Goal: Task Accomplishment & Management: Use online tool/utility

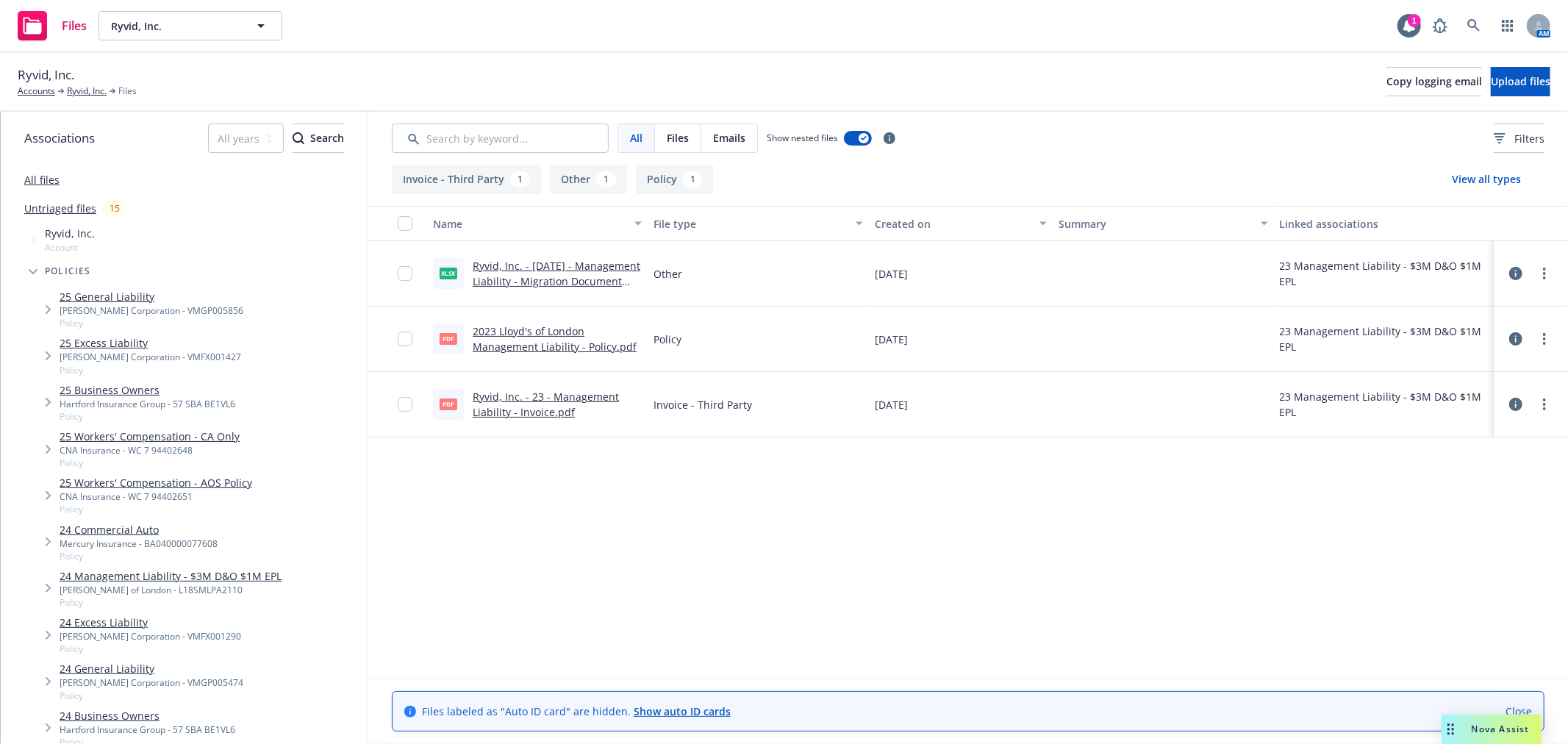
click at [571, 395] on link "Ryvid, Inc. - 23 - Management Liability - Invoice.pdf" at bounding box center [546, 404] width 147 height 29
click at [564, 338] on link "2023 Lloyd's of London Management Liability - Policy.pdf" at bounding box center [554, 338] width 164 height 29
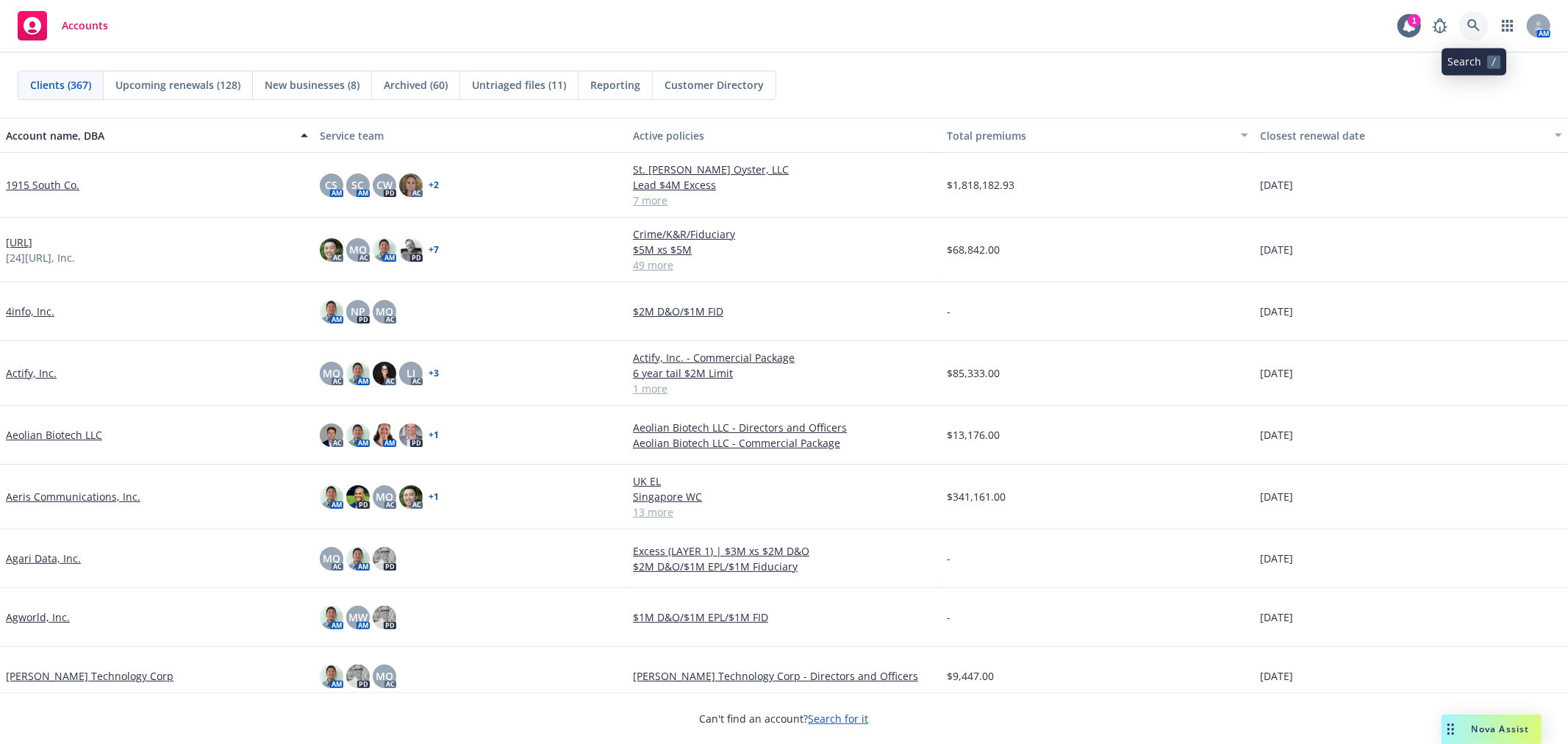
click at [1480, 20] on icon at bounding box center [1475, 26] width 13 height 13
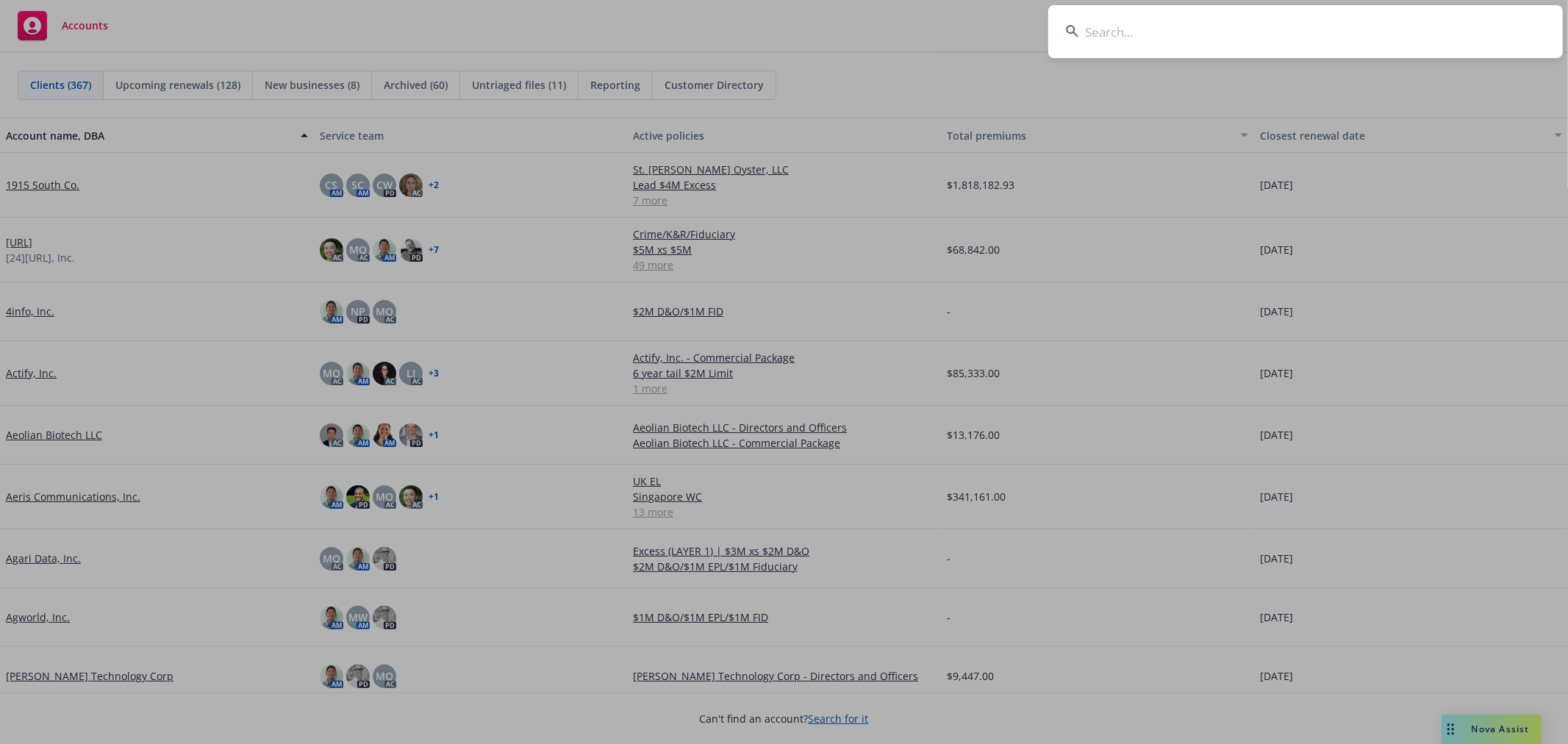
click at [1107, 30] on input at bounding box center [1305, 31] width 515 height 53
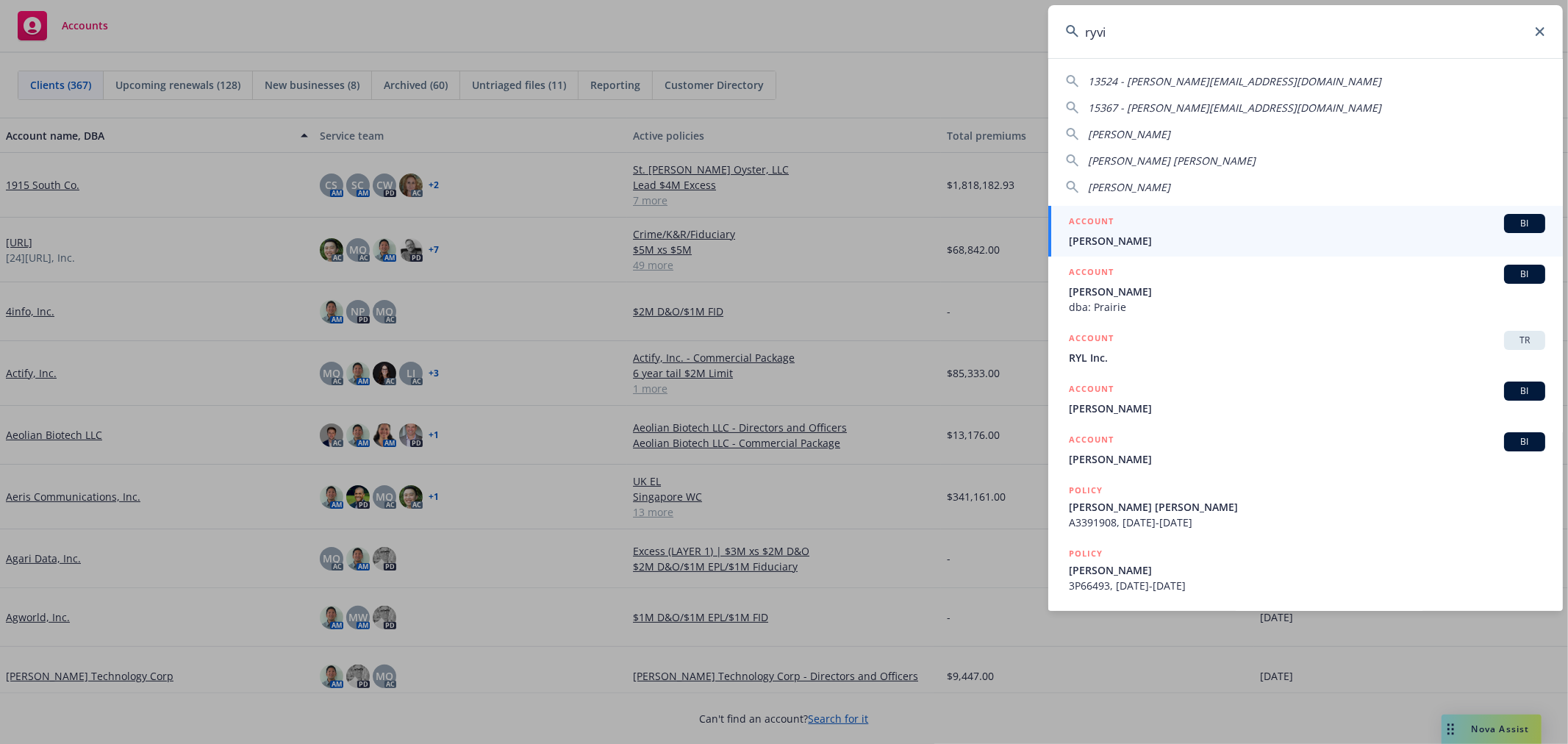
type input "ryvid"
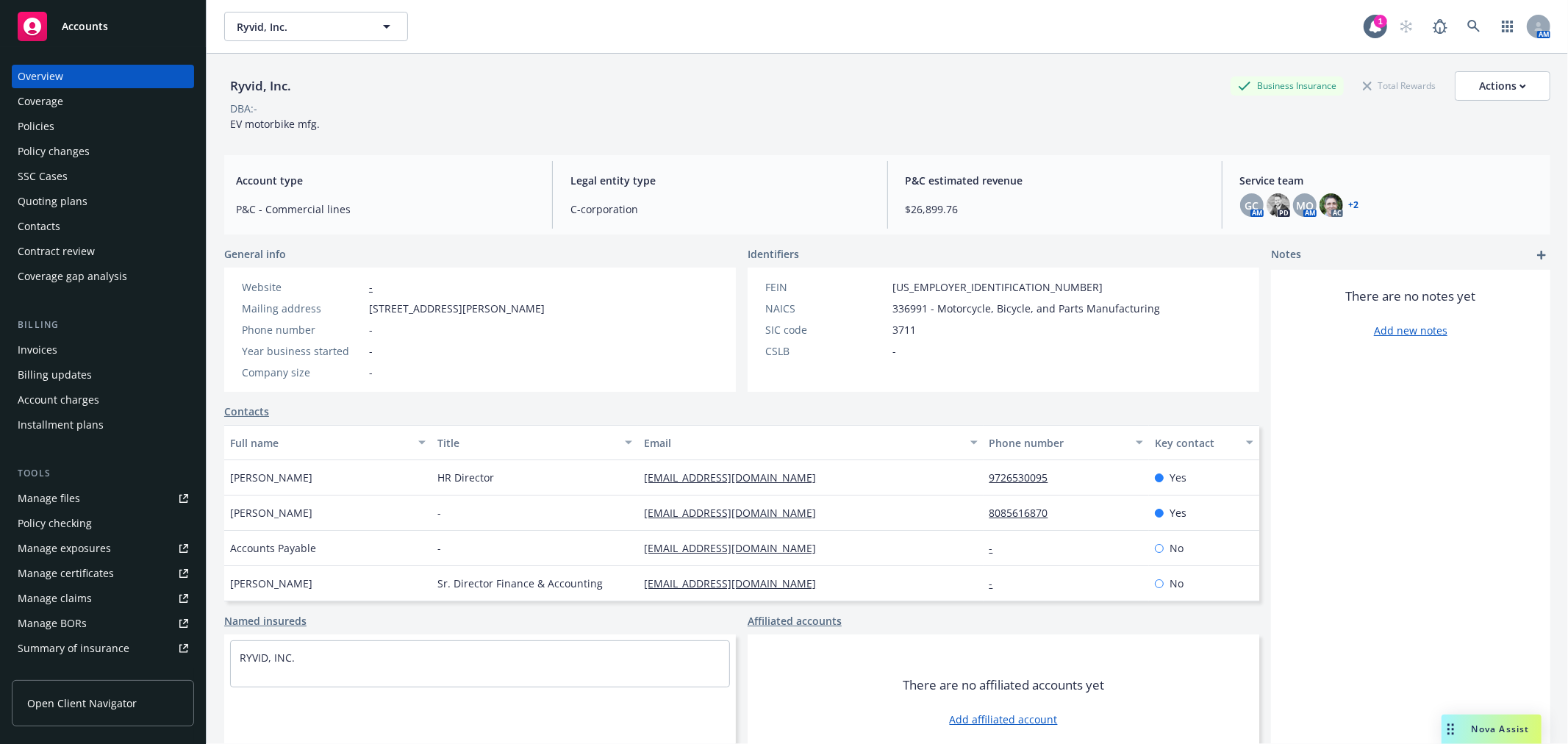
click at [1349, 207] on link "+ 2" at bounding box center [1354, 205] width 10 height 8
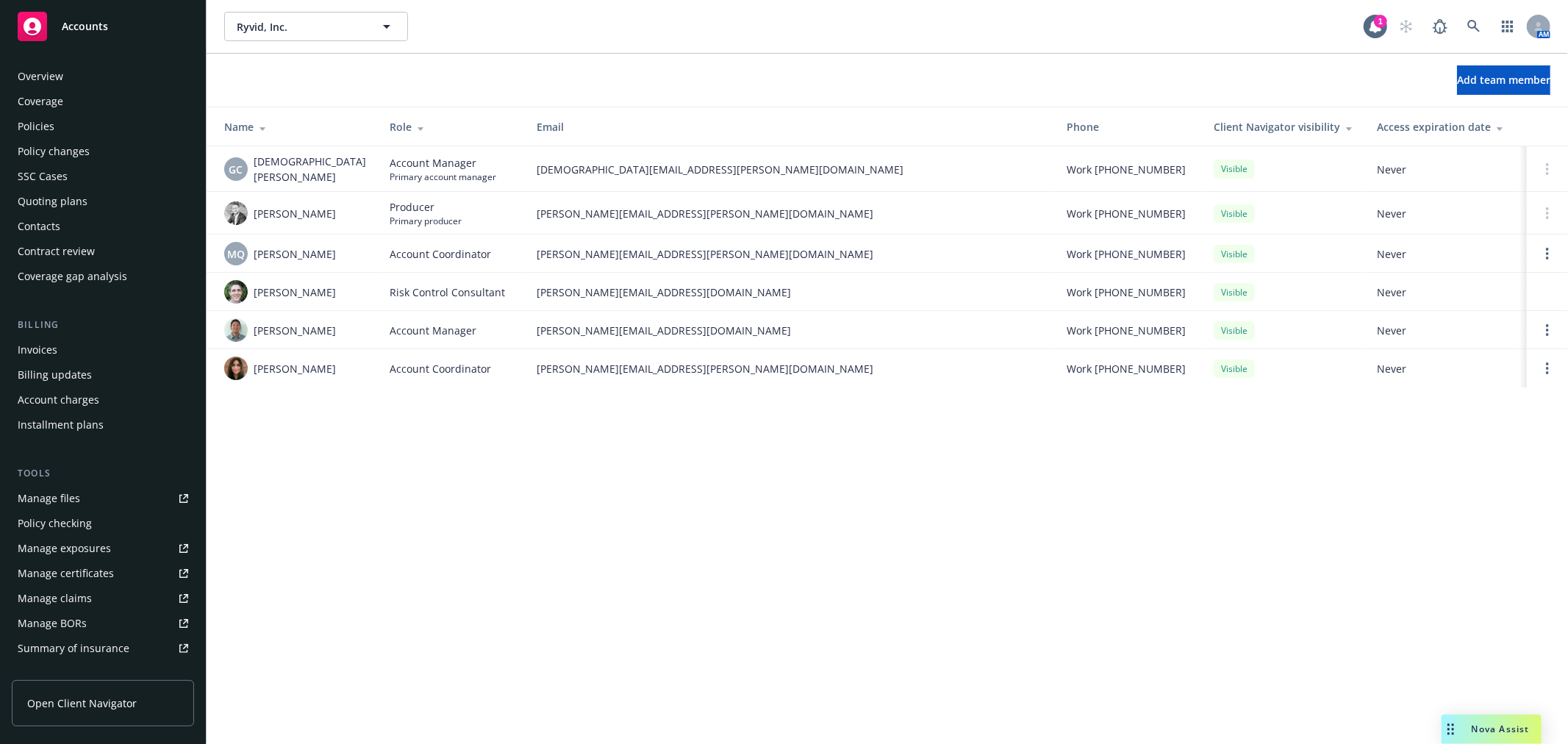
click at [48, 128] on div "Policies" at bounding box center [36, 126] width 37 height 24
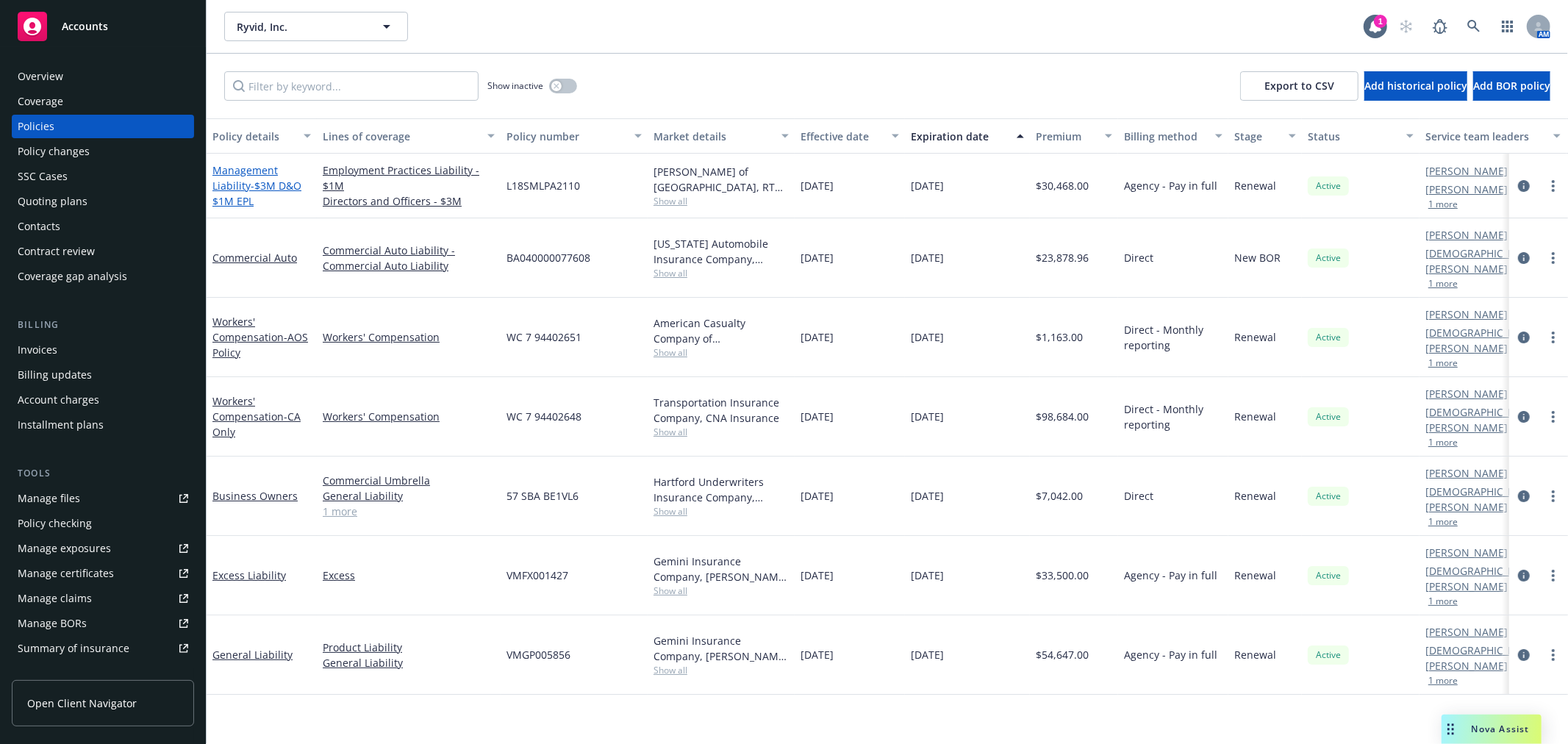
click at [270, 180] on span "- $3M D&O $1M EPL" at bounding box center [257, 193] width 89 height 29
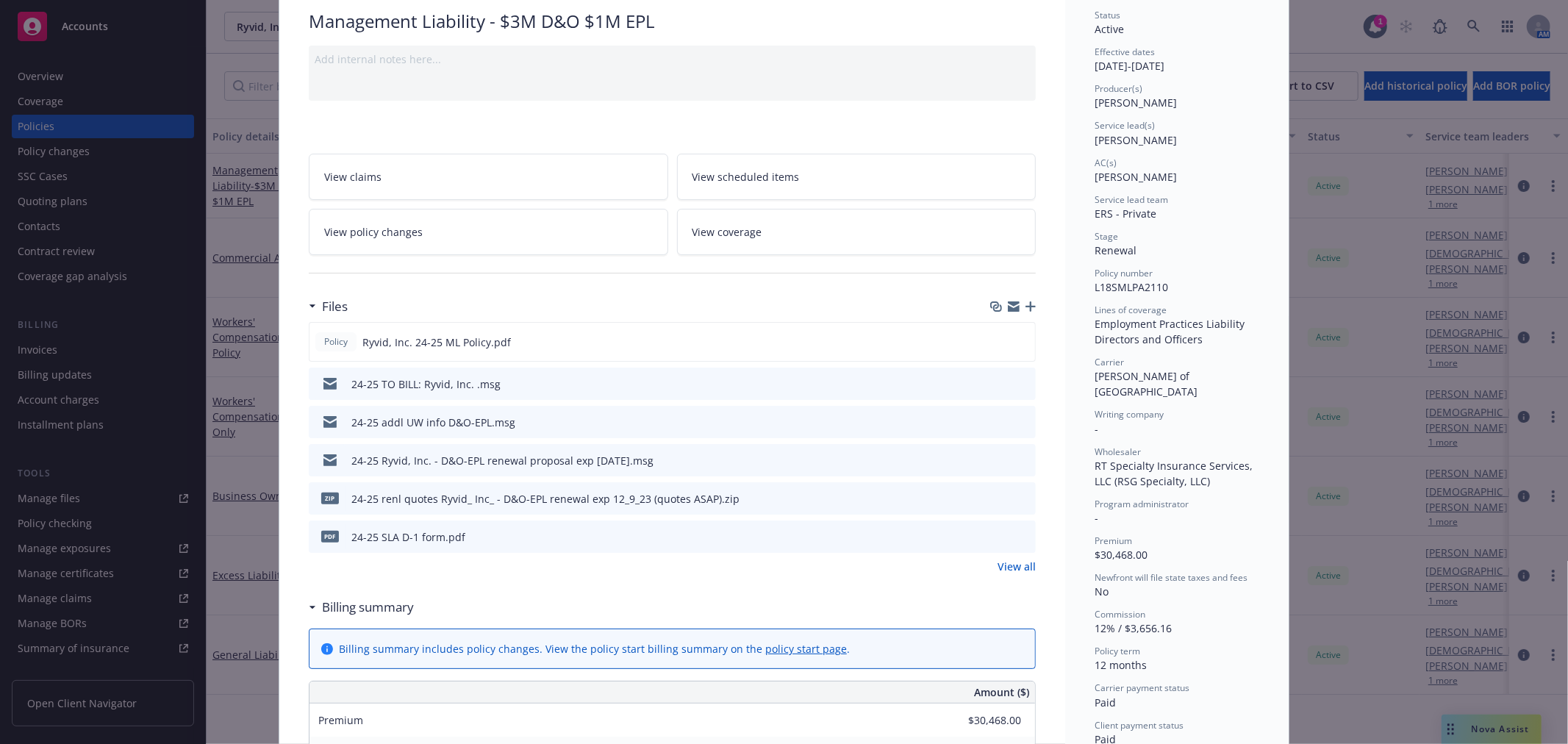
scroll to position [163, 0]
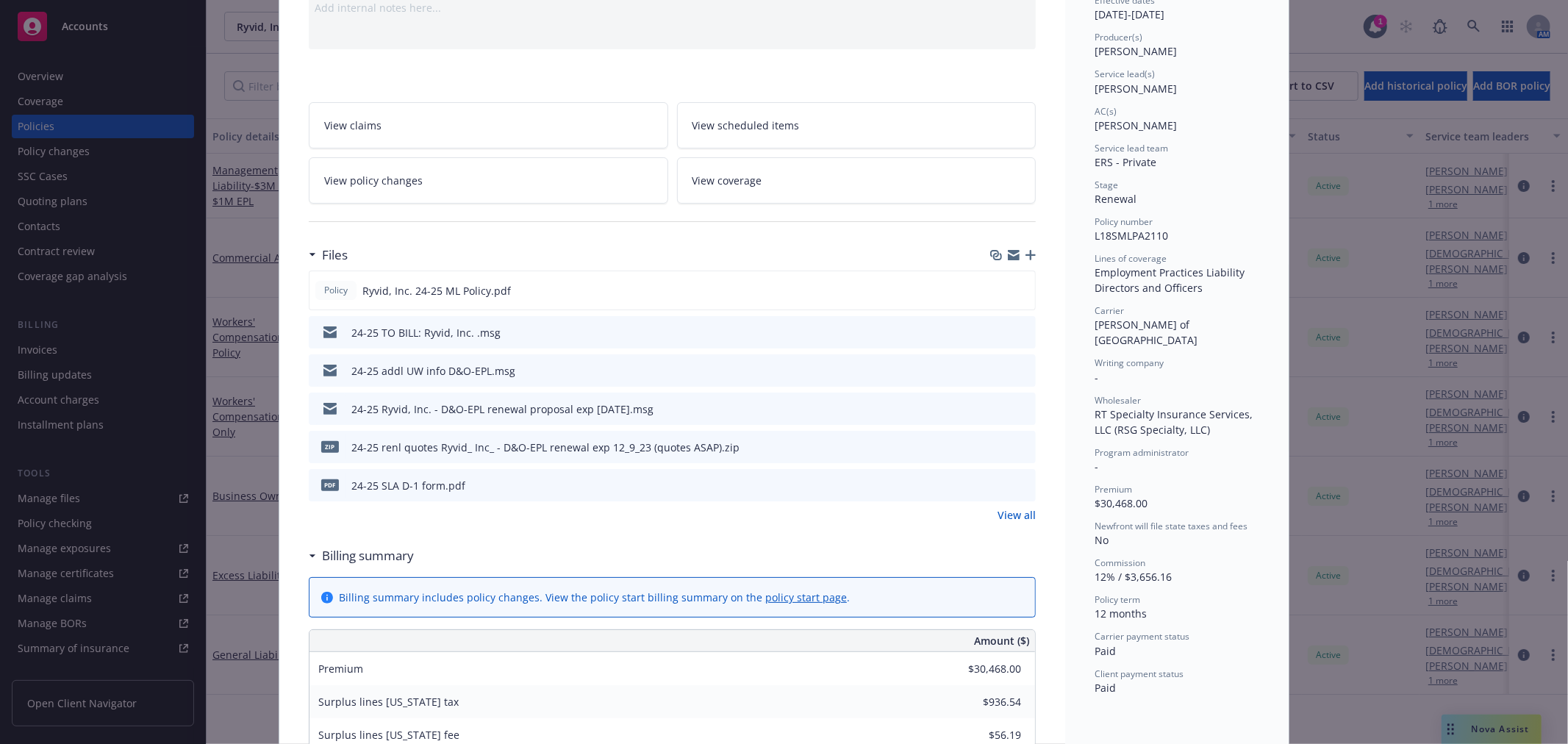
click at [1016, 328] on icon "preview file" at bounding box center [1022, 332] width 13 height 10
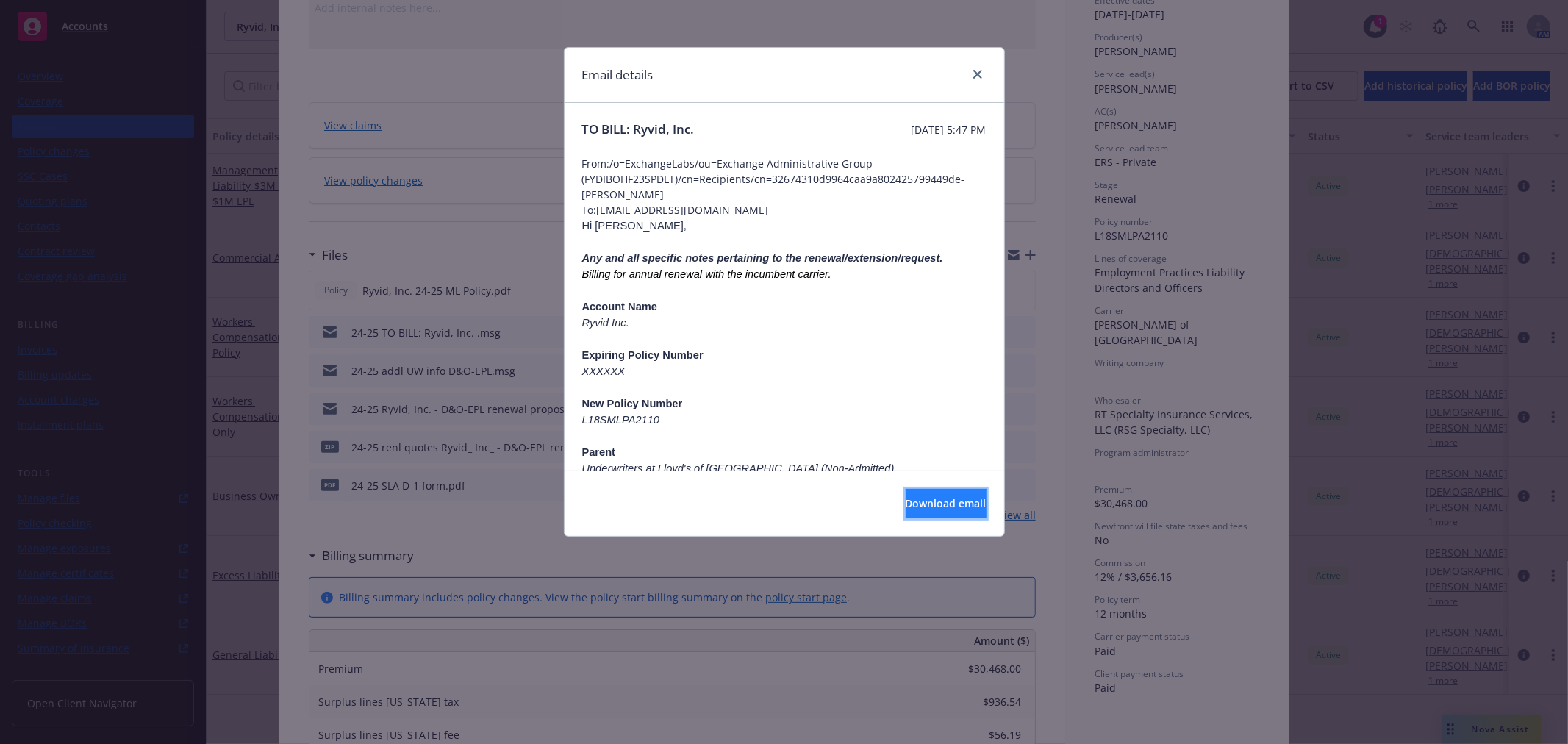
click at [913, 504] on span "Download email" at bounding box center [947, 502] width 81 height 14
click at [989, 75] on div "Email details" at bounding box center [785, 75] width 440 height 55
click at [982, 69] on link "close" at bounding box center [978, 74] width 18 height 18
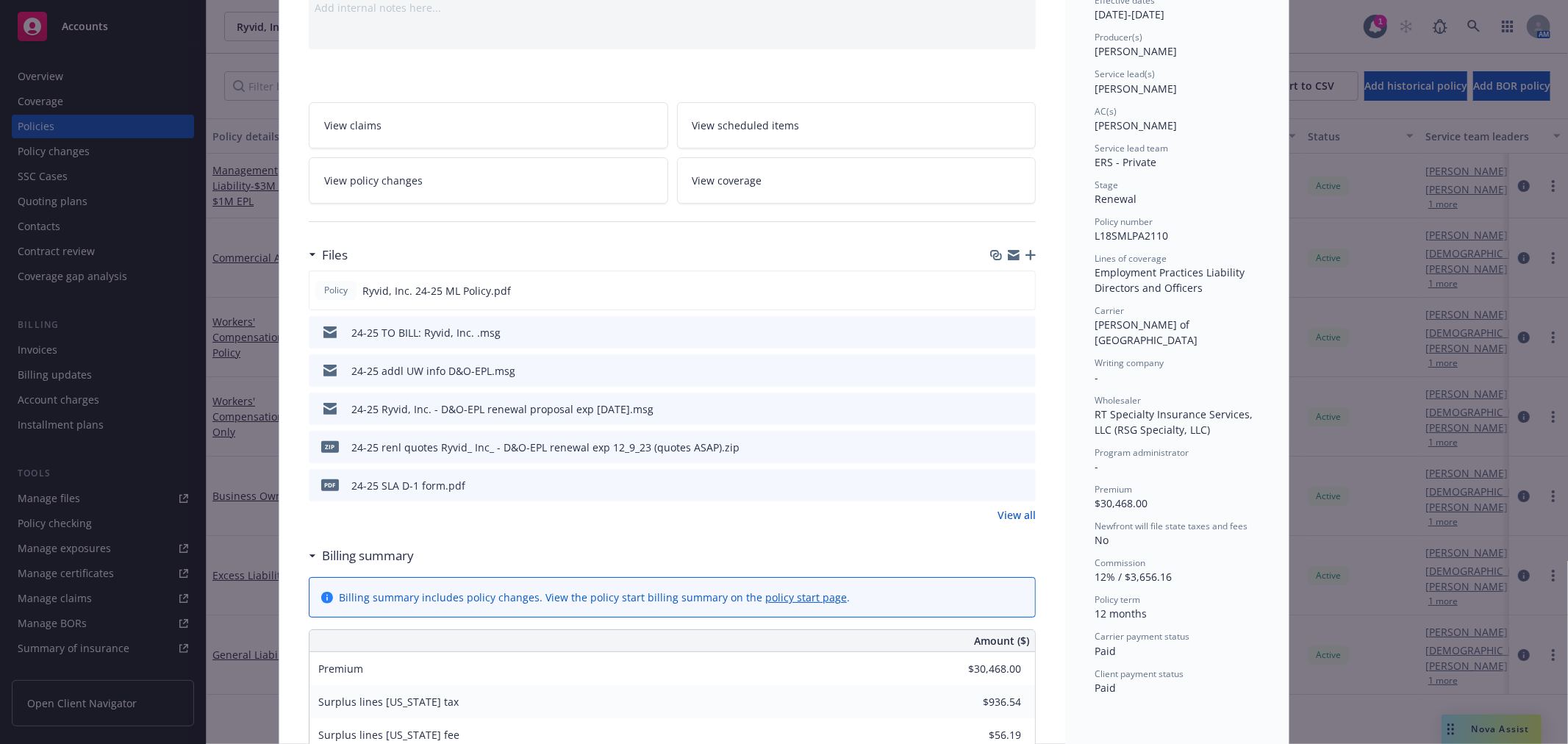
click at [998, 513] on link "View all" at bounding box center [1016, 514] width 38 height 15
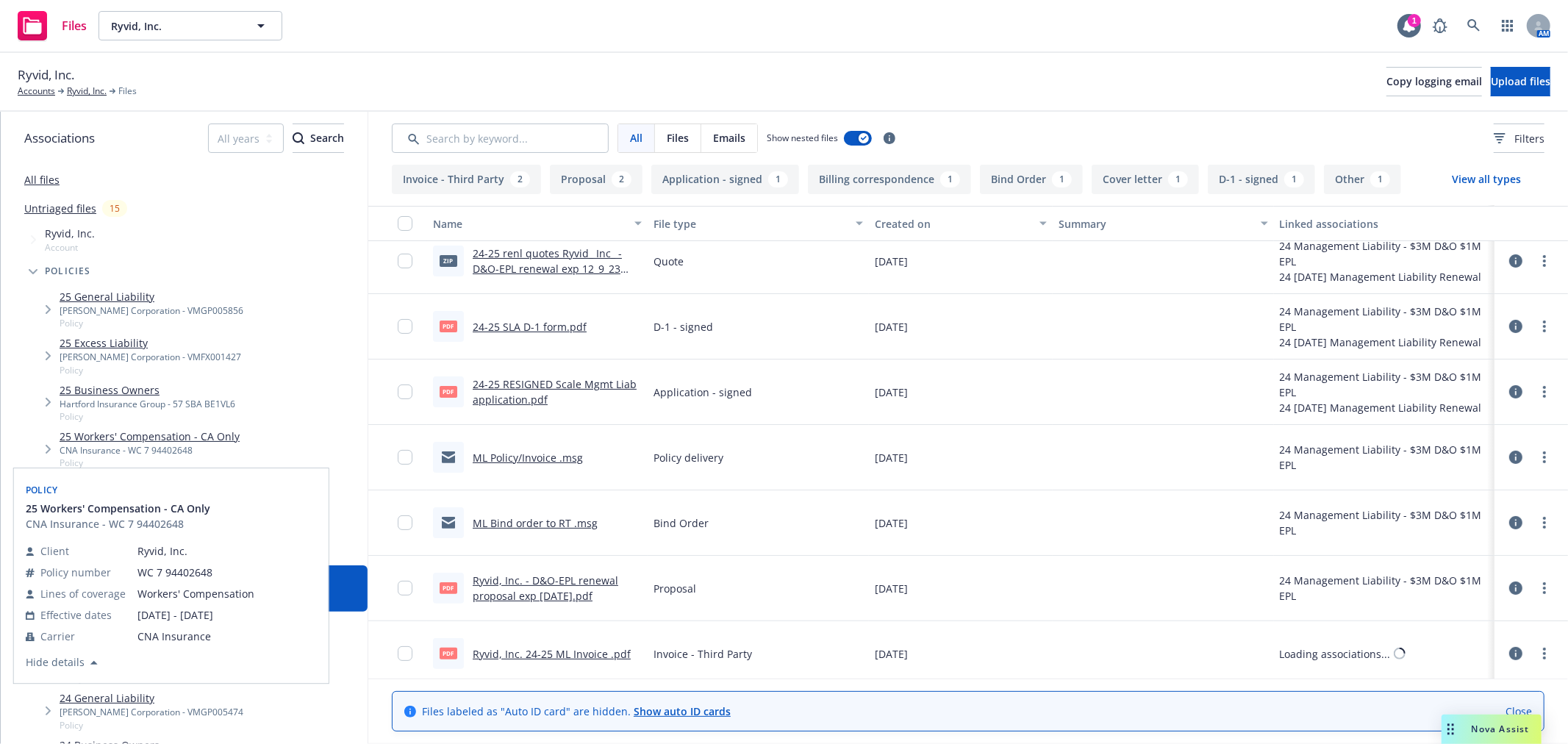
scroll to position [245, 0]
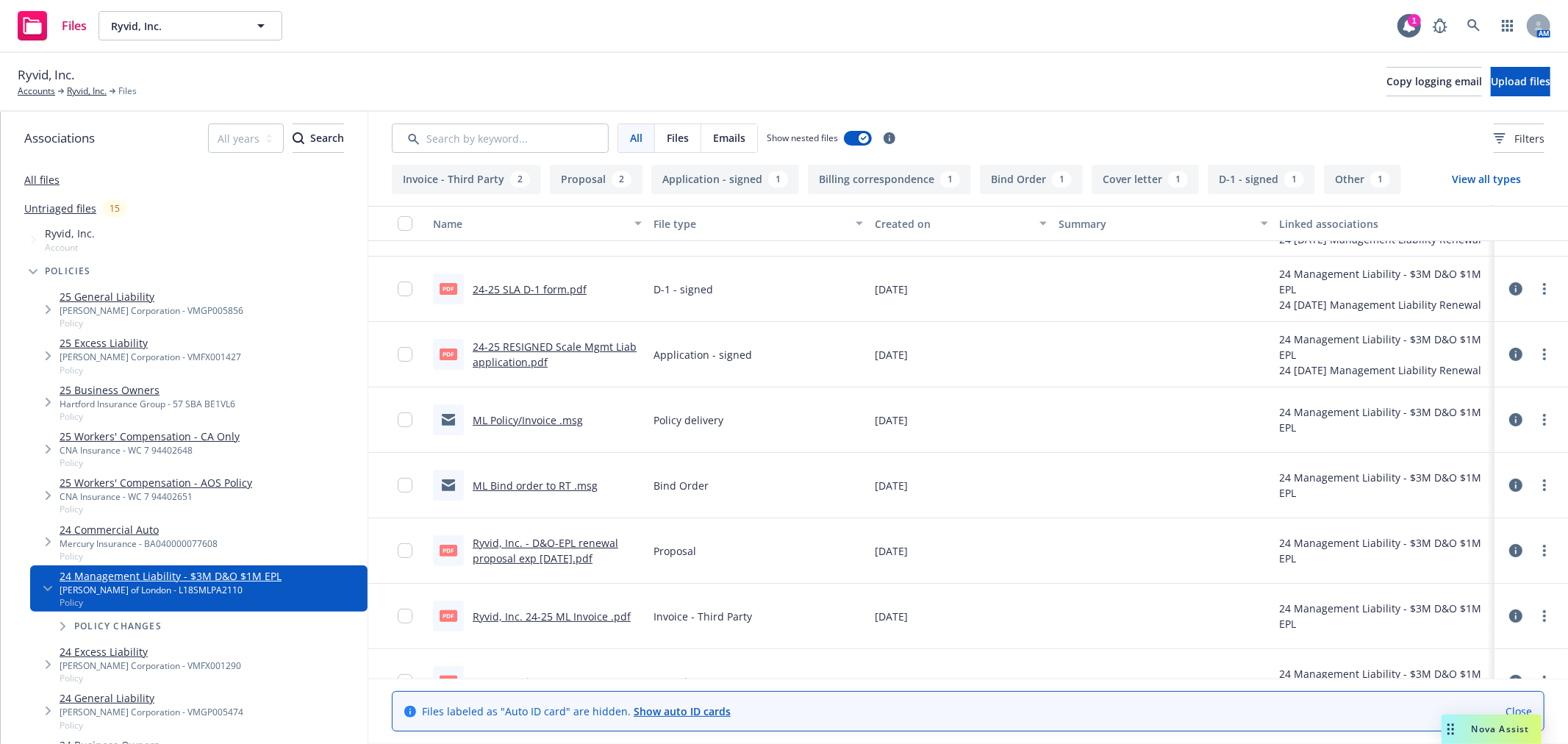
click at [561, 485] on link "ML Bind order to RT .msg" at bounding box center [535, 485] width 125 height 14
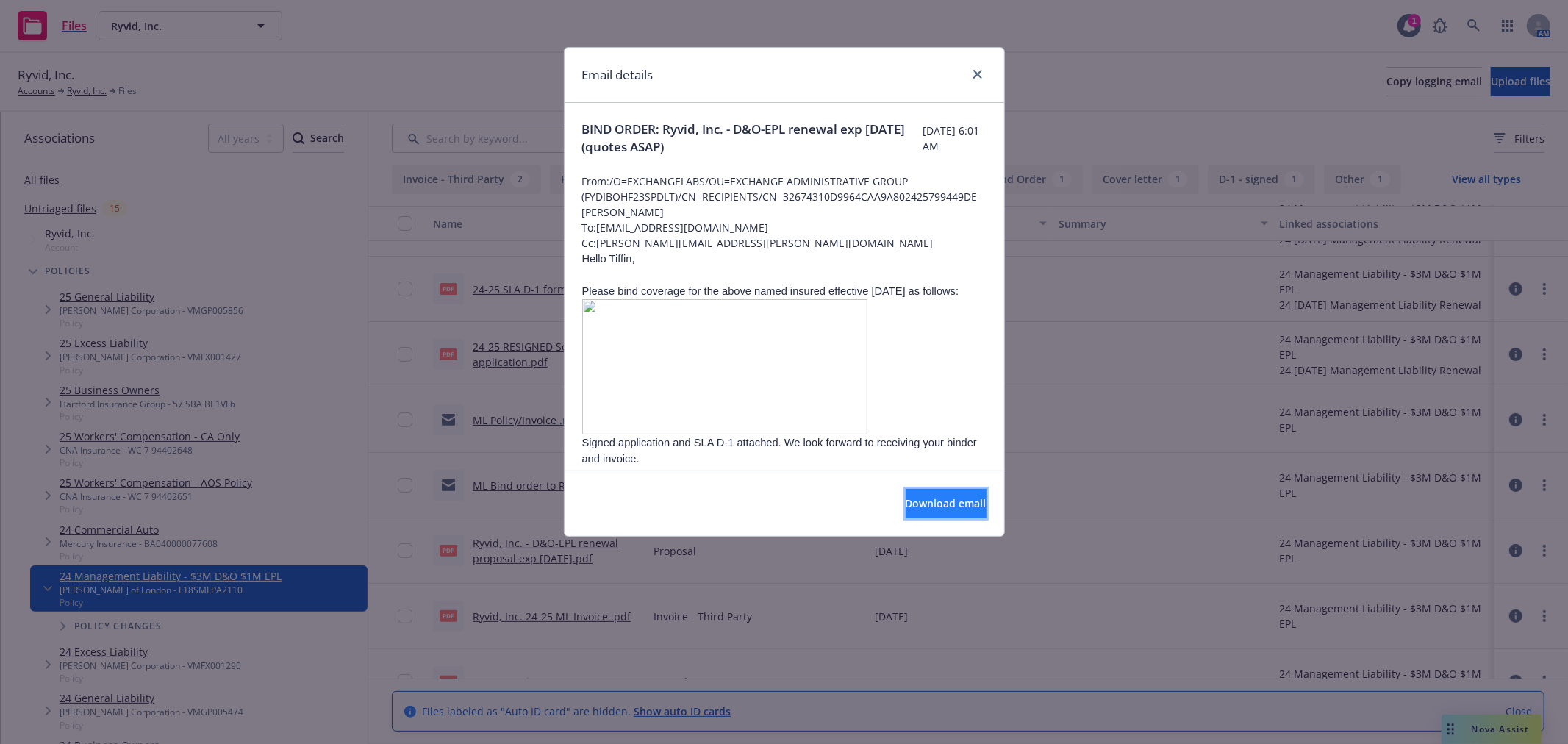
click at [915, 502] on span "Download email" at bounding box center [947, 502] width 81 height 14
click at [975, 78] on icon "close" at bounding box center [978, 74] width 8 height 8
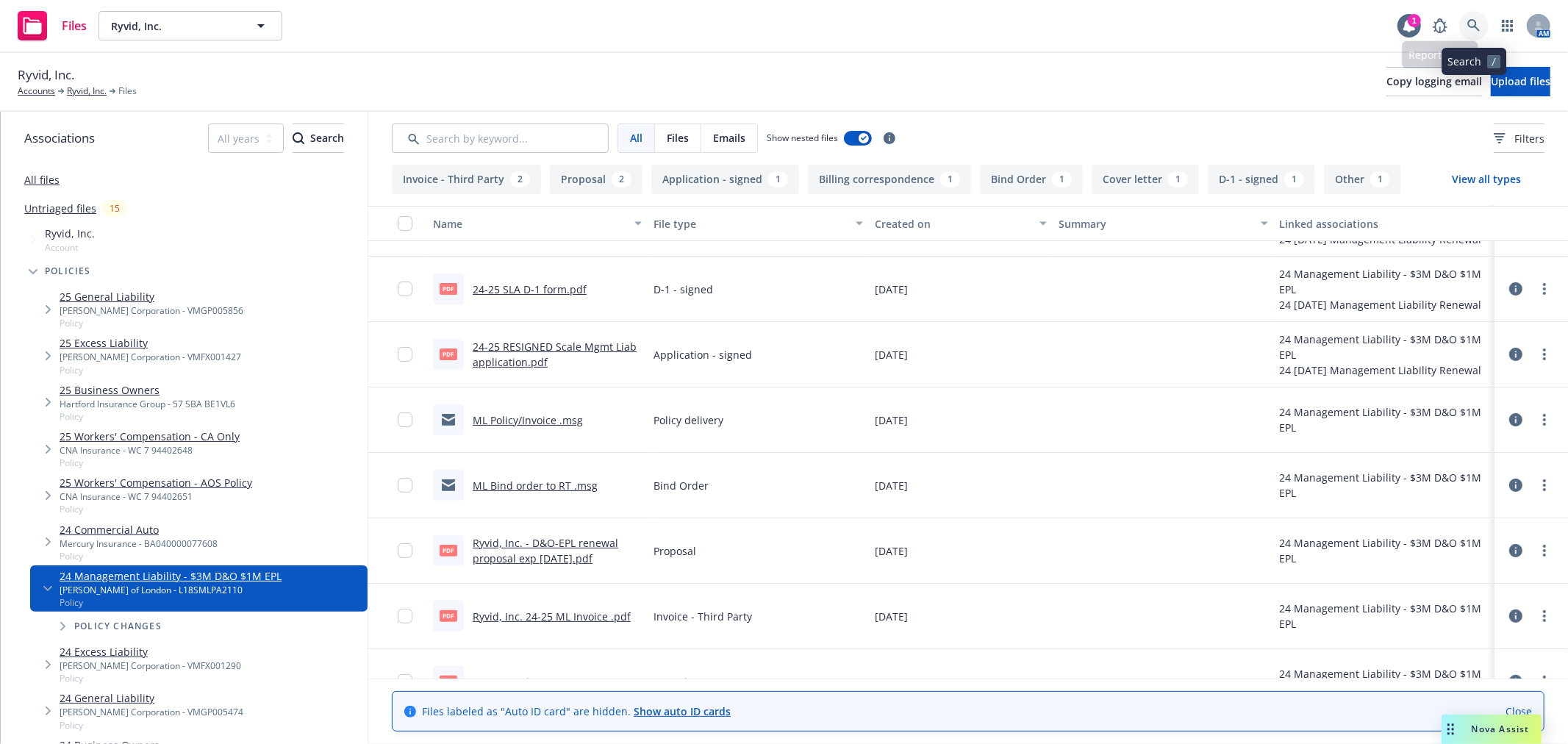
click at [1485, 24] on link at bounding box center [1474, 25] width 29 height 29
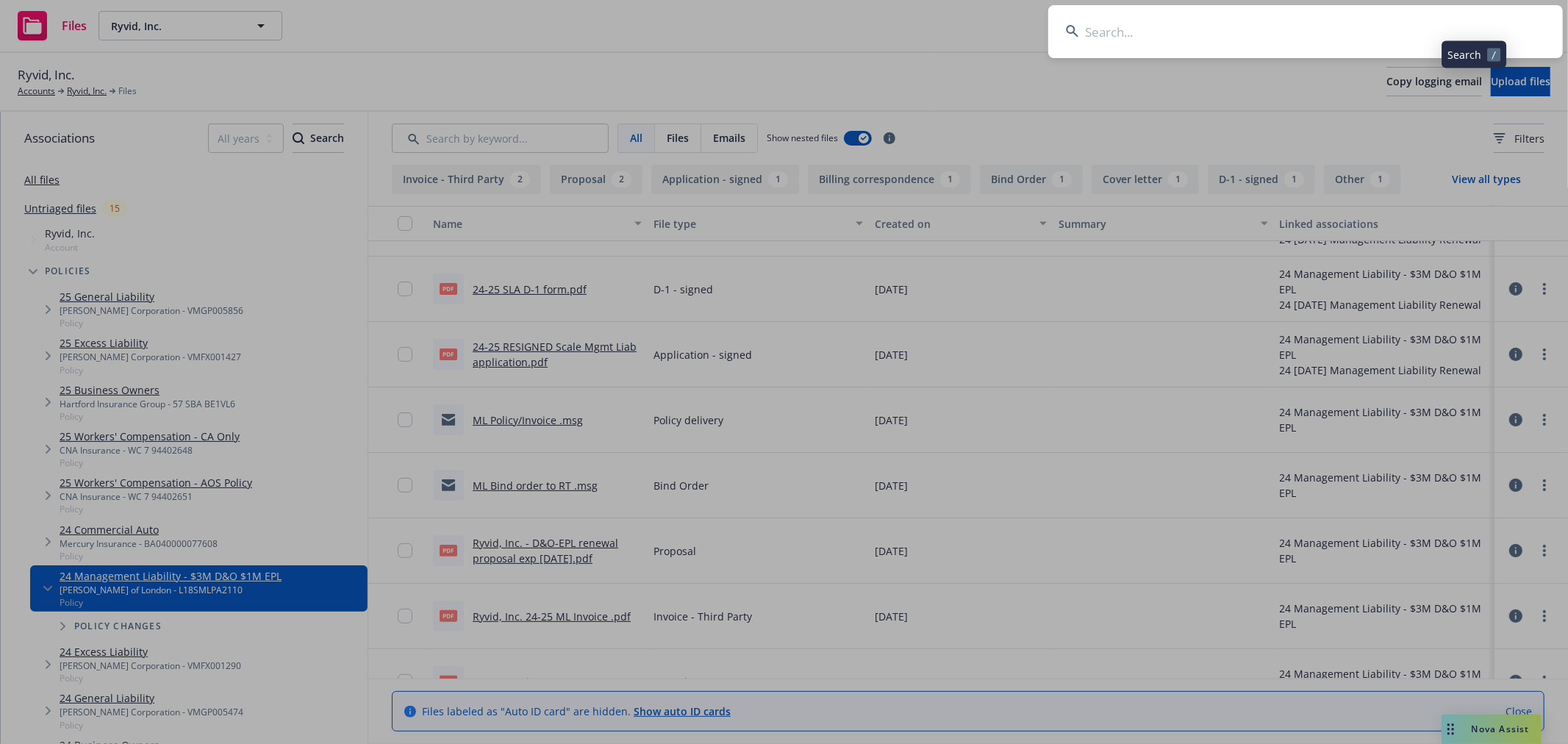
click at [1365, 29] on input at bounding box center [1305, 31] width 515 height 53
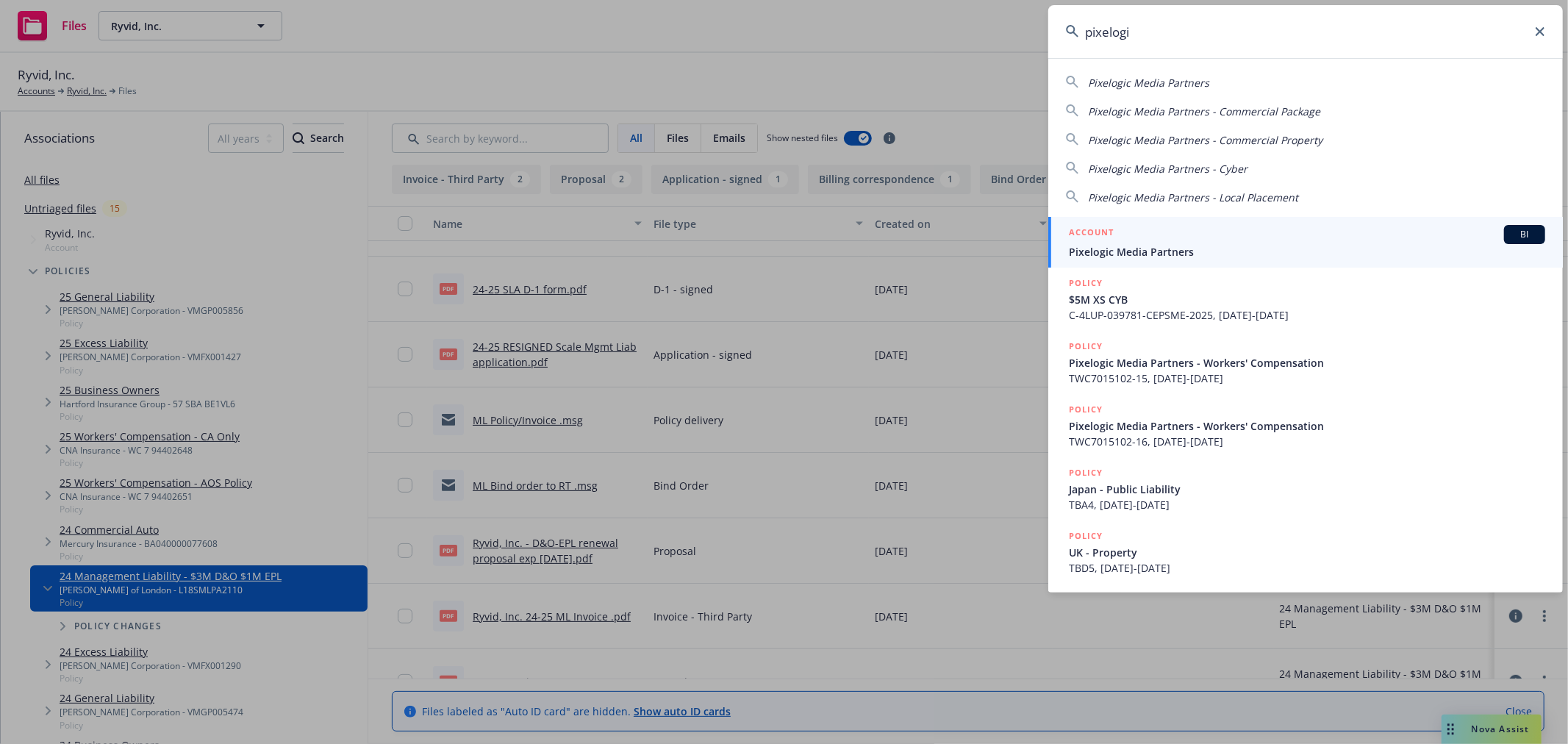
type input "pixelogi"
click at [1254, 243] on div "ACCOUNT BI" at bounding box center [1307, 234] width 477 height 19
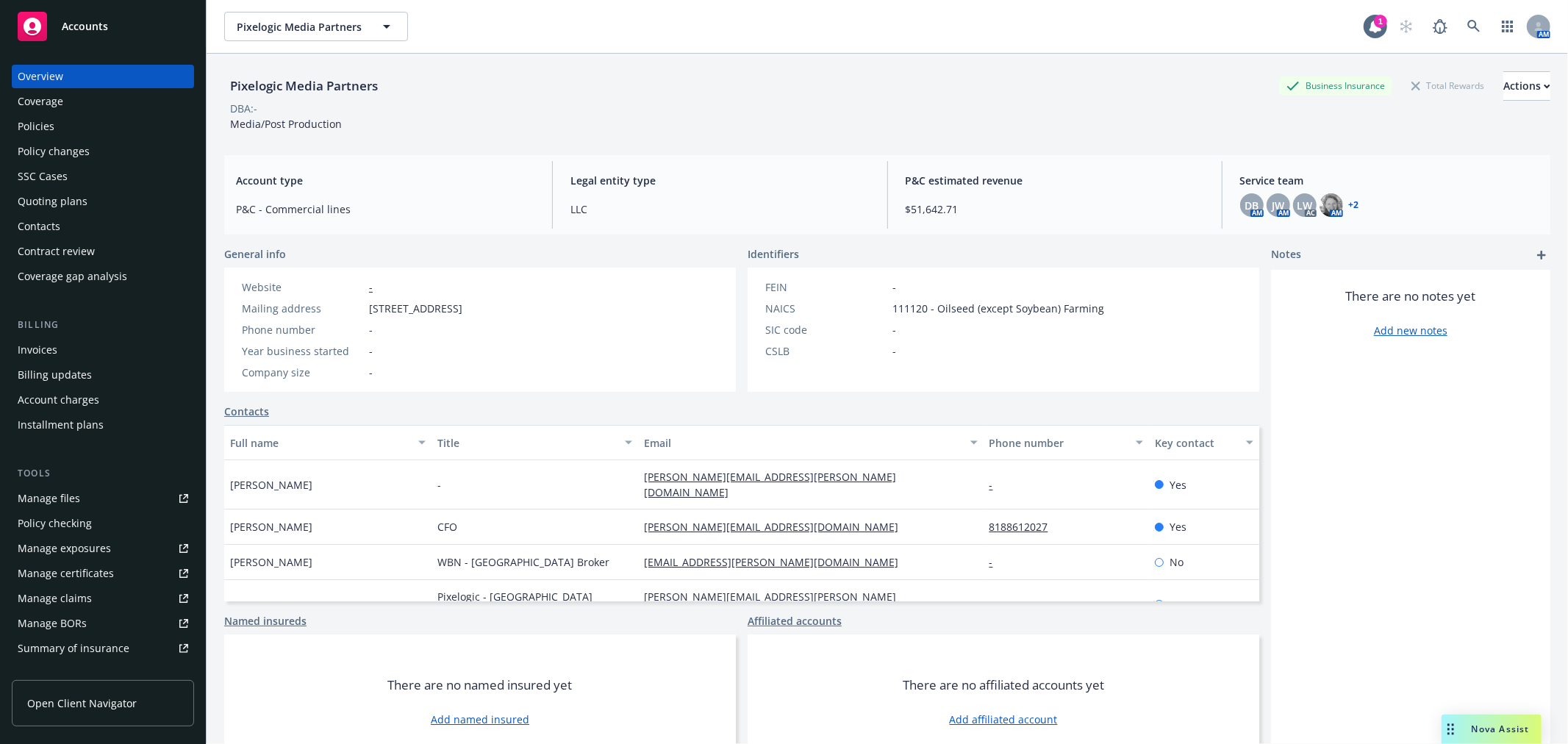
click at [42, 129] on div "Policies" at bounding box center [36, 126] width 37 height 24
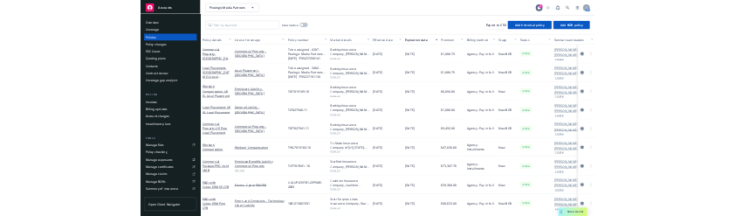
scroll to position [80, 0]
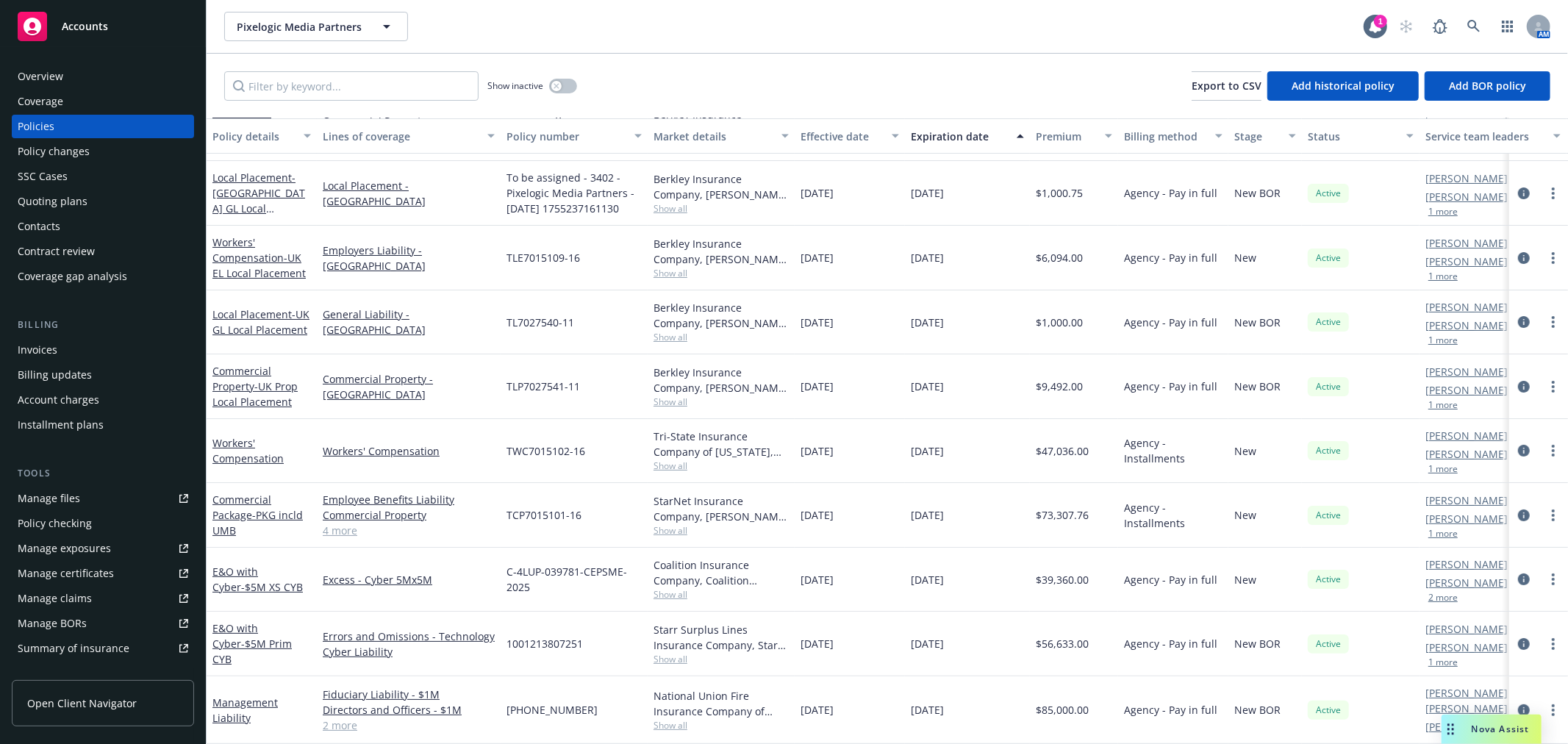
click at [1484, 722] on span "Nova Assist" at bounding box center [1501, 728] width 58 height 13
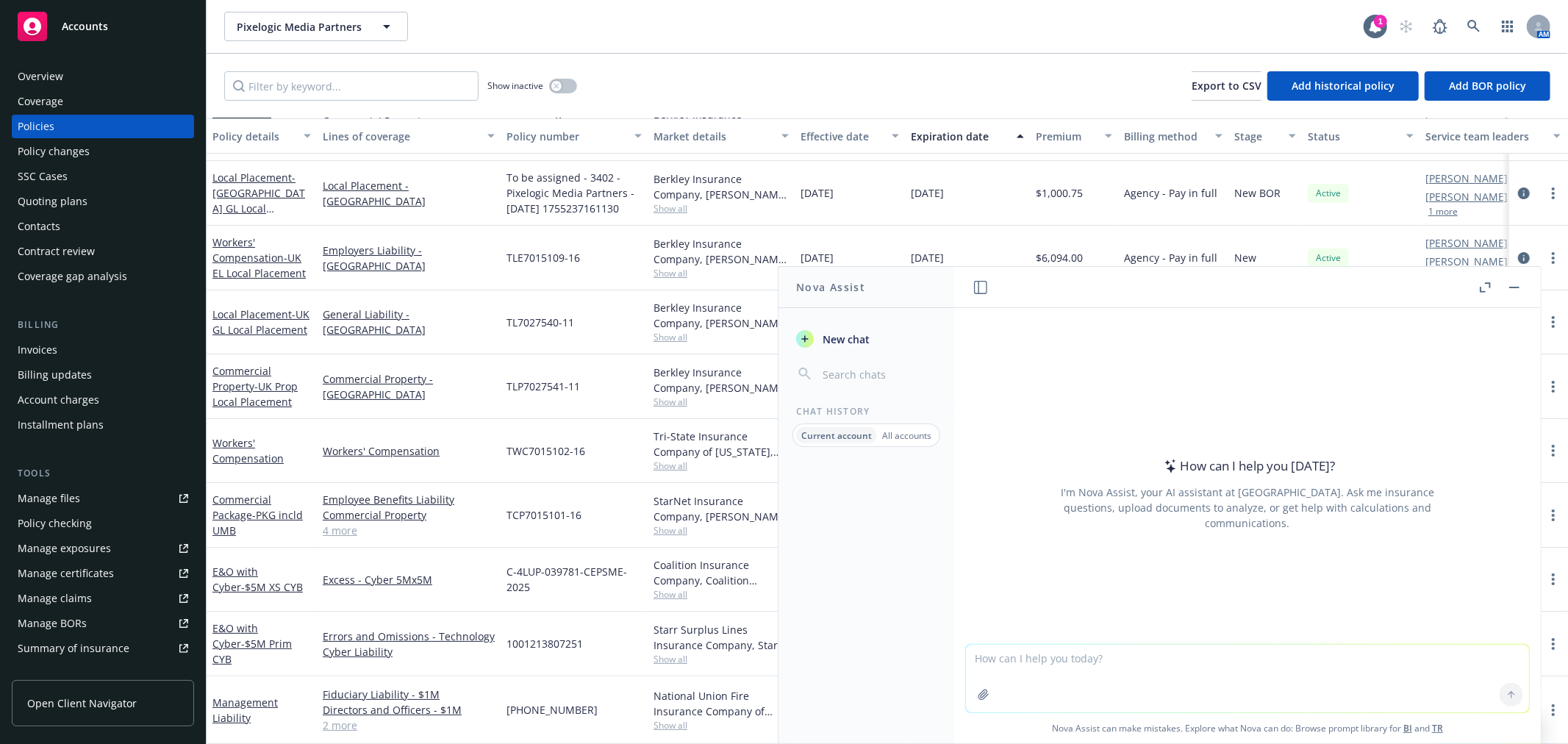
click at [1140, 668] on textarea at bounding box center [1247, 678] width 563 height 67
type textarea "Hi [PERSON_NAME], Please see attached employment practices liability insurance …"
drag, startPoint x: 1267, startPoint y: 679, endPoint x: 1392, endPoint y: 655, distance: 127.3
click at [1275, 672] on textarea "Hi [PERSON_NAME], Please see attached employment practices liability insurance …" at bounding box center [1247, 678] width 563 height 69
drag, startPoint x: 1420, startPoint y: 659, endPoint x: 957, endPoint y: 659, distance: 463.0
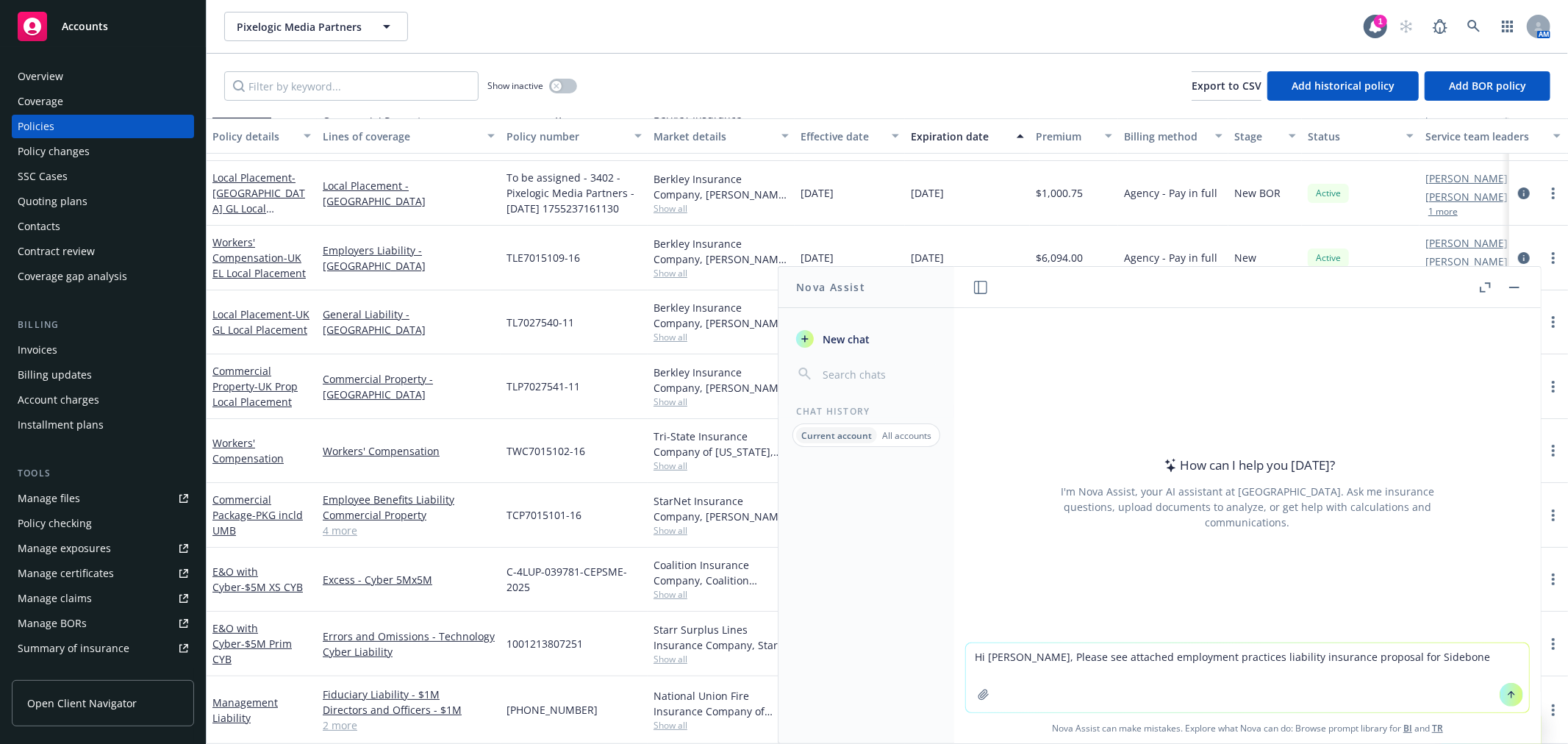
click at [957, 659] on div "Hi [PERSON_NAME], Please see attached employment practices liability insurance …" at bounding box center [1247, 693] width 587 height 101
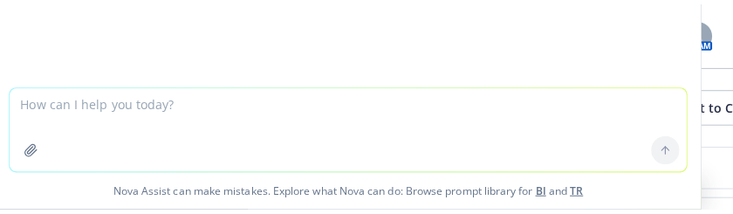
scroll to position [77, 0]
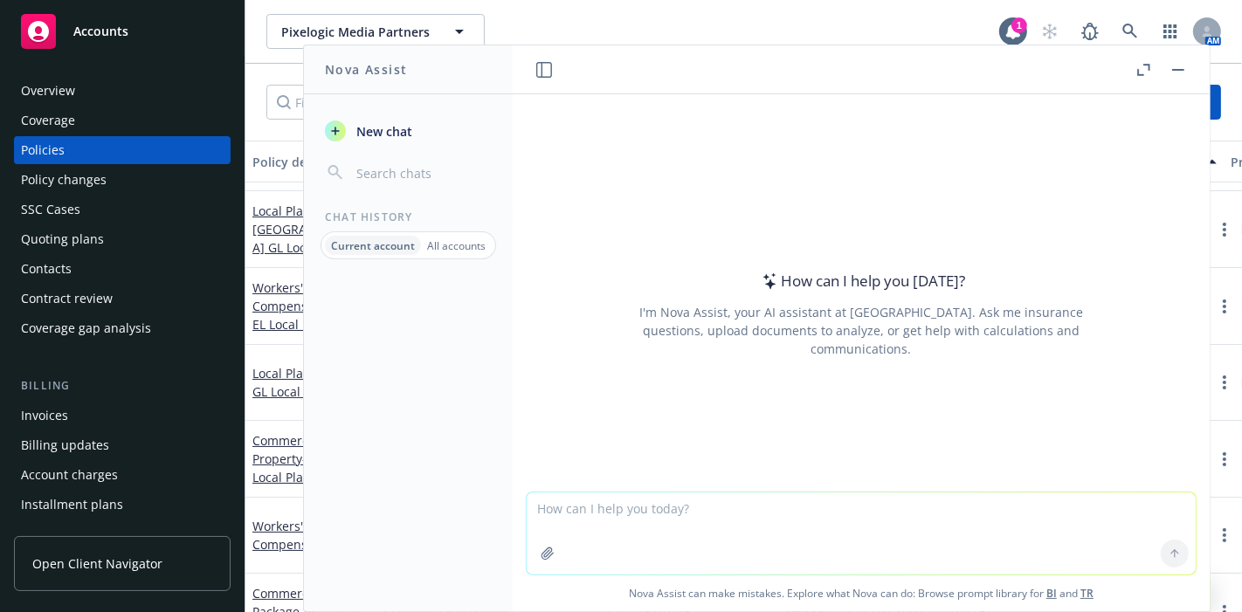
drag, startPoint x: 736, startPoint y: 534, endPoint x: 743, endPoint y: 522, distance: 14.1
click at [736, 533] on textarea at bounding box center [860, 533] width 669 height 82
click at [714, 541] on textarea "Hi [PERSON_NAME], Please say attached EPL proposal for sigh bone" at bounding box center [860, 533] width 669 height 82
drag, startPoint x: 886, startPoint y: 514, endPoint x: 485, endPoint y: 510, distance: 401.6
click at [512, 507] on div "Nova Assist New chat Chat History Current account All accounts How can I help y…" at bounding box center [861, 328] width 698 height 567
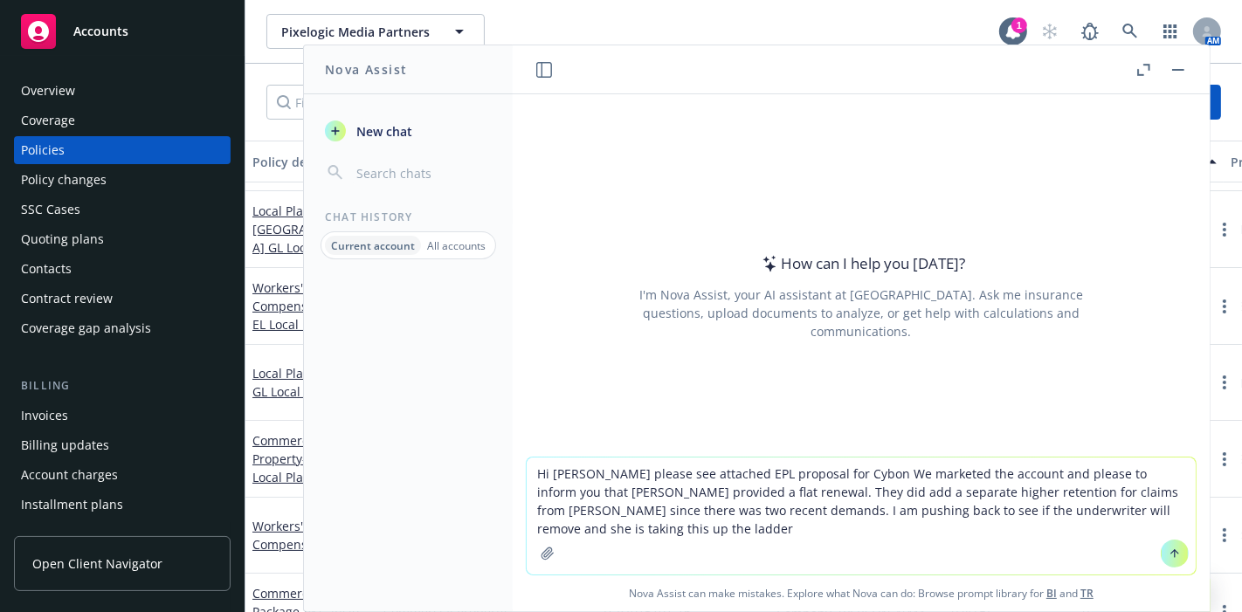
drag, startPoint x: 646, startPoint y: 533, endPoint x: 519, endPoint y: 464, distance: 144.9
click at [526, 464] on div "Hi [PERSON_NAME] please see attached EPL proposal for Cybon We marketed the acc…" at bounding box center [861, 516] width 671 height 119
type textarea "Hi [PERSON_NAME] please see attached EPL proposal for Cybon We marketed the acc…"
click at [1168, 554] on icon at bounding box center [1174, 553] width 12 height 12
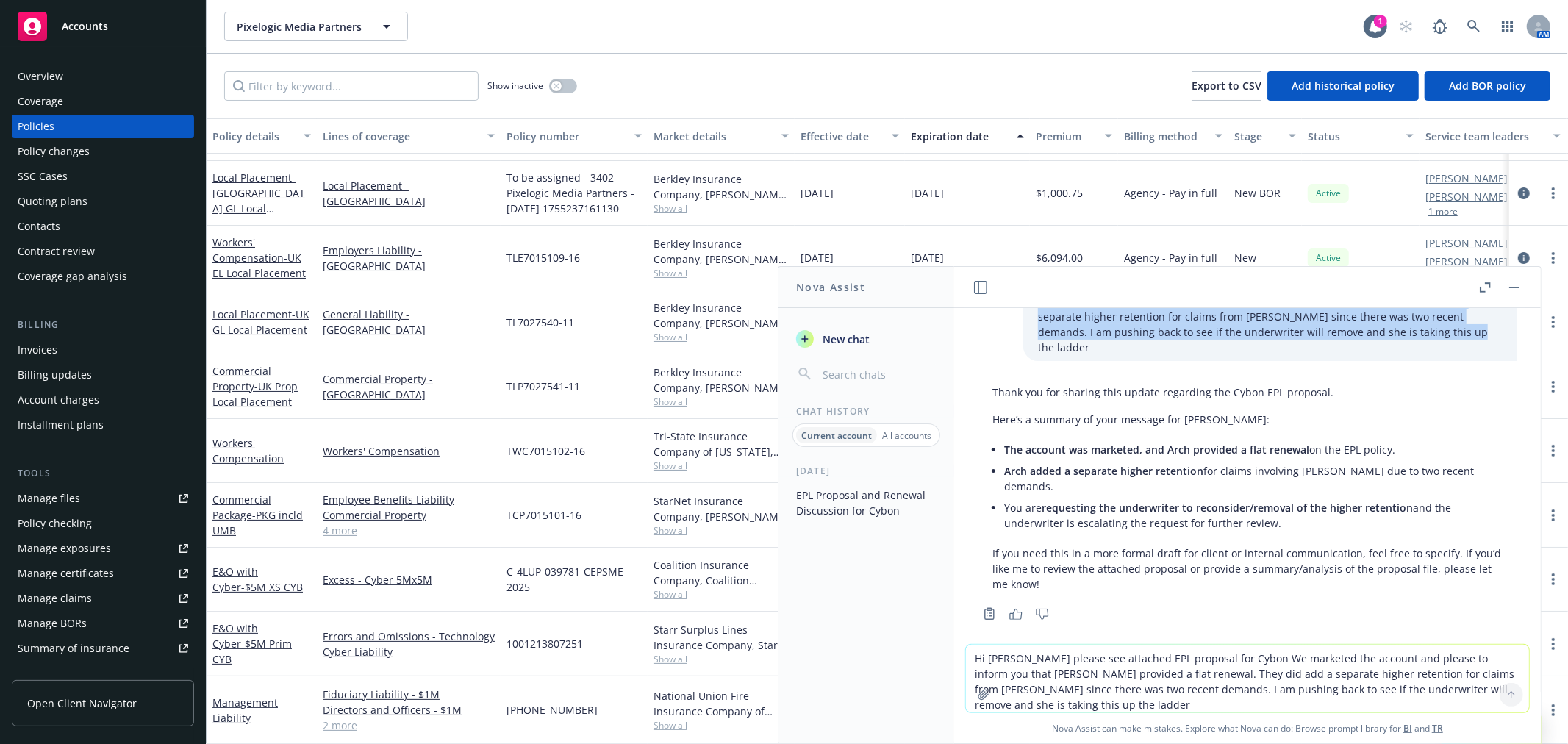
scroll to position [0, 0]
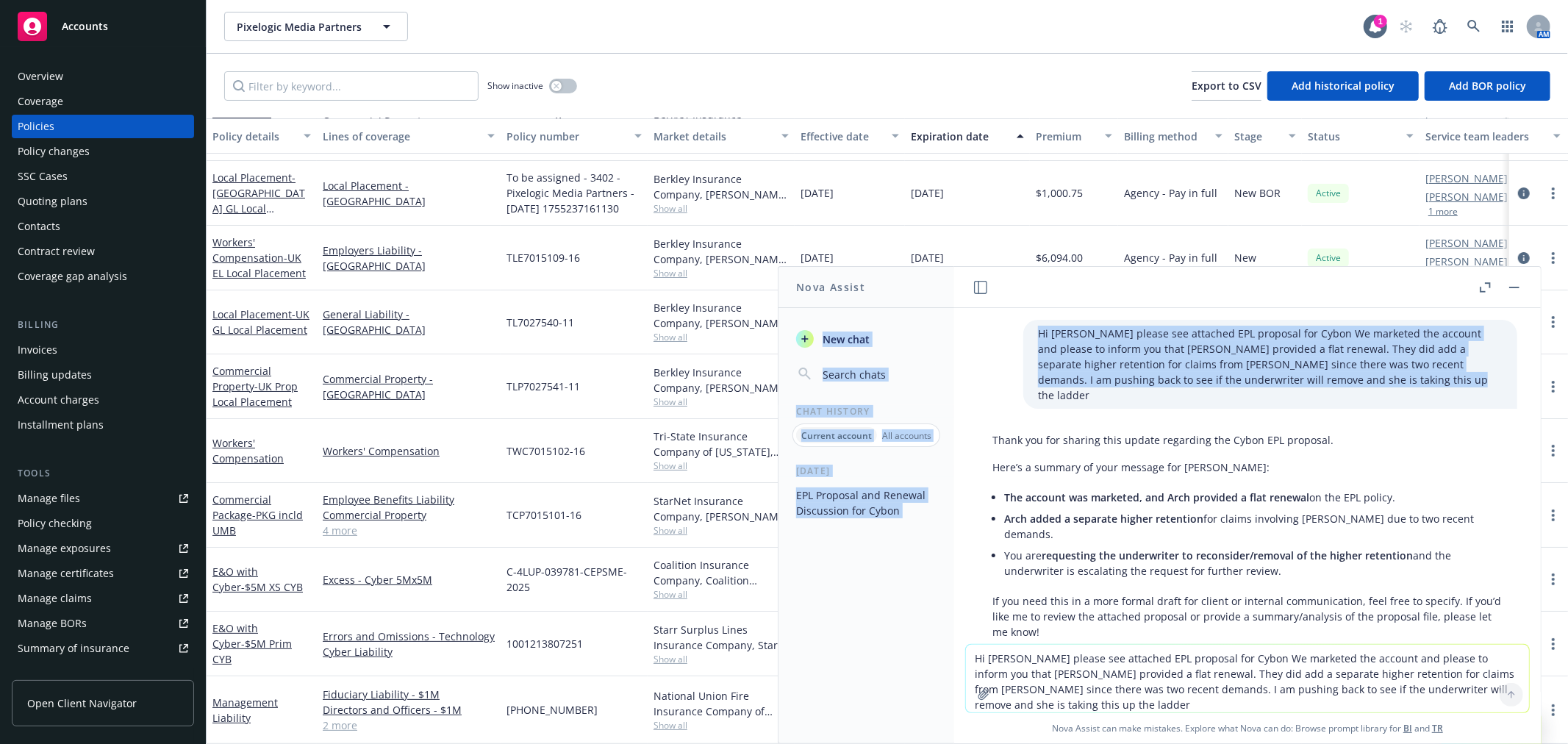
drag, startPoint x: 1324, startPoint y: 340, endPoint x: 920, endPoint y: 288, distance: 407.3
click at [953, 288] on div "Nova Assist New chat Chat History Current account All accounts [DATE] EPL Propo…" at bounding box center [1247, 504] width 588 height 477
click at [1335, 380] on p "Hi [PERSON_NAME] please see attached EPL proposal for Cybon We marketed the acc…" at bounding box center [1271, 364] width 465 height 77
click at [1335, 377] on p "Hi [PERSON_NAME] please see attached EPL proposal for Cybon We marketed the acc…" at bounding box center [1271, 364] width 465 height 77
click at [1324, 387] on div "Hi [PERSON_NAME] please see attached EPL proposal for Cybon We marketed the acc…" at bounding box center [1270, 364] width 494 height 89
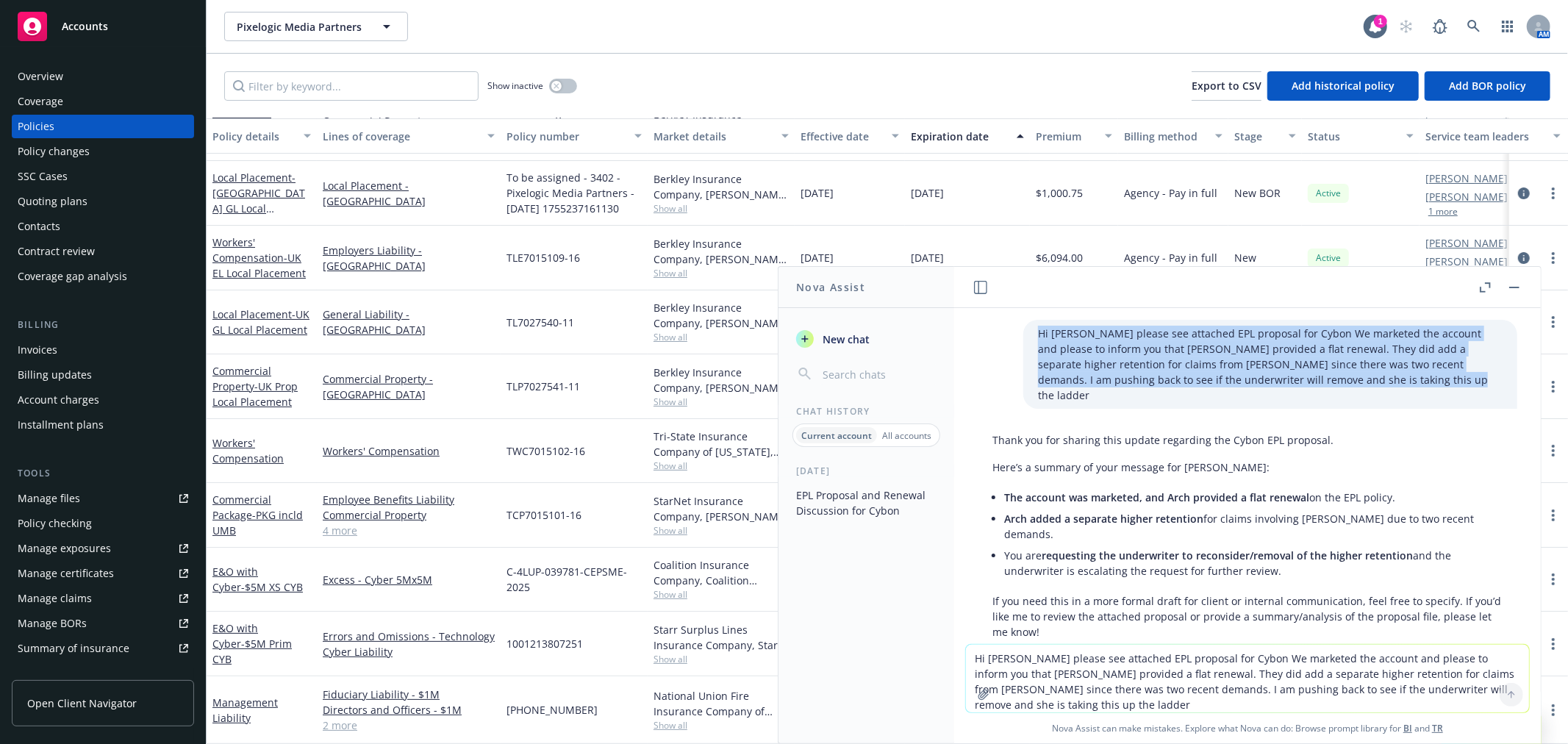
drag, startPoint x: 1364, startPoint y: 375, endPoint x: 968, endPoint y: 319, distance: 399.9
click at [978, 324] on div "Hi [PERSON_NAME] please see attached EPL proposal for Cybon We marketed the acc…" at bounding box center [1247, 364] width 563 height 89
copy p "Hi [PERSON_NAME] please see attached EPL proposal for Cybon We marketed the acc…"
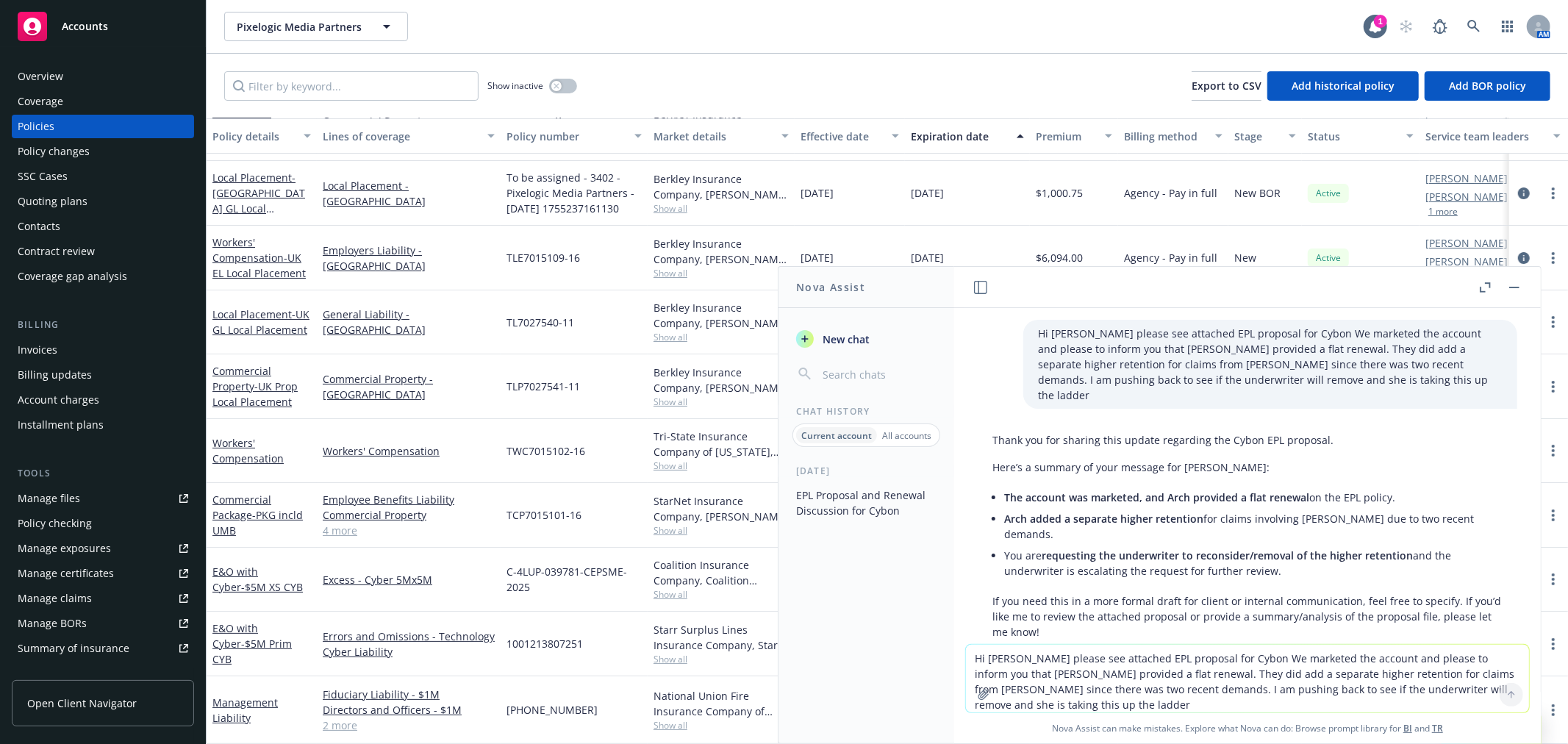
click at [1049, 652] on textarea "Hi [PERSON_NAME] please see attached EPL proposal for Cybon We marketed the acc…" at bounding box center [1247, 678] width 563 height 67
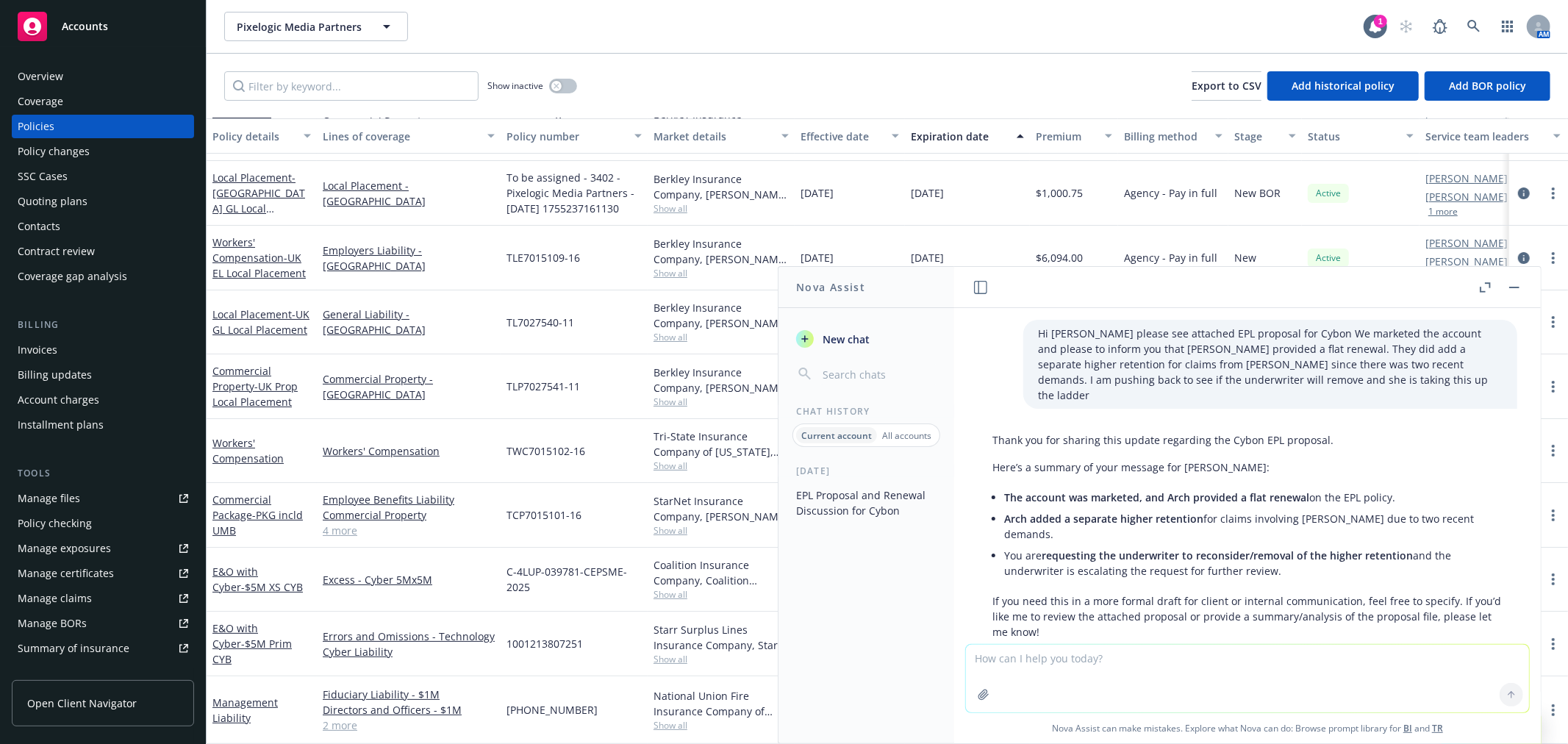
paste textarea "Hi [PERSON_NAME] please see attached EPL proposal for Cybon We marketed the acc…"
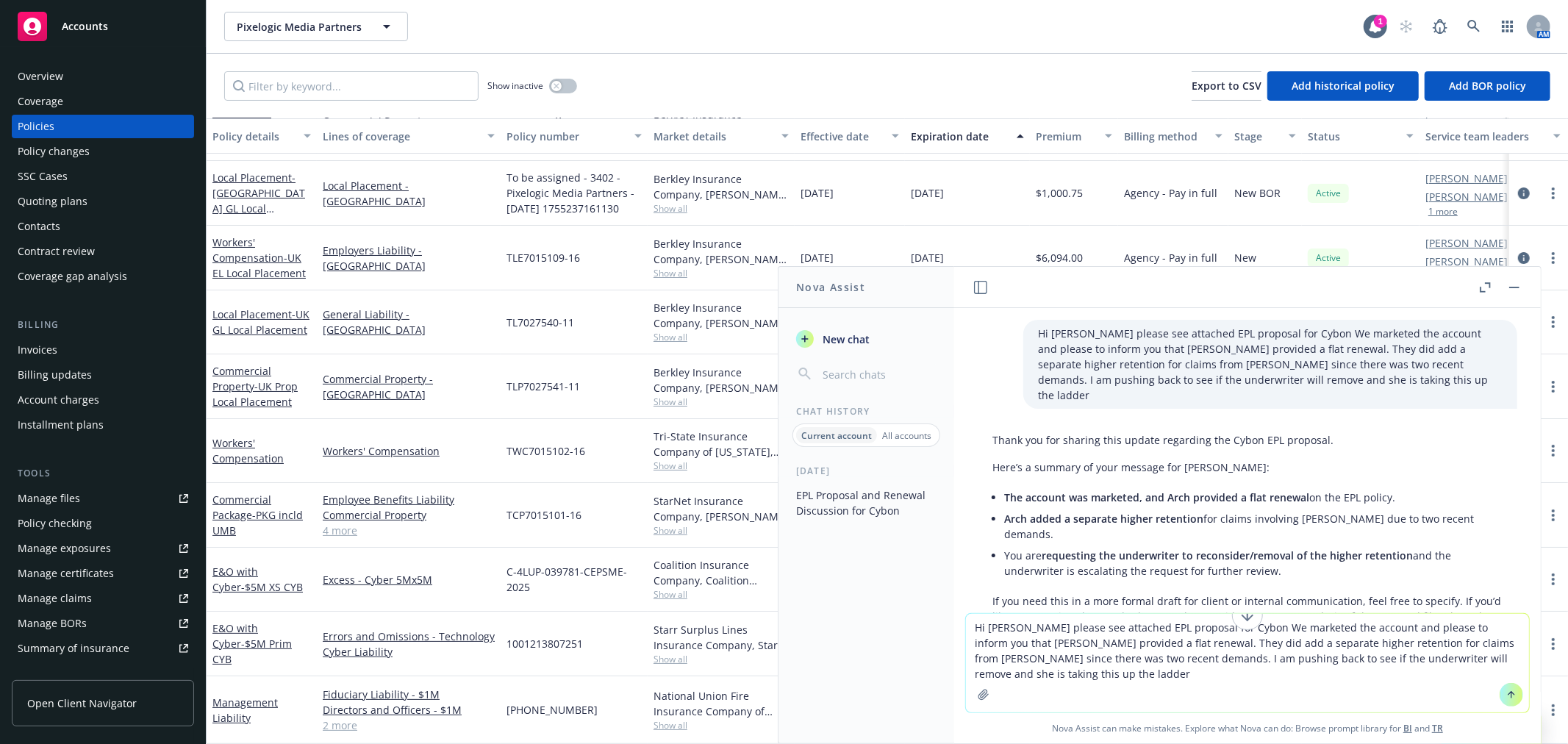
click at [1022, 627] on textarea "Hi [PERSON_NAME] please see attached EPL proposal for Cybon We marketed the acc…" at bounding box center [1247, 662] width 563 height 98
type textarea "Hi [PERSON_NAME], Comm please see attached EPL proposal for Cybon We marketed t…"
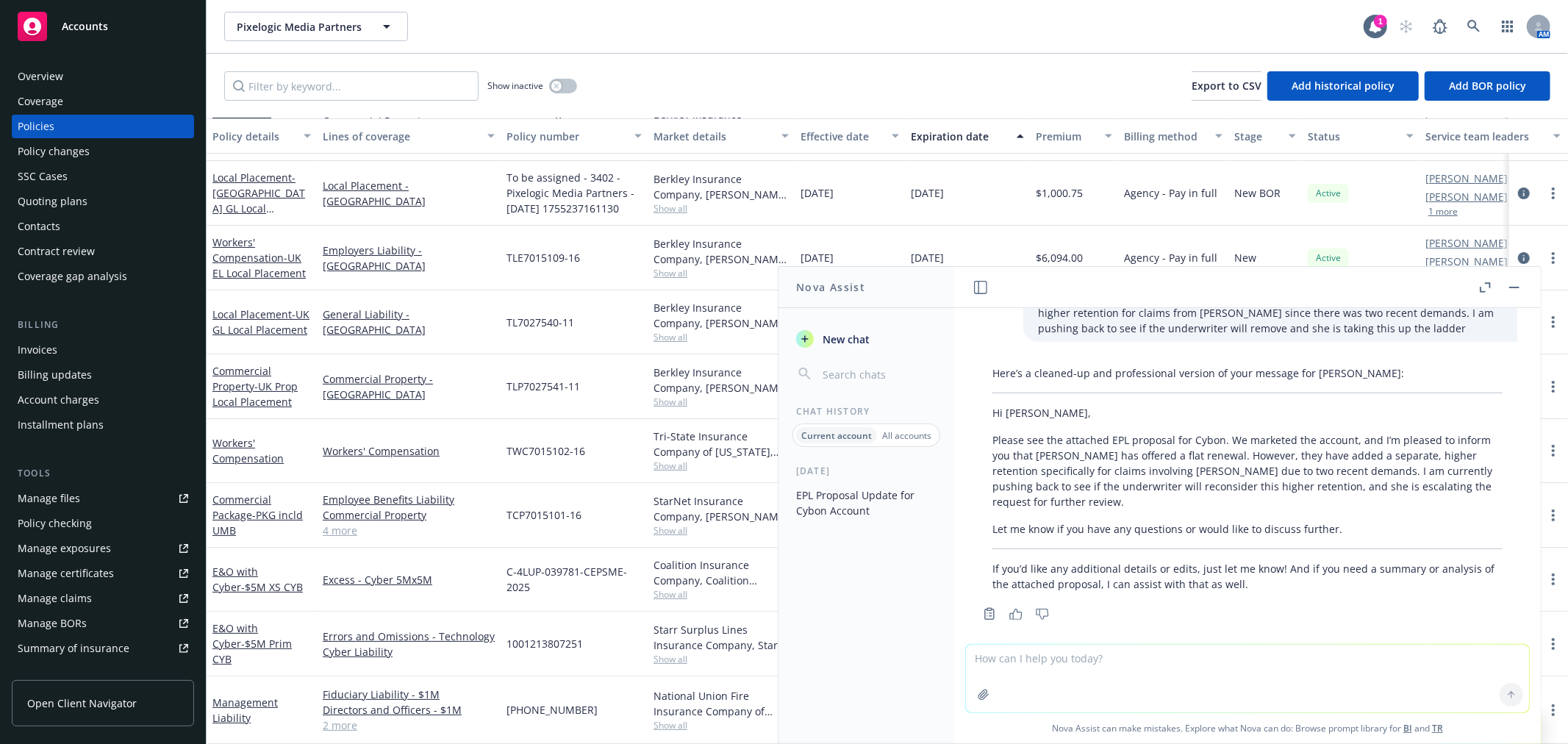
scroll to position [421, 0]
click at [1137, 667] on textarea at bounding box center [1247, 678] width 563 height 67
click at [1165, 673] on textarea at bounding box center [1247, 678] width 563 height 67
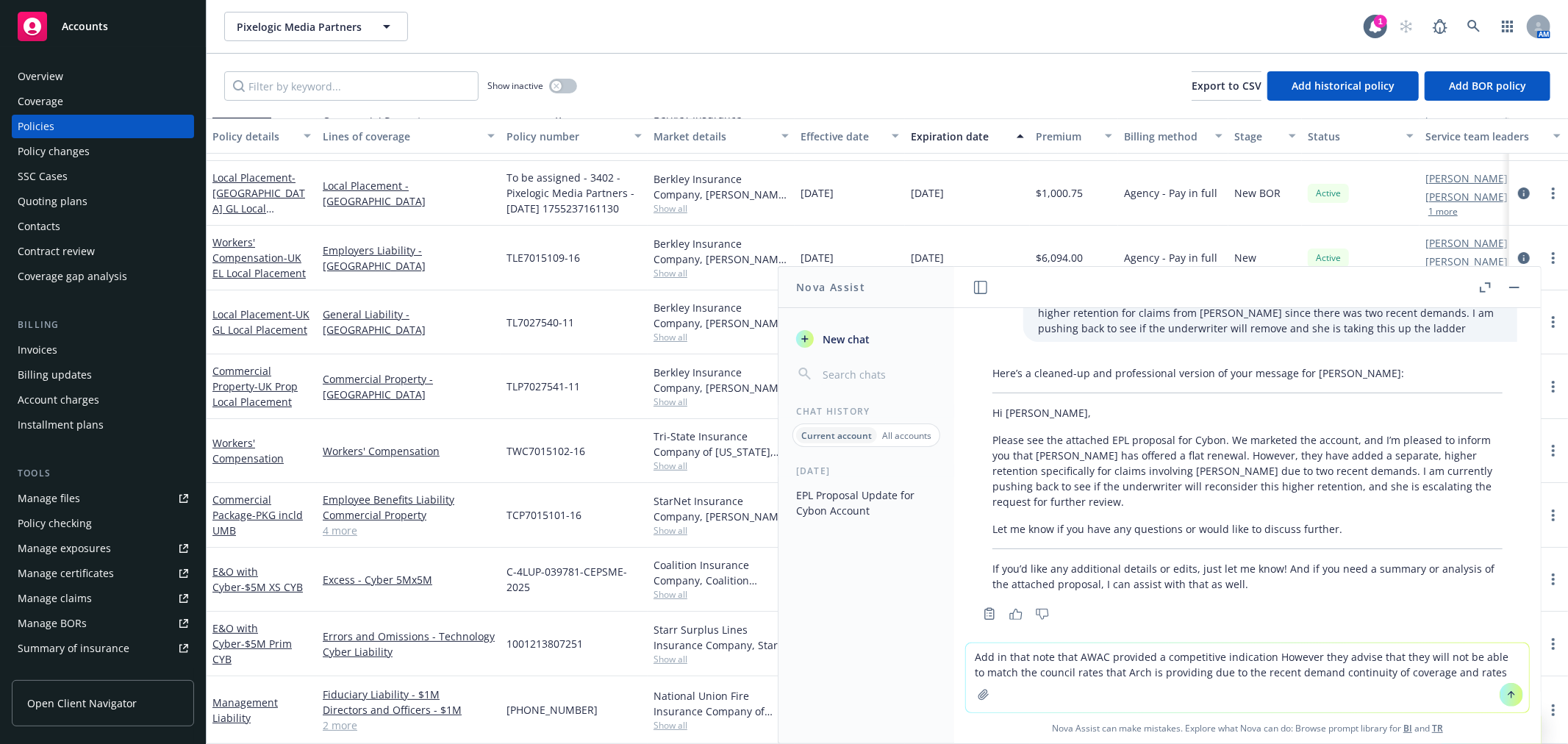
type textarea "Add in that note that AWAC provided a competitive indication However they advis…"
click at [1500, 695] on button at bounding box center [1512, 694] width 24 height 24
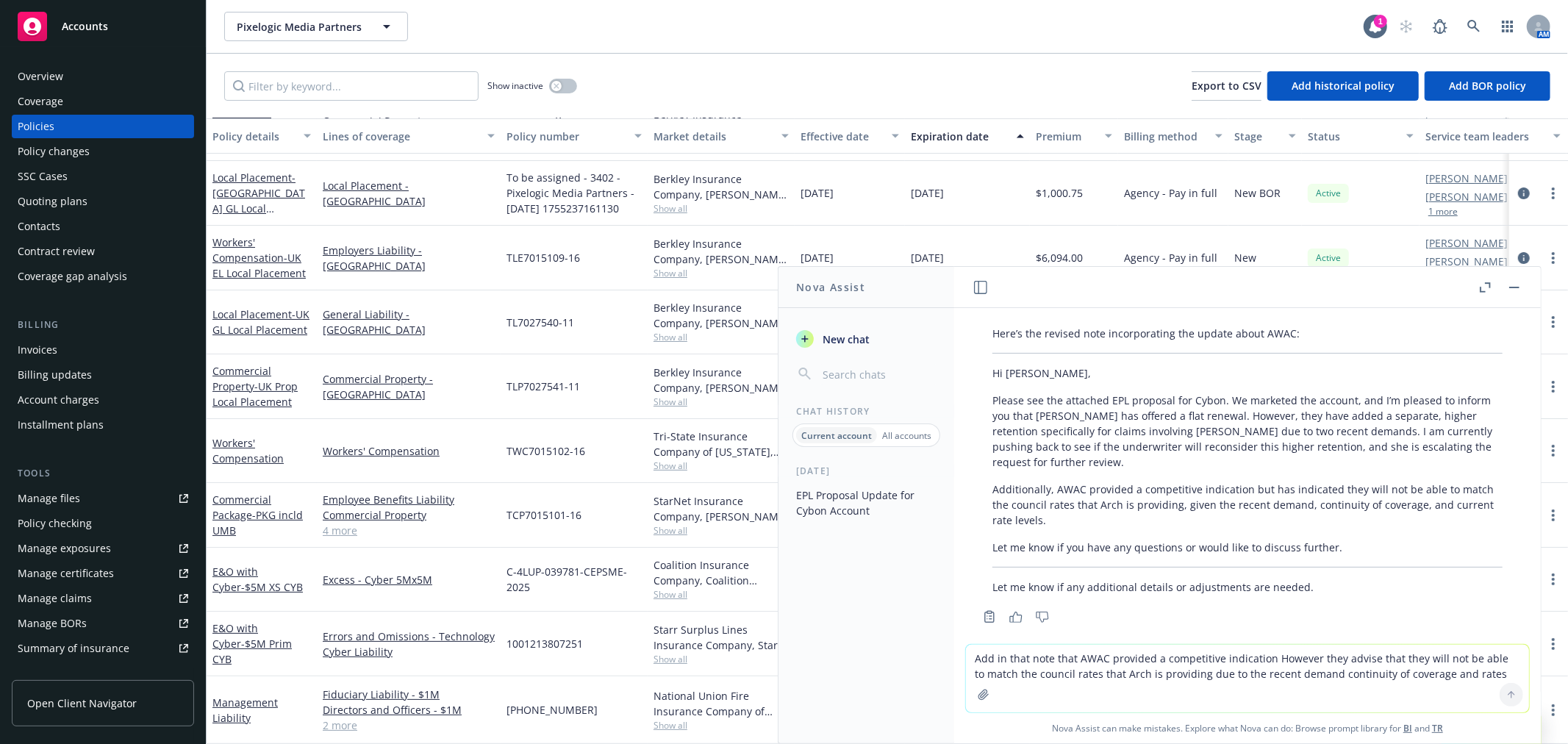
scroll to position [821, 0]
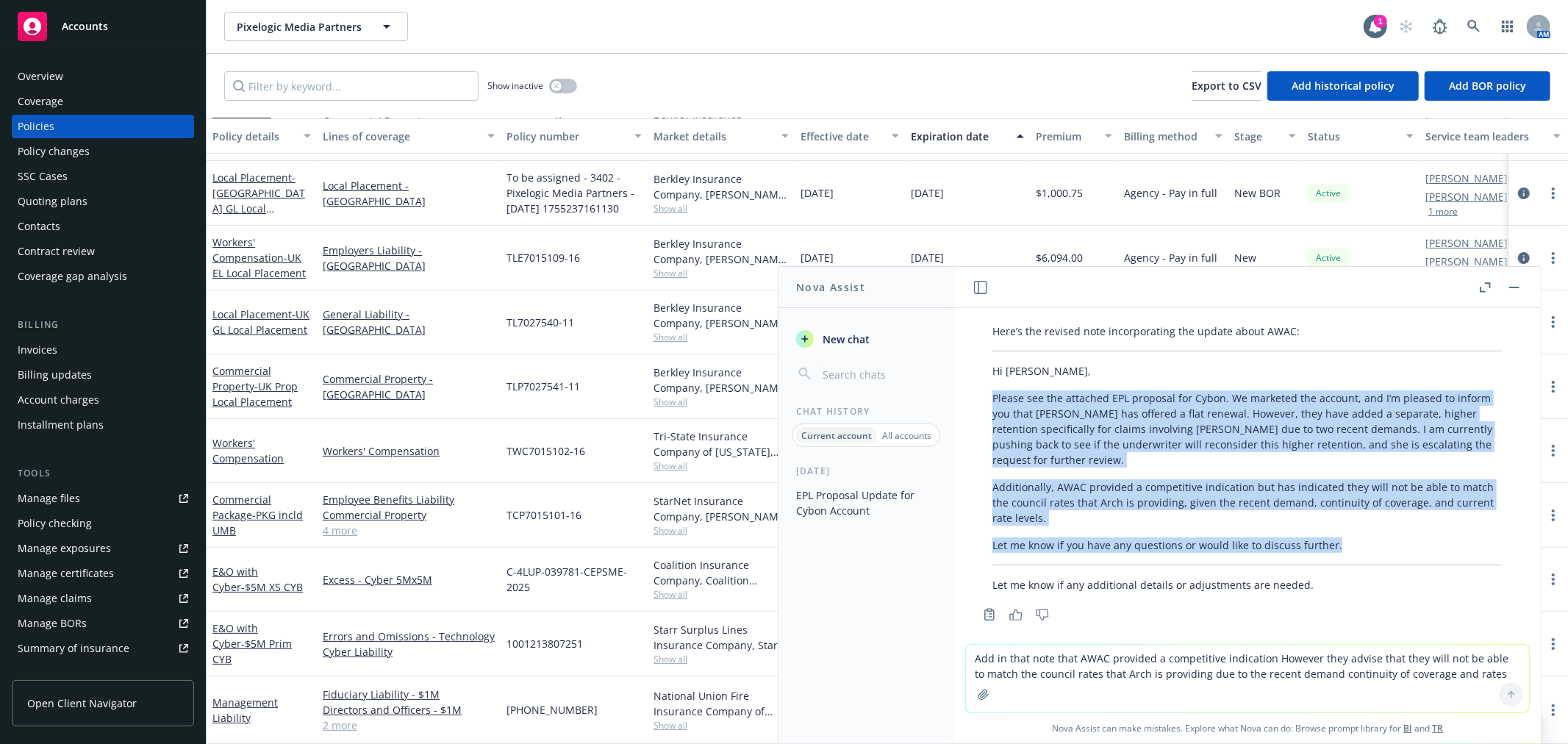
drag, startPoint x: 1392, startPoint y: 523, endPoint x: 1026, endPoint y: 376, distance: 394.4
click at [989, 377] on div "Here’s the revised note incorporating the update about AWAC: Hi [PERSON_NAME], …" at bounding box center [1247, 458] width 540 height 281
copy div "Please see the attached EPL proposal for Cybon. We marketed the account, and I’…"
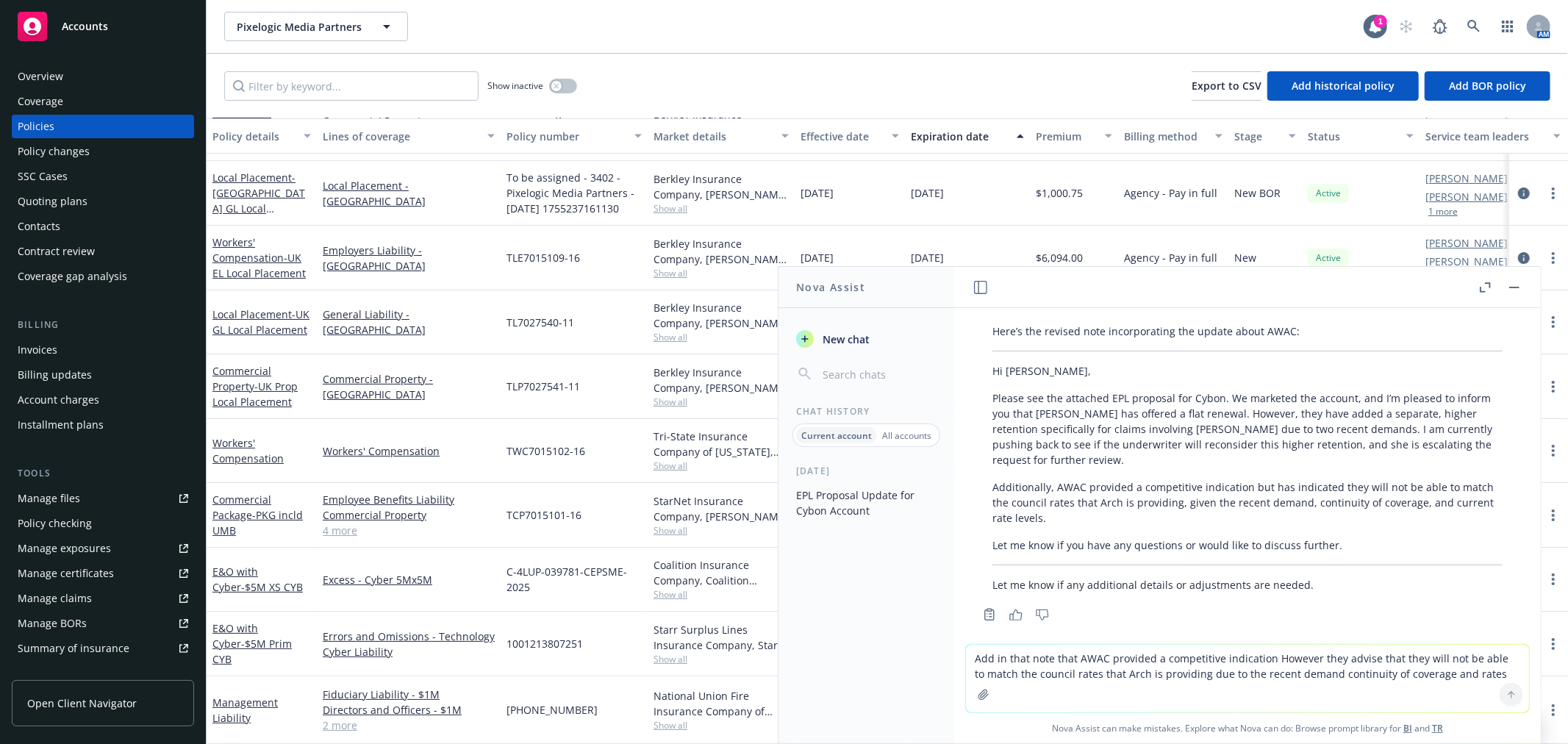
click at [1075, 682] on textarea "Add in that note that AWAC provided a competitive indication However they advis…" at bounding box center [1247, 678] width 563 height 67
paste textarea "[PERSON_NAME], Please see the attached EPL proposal for BI-Bone. We marketed th…"
type textarea "[PERSON_NAME], Please see the attached EPL proposal for BI-Bone. We marketed th…"
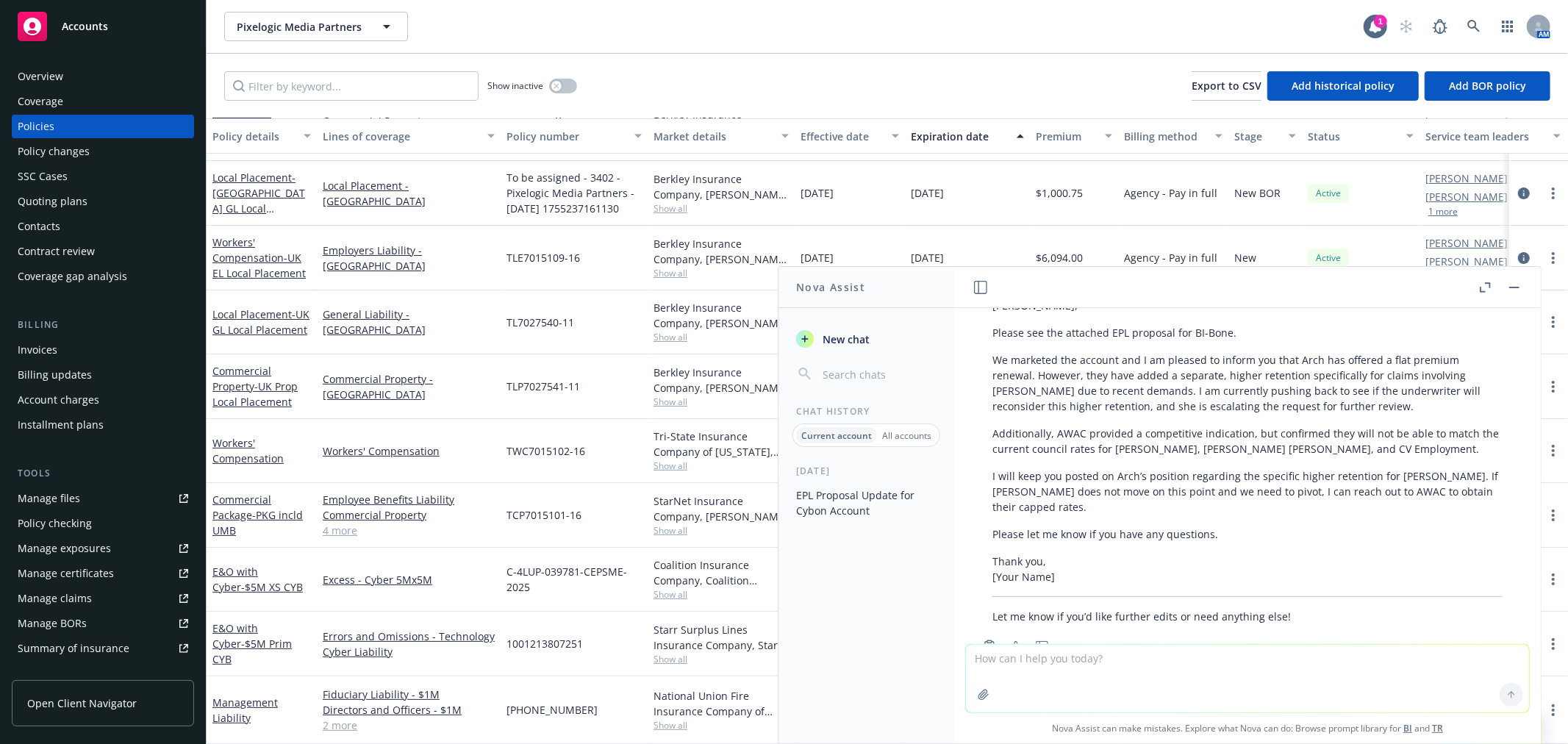
scroll to position [1528, 0]
click at [1053, 607] on p "Let me know if you’d like further edits or need anything else!" at bounding box center [1248, 614] width 510 height 15
click at [1194, 663] on textarea at bounding box center [1247, 678] width 563 height 67
type textarea "Please clean up this email"
click at [1507, 692] on icon at bounding box center [1512, 694] width 10 height 10
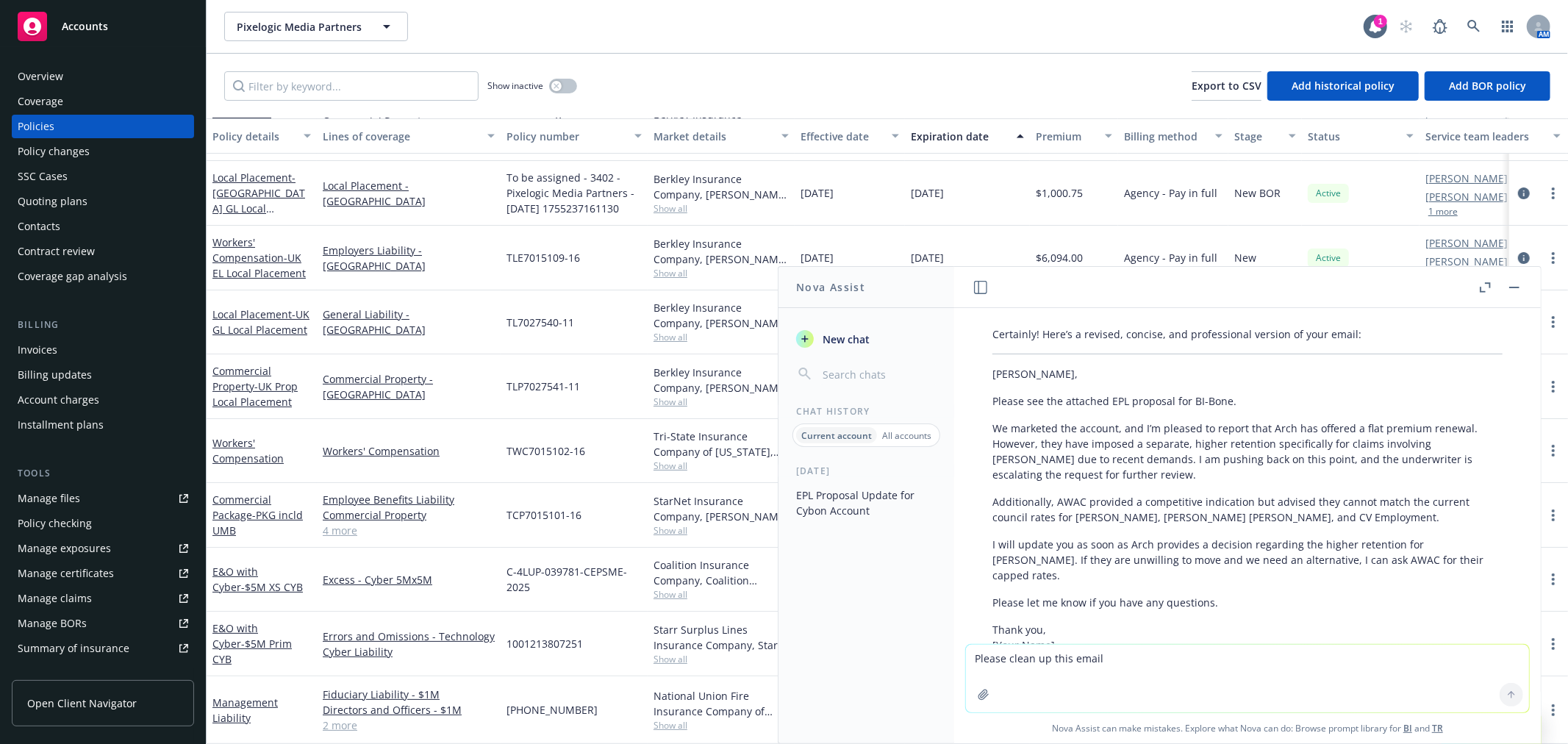
scroll to position [1897, 0]
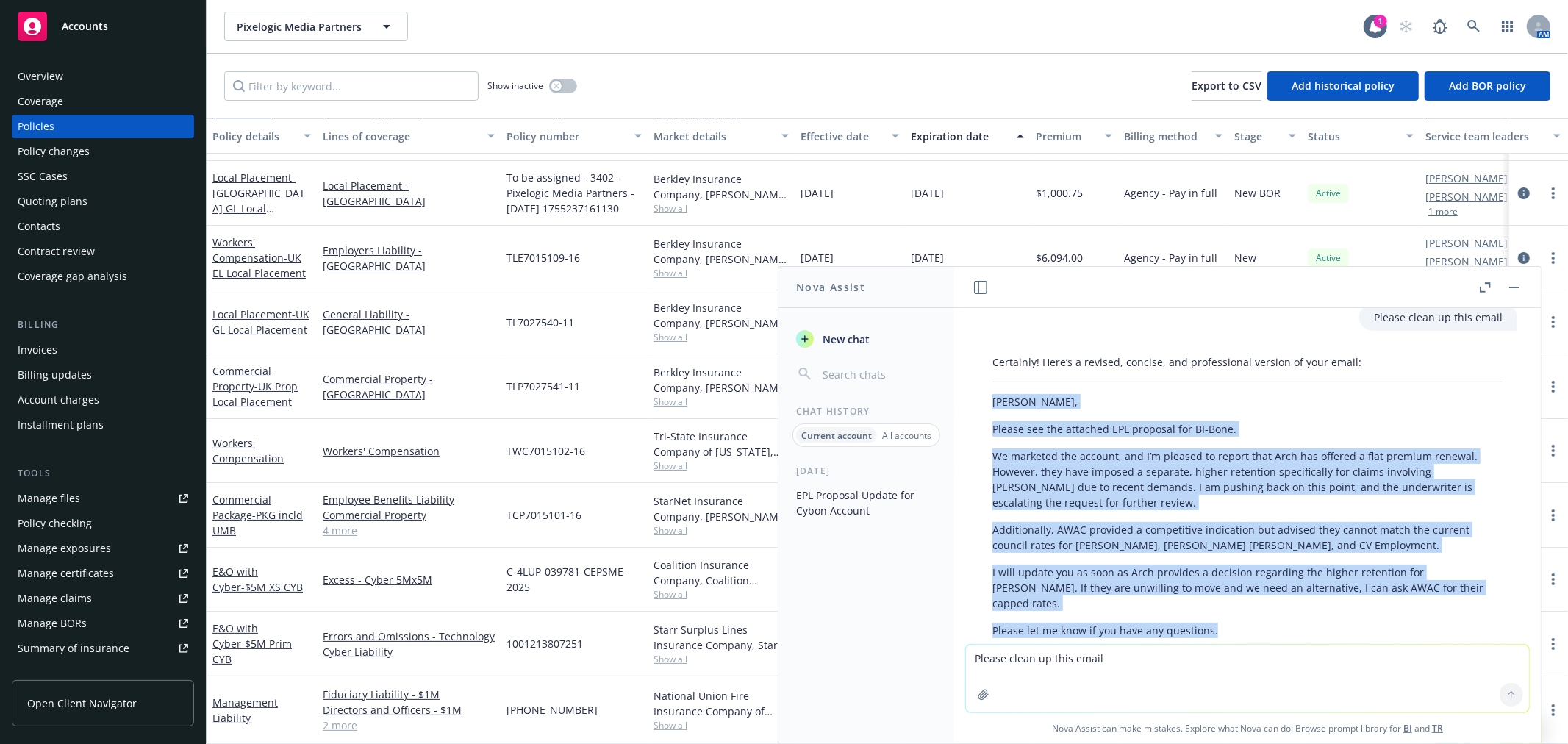
drag, startPoint x: 1212, startPoint y: 568, endPoint x: 998, endPoint y: 350, distance: 305.5
click at [994, 349] on div "Certainly! Here’s a revised, concise, and professional version of your email: […" at bounding box center [1247, 537] width 540 height 378
copy div "[PERSON_NAME], Please see the attached EPL proposal for BI-Bone. We marketed th…"
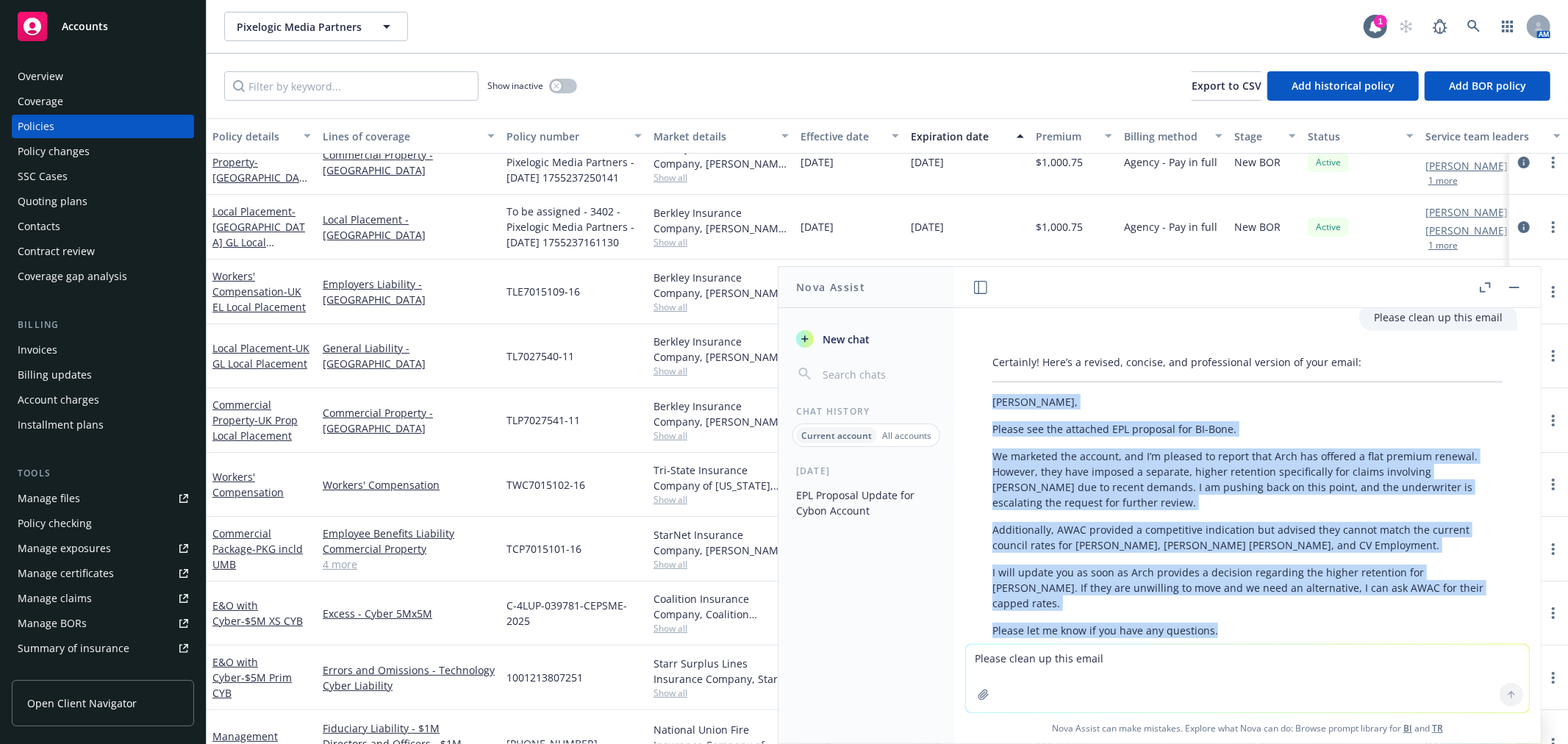
scroll to position [0, 0]
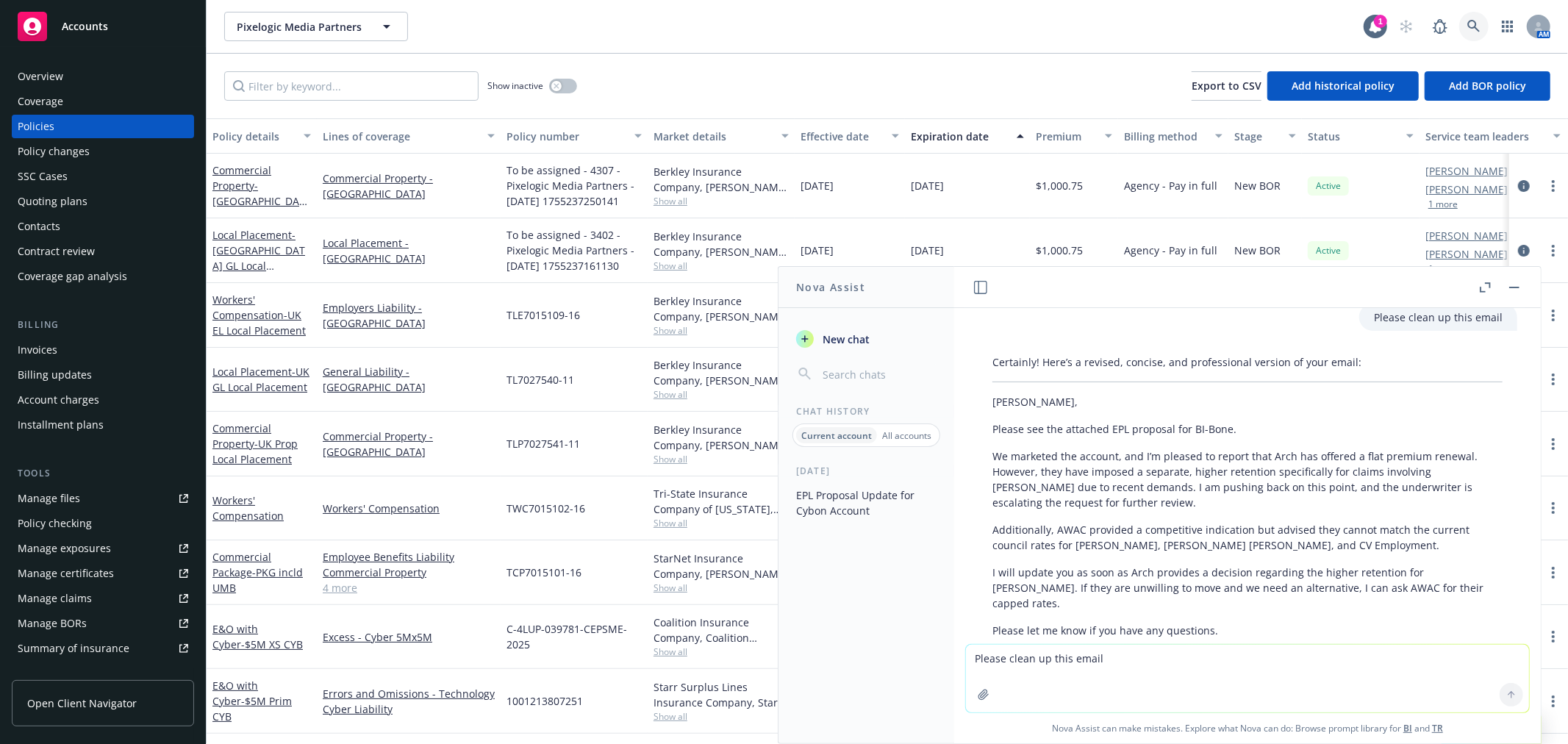
click at [1480, 20] on icon at bounding box center [1475, 27] width 13 height 13
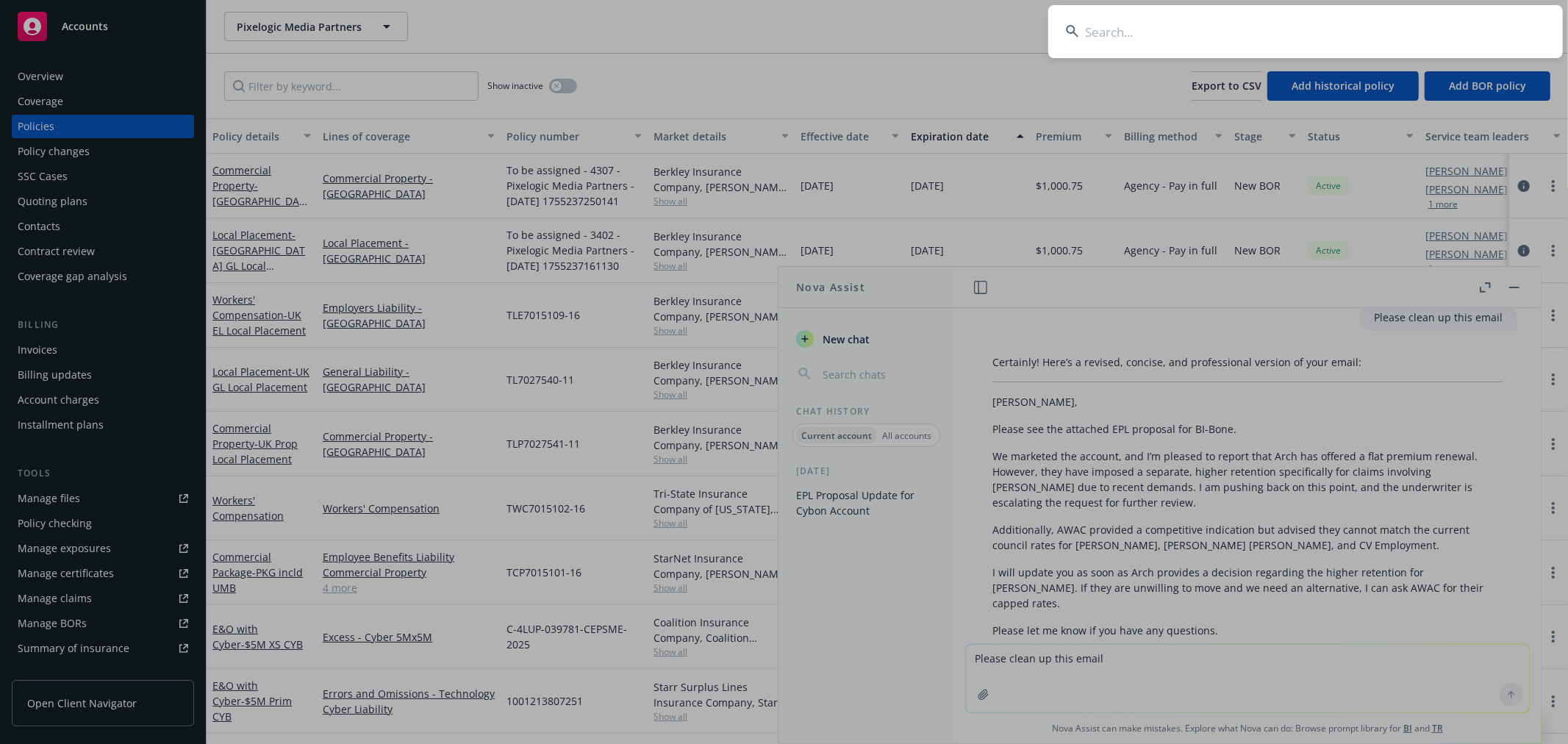
click at [1422, 20] on input at bounding box center [1305, 31] width 515 height 53
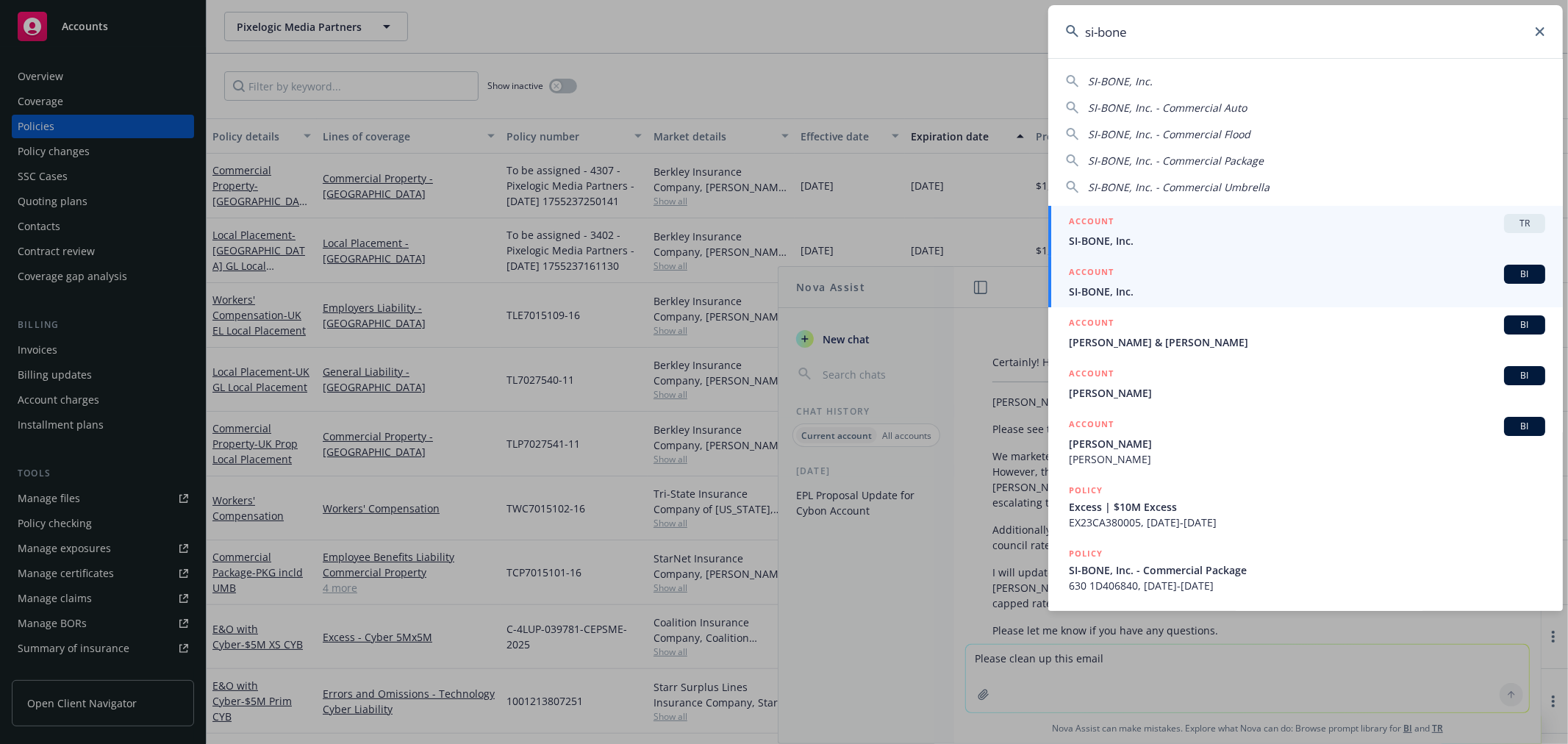
type input "si-bone"
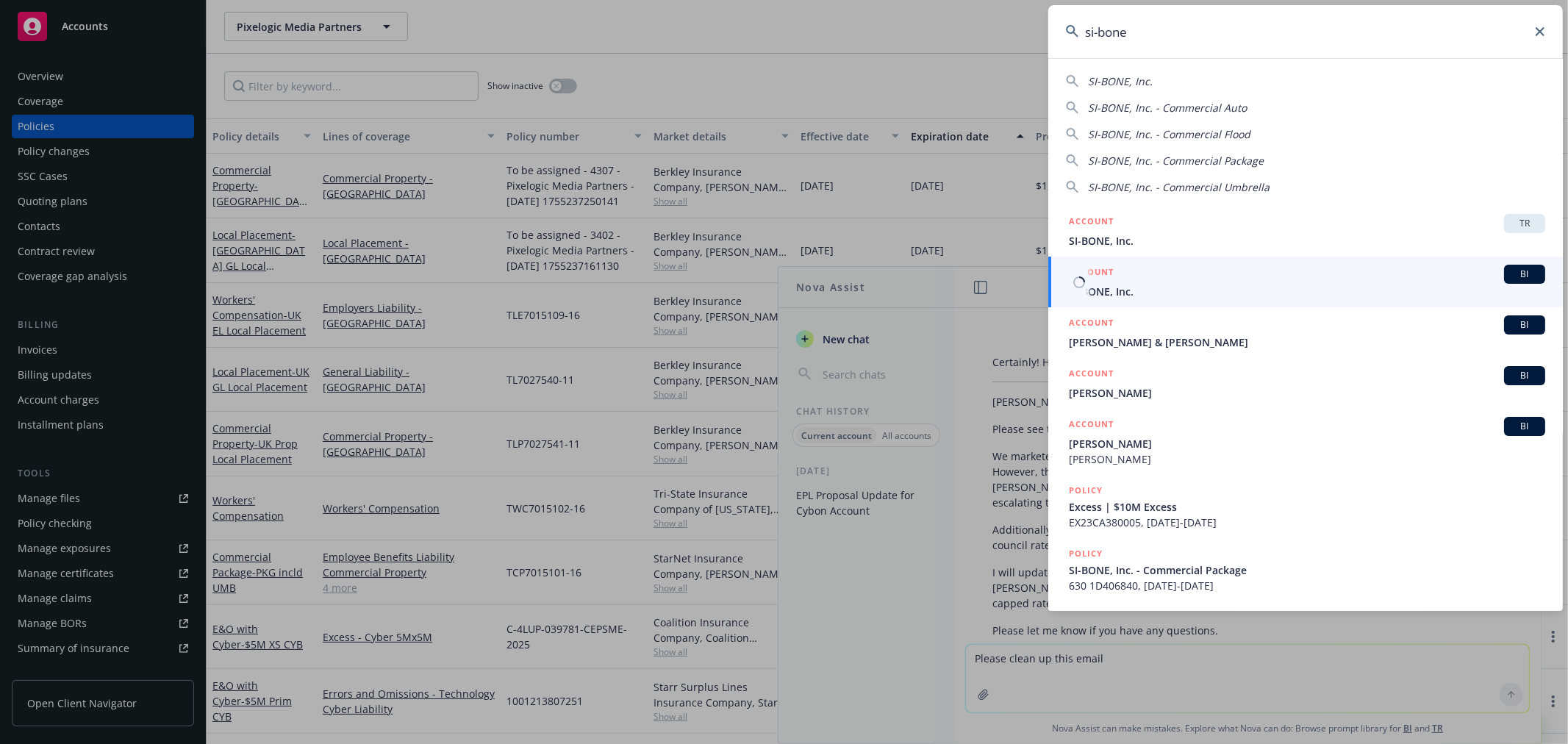
click at [1402, 275] on div "ACCOUNT BI" at bounding box center [1307, 274] width 477 height 19
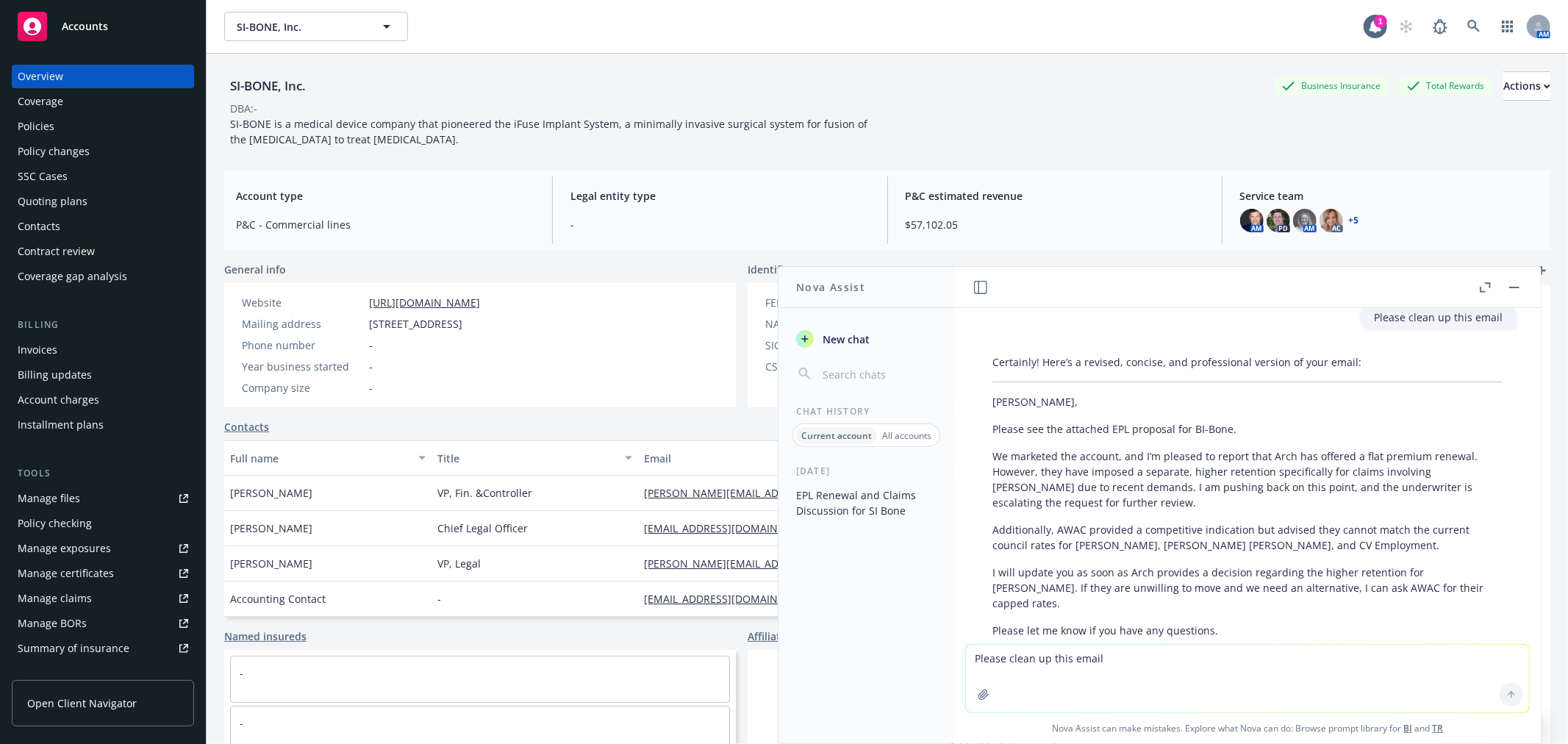
click at [44, 122] on div "Policies" at bounding box center [36, 126] width 37 height 24
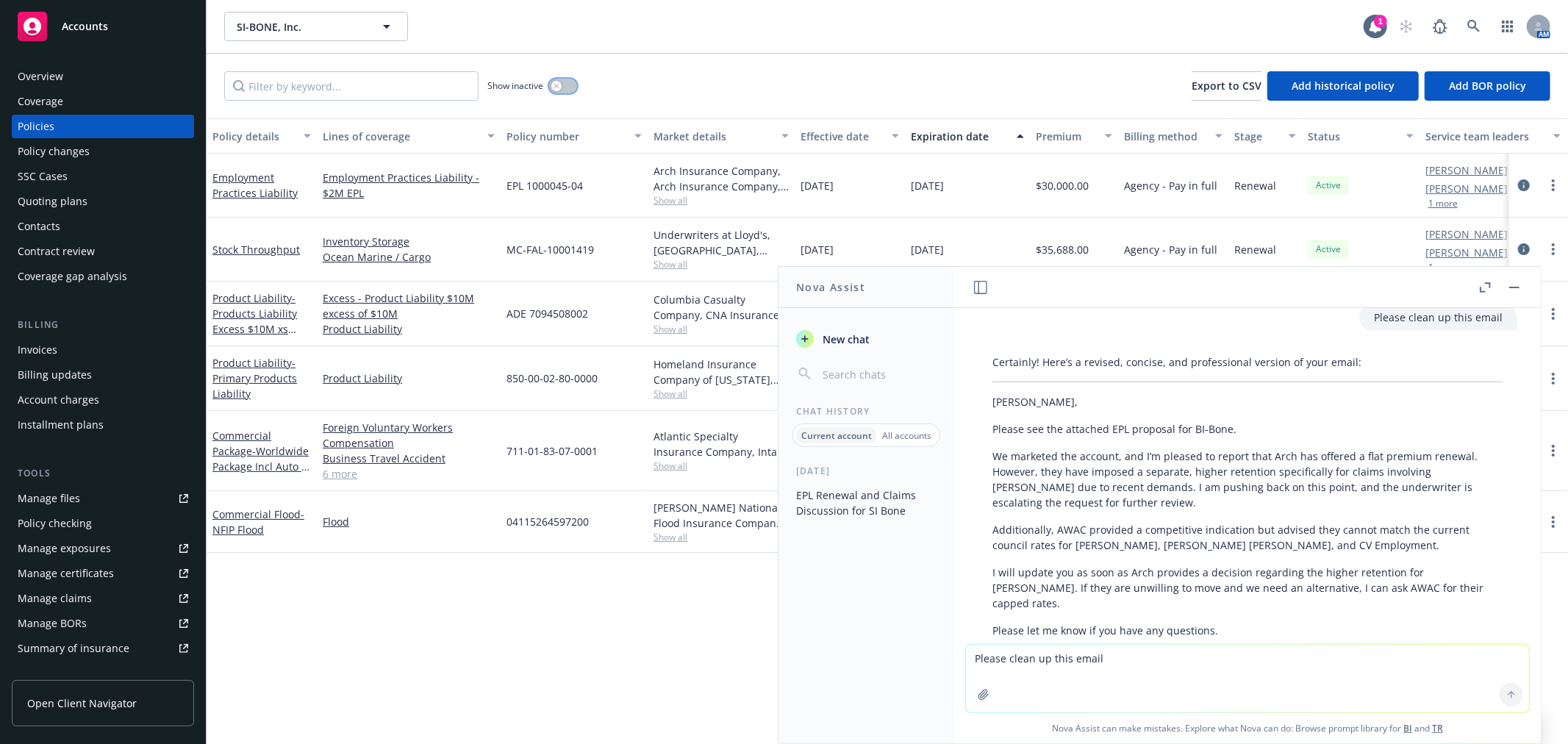
click at [570, 90] on button "button" at bounding box center [563, 85] width 28 height 14
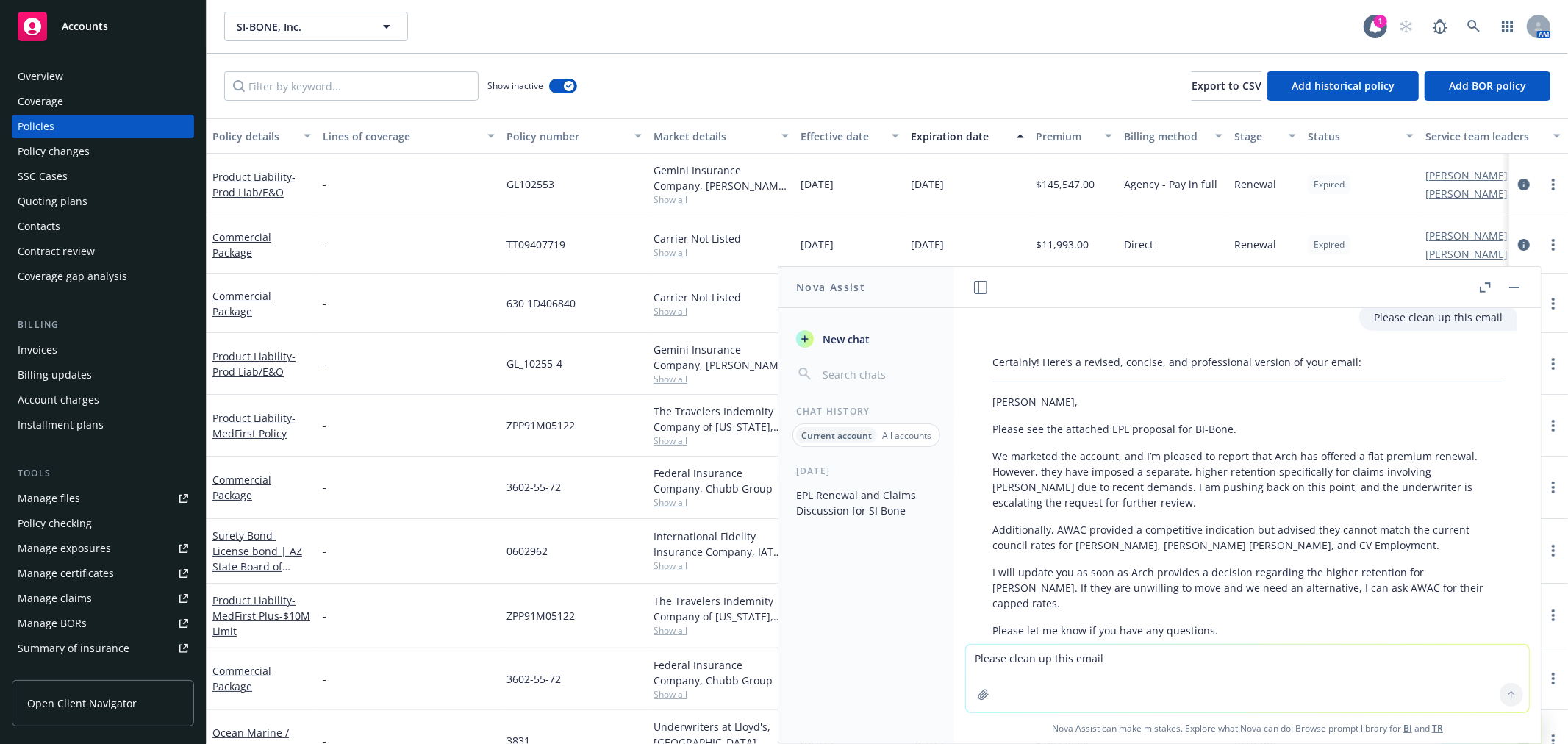
click at [1511, 282] on button "button" at bounding box center [1514, 287] width 18 height 18
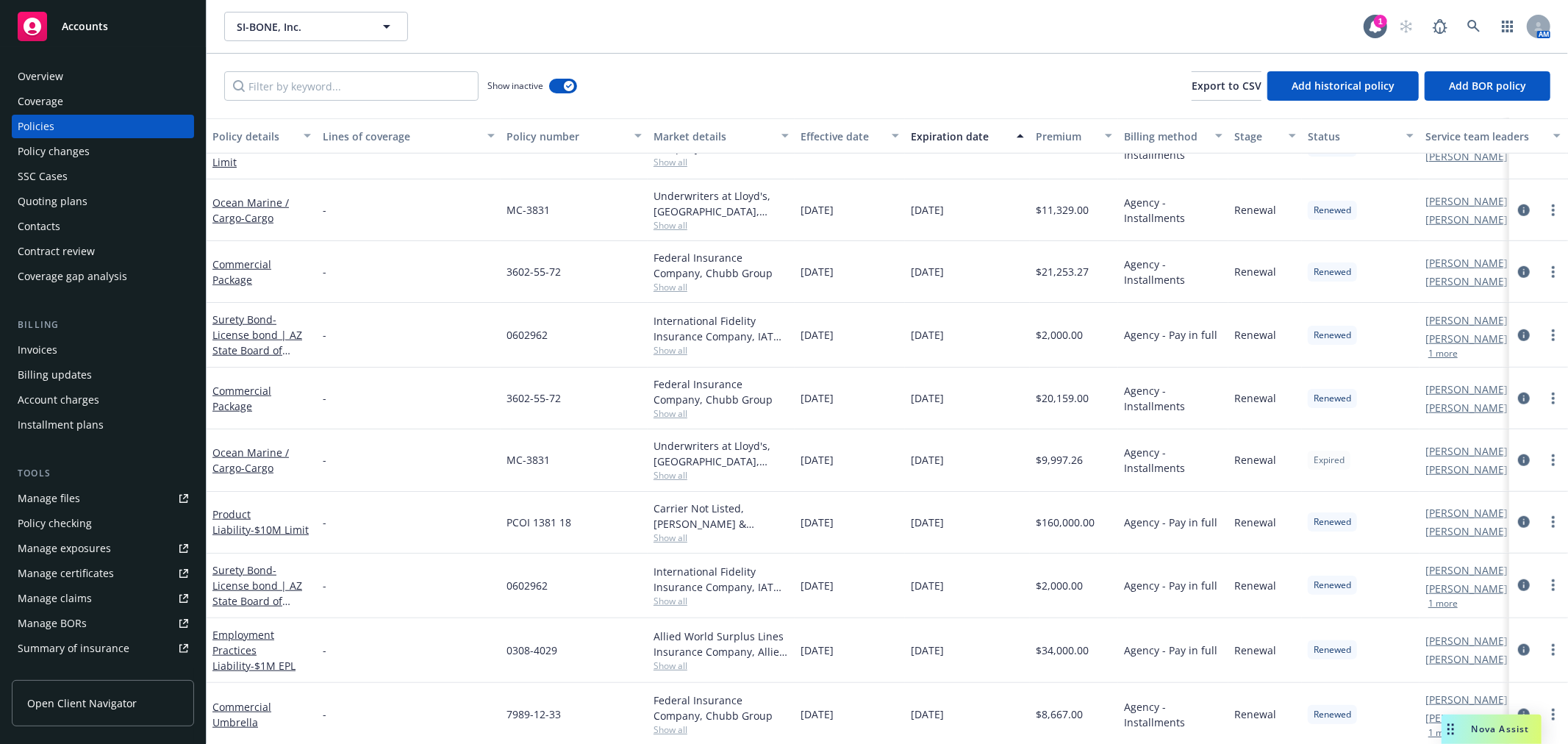
scroll to position [1061, 0]
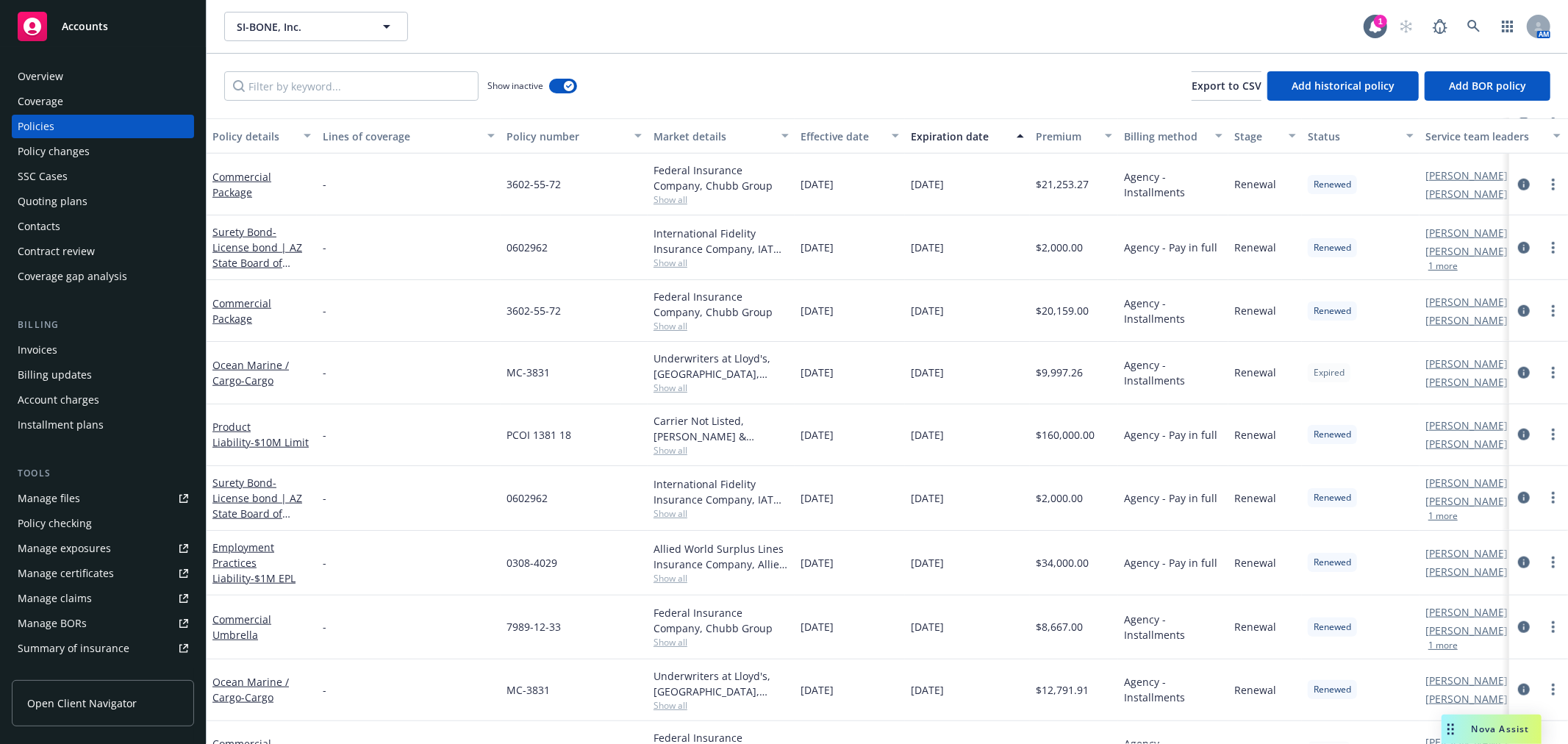
click at [243, 568] on div "Employment Practices Liability - $1M EPL" at bounding box center [261, 562] width 99 height 46
click at [241, 555] on link "Employment Practices Liability - $1M EPL" at bounding box center [253, 562] width 83 height 45
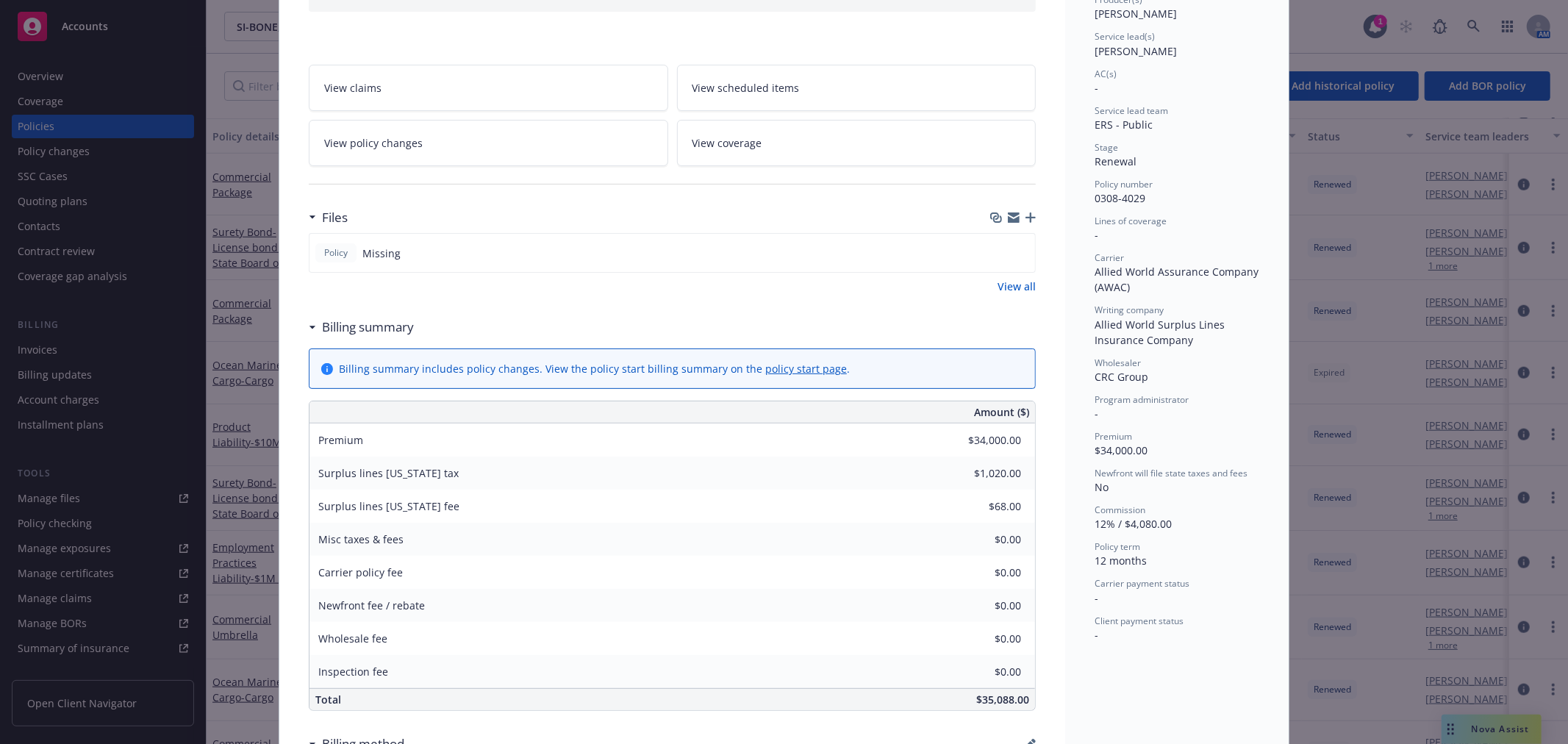
scroll to position [163, 0]
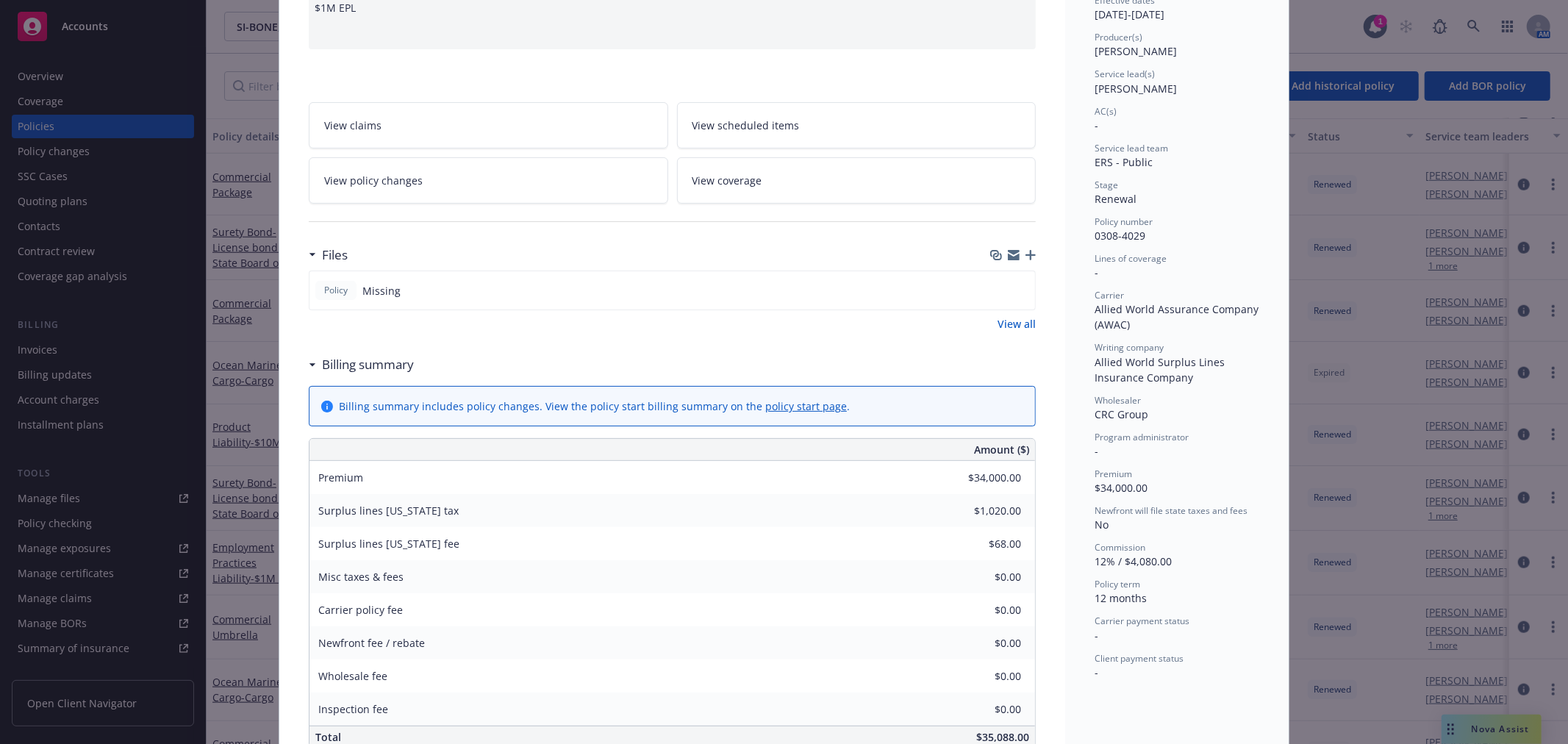
drag, startPoint x: 1409, startPoint y: 47, endPoint x: 1369, endPoint y: 47, distance: 40.0
click at [1407, 47] on div "Policy Employment Practices Liability - $1M EPL $1M EPL View claims View schedu…" at bounding box center [784, 372] width 1568 height 744
click at [1460, 729] on div "Policy Employment Practices Liability - $1M EPL $1M EPL View claims View schedu…" at bounding box center [784, 372] width 1568 height 744
drag, startPoint x: 1456, startPoint y: 725, endPoint x: 978, endPoint y: 488, distance: 533.5
click at [1454, 725] on div "Policy Employment Practices Liability - $1M EPL $1M EPL View claims View schedu…" at bounding box center [784, 372] width 1568 height 744
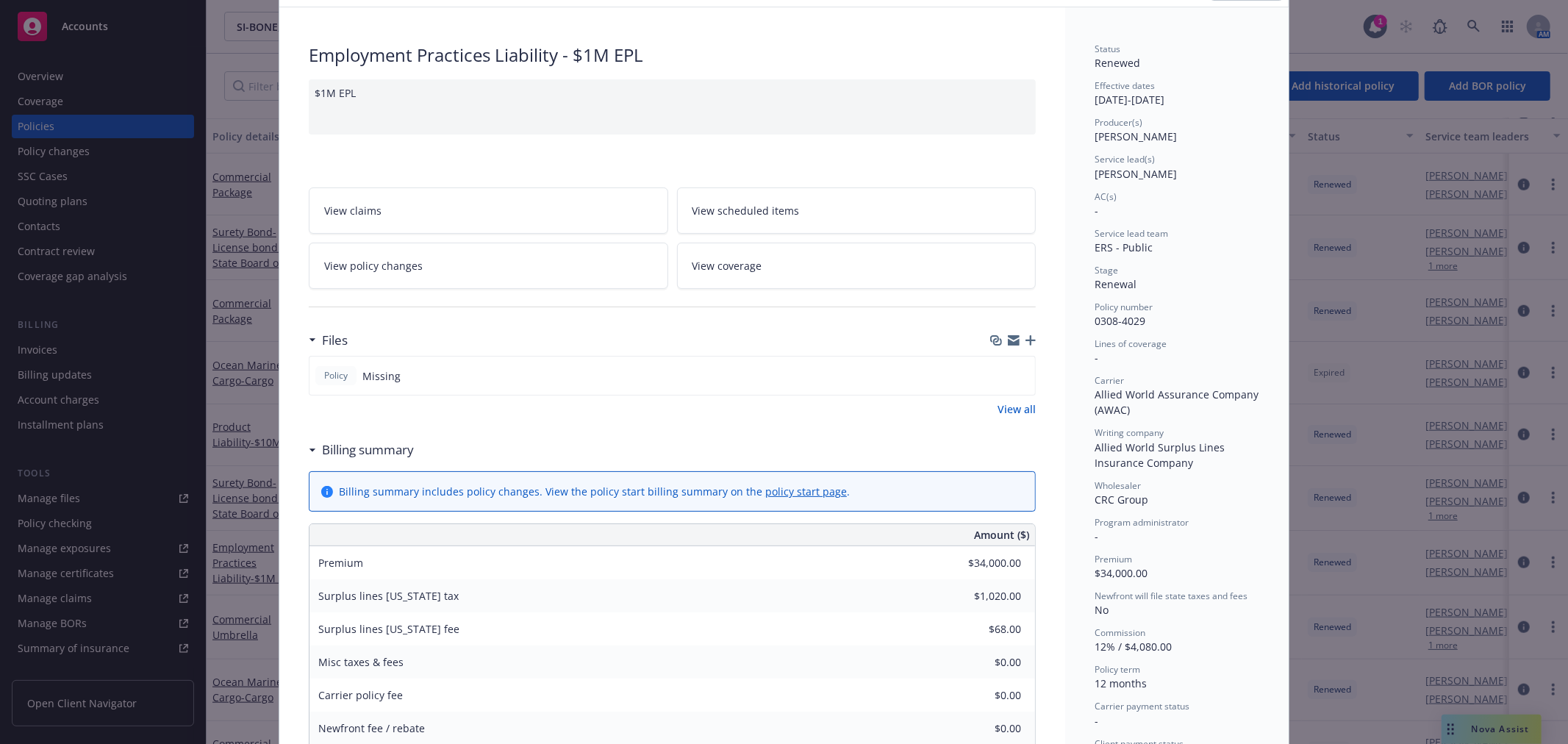
scroll to position [0, 0]
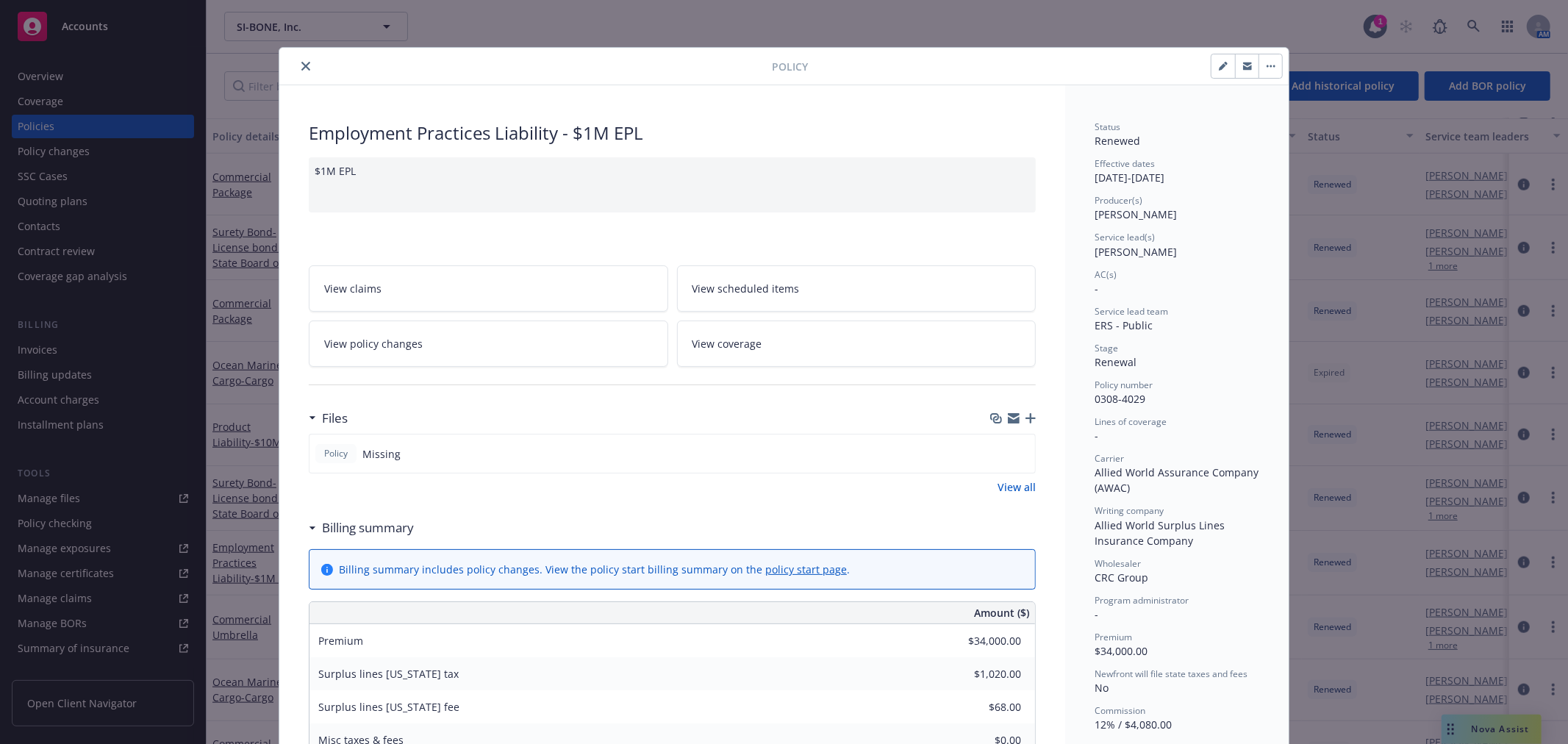
click at [301, 65] on icon "close" at bounding box center [306, 66] width 8 height 8
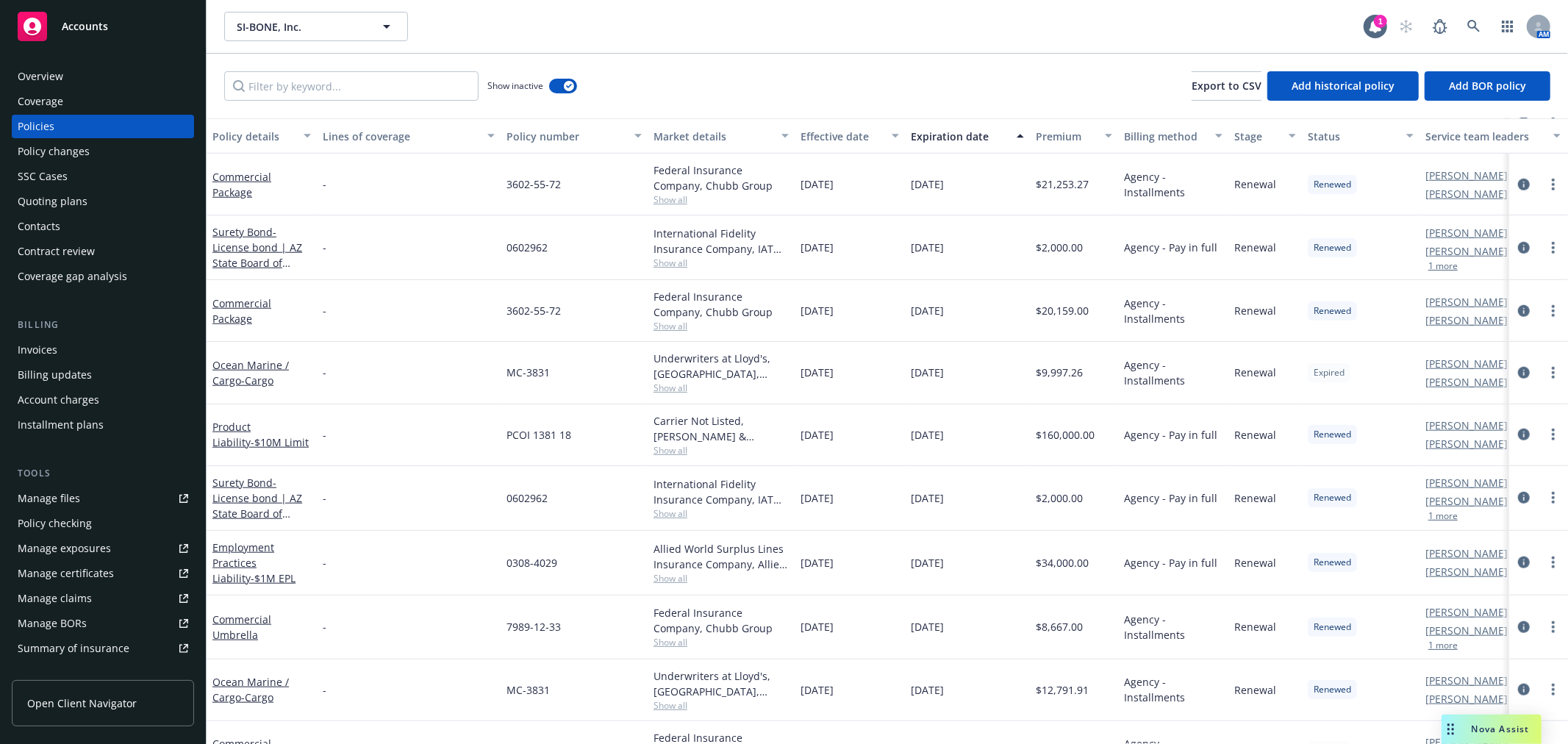
click at [1506, 733] on span "Nova Assist" at bounding box center [1501, 728] width 58 height 13
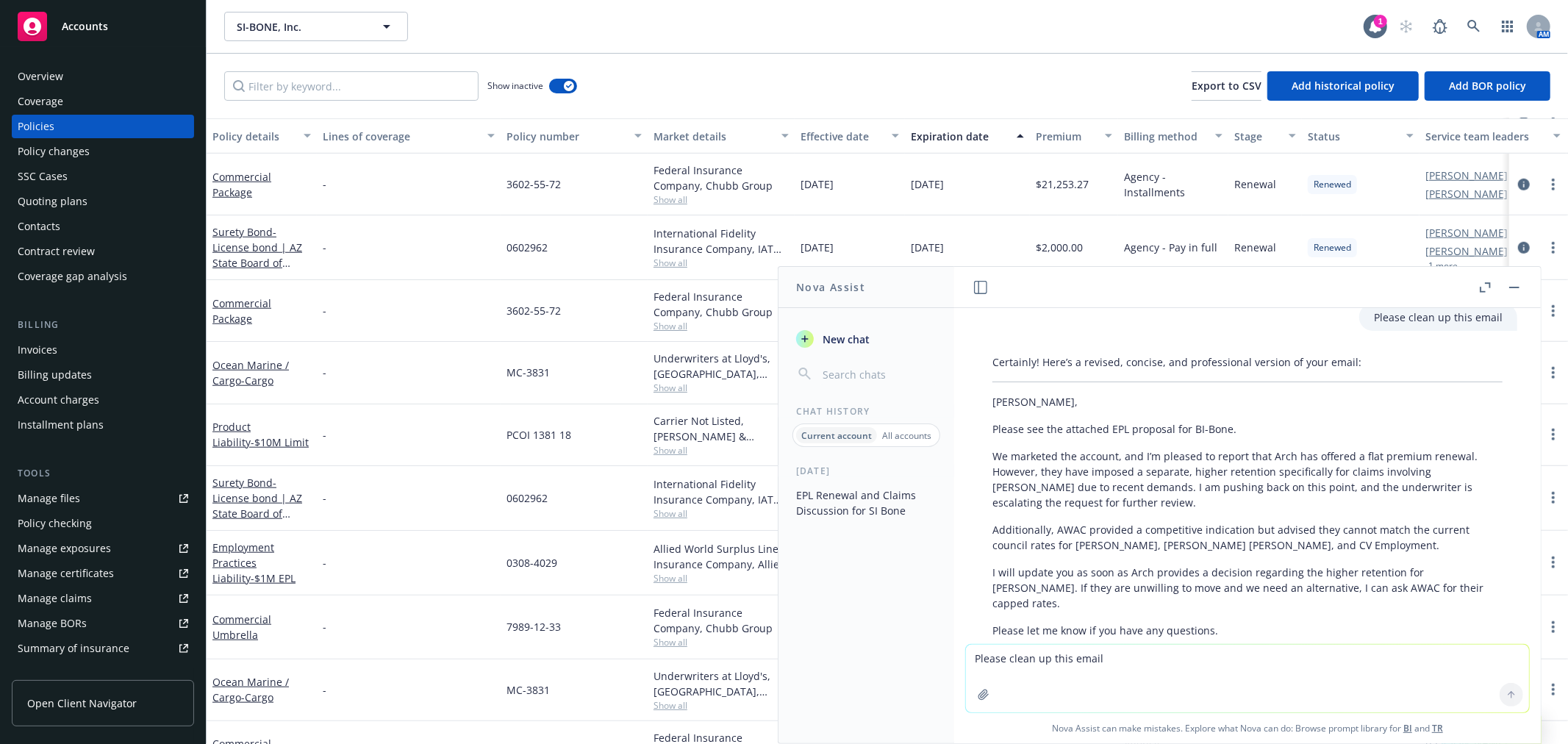
click at [1260, 664] on textarea "Please clean up this email" at bounding box center [1247, 678] width 563 height 67
type textarea "rephrase this"
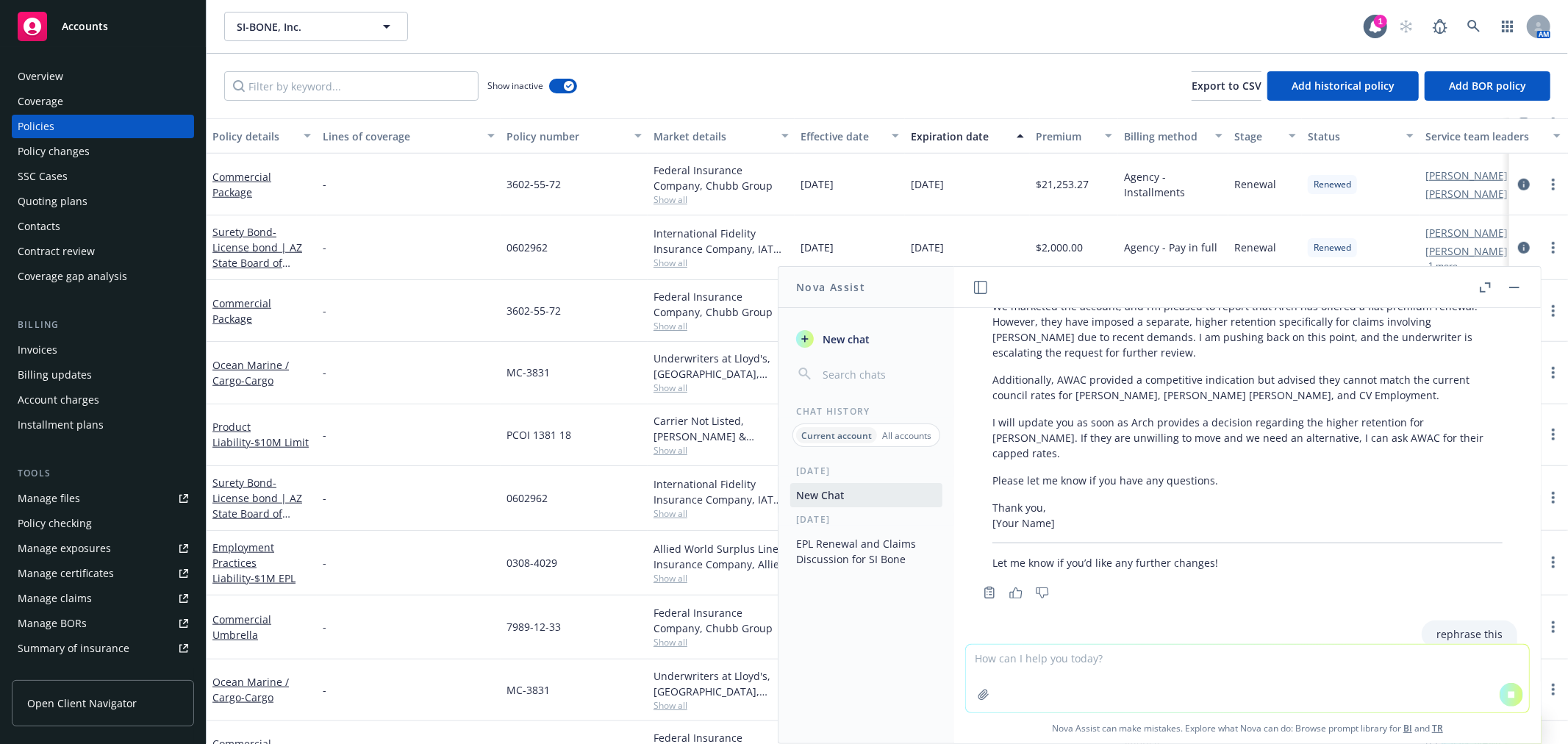
paste textarea "I will update you as soon as Arch provides a decision regarding the higher rete…"
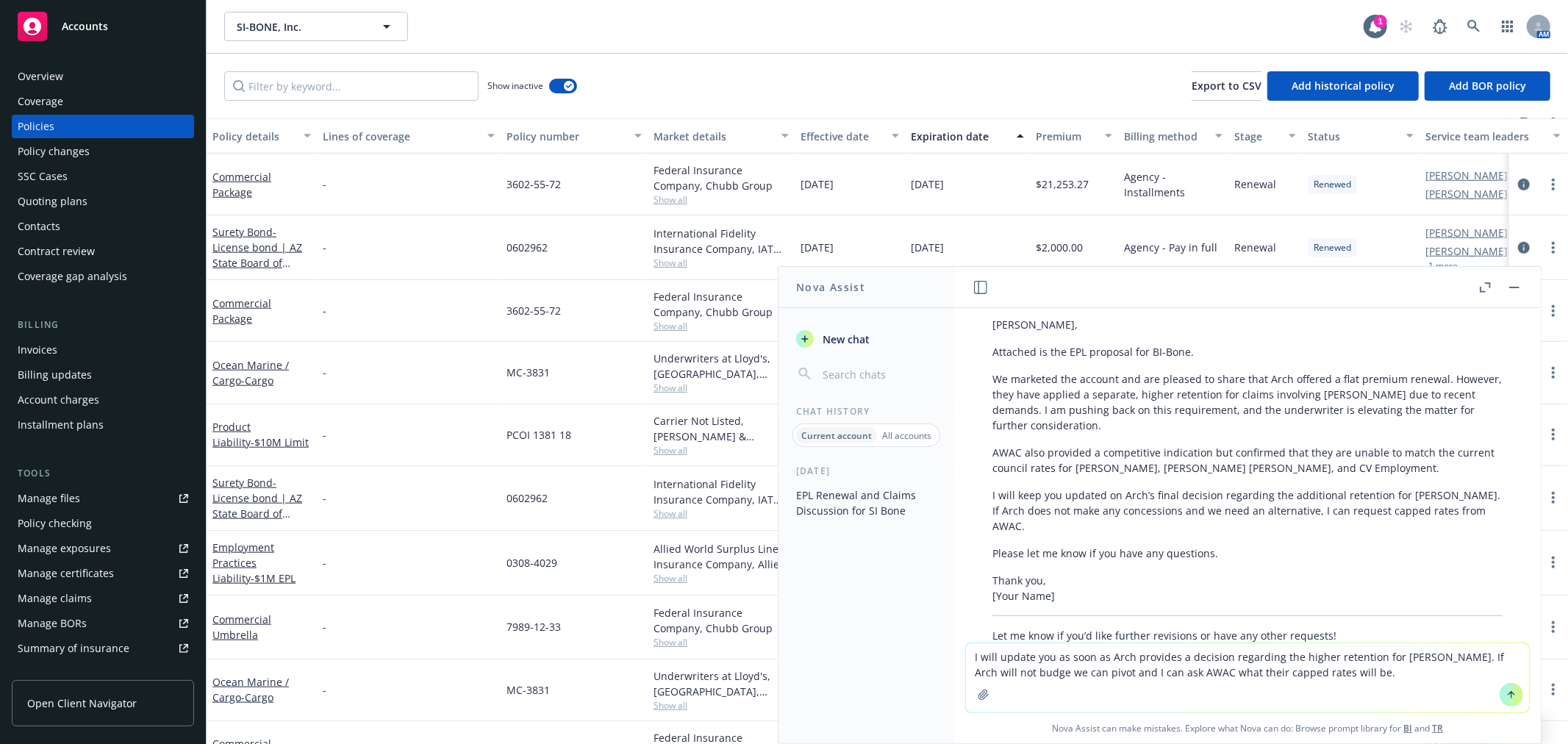
scroll to position [2447, 0]
type textarea "I will update you as soon as Arch provides a decision regarding the higher rete…"
click at [1507, 695] on icon at bounding box center [1512, 694] width 10 height 10
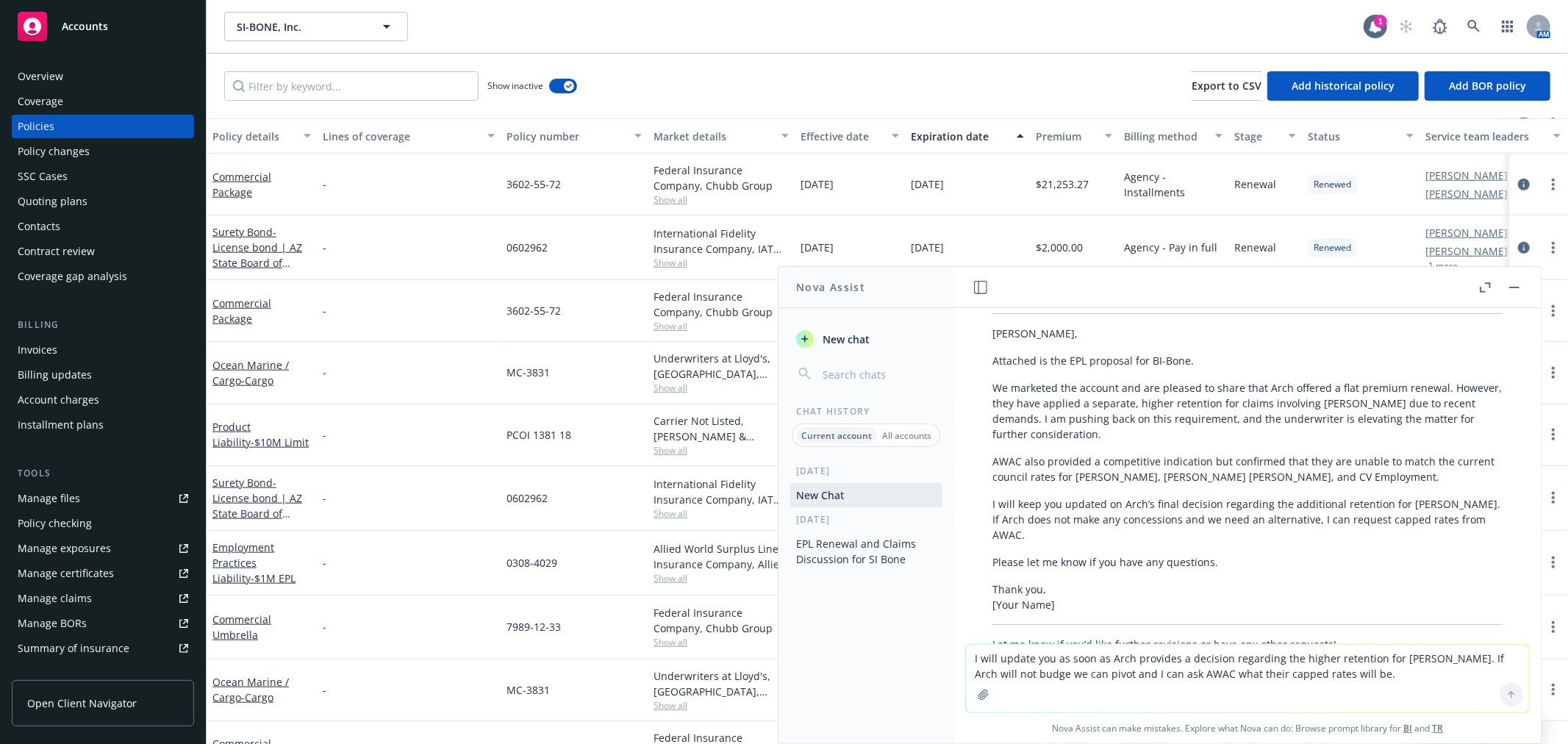
scroll to position [2686, 0]
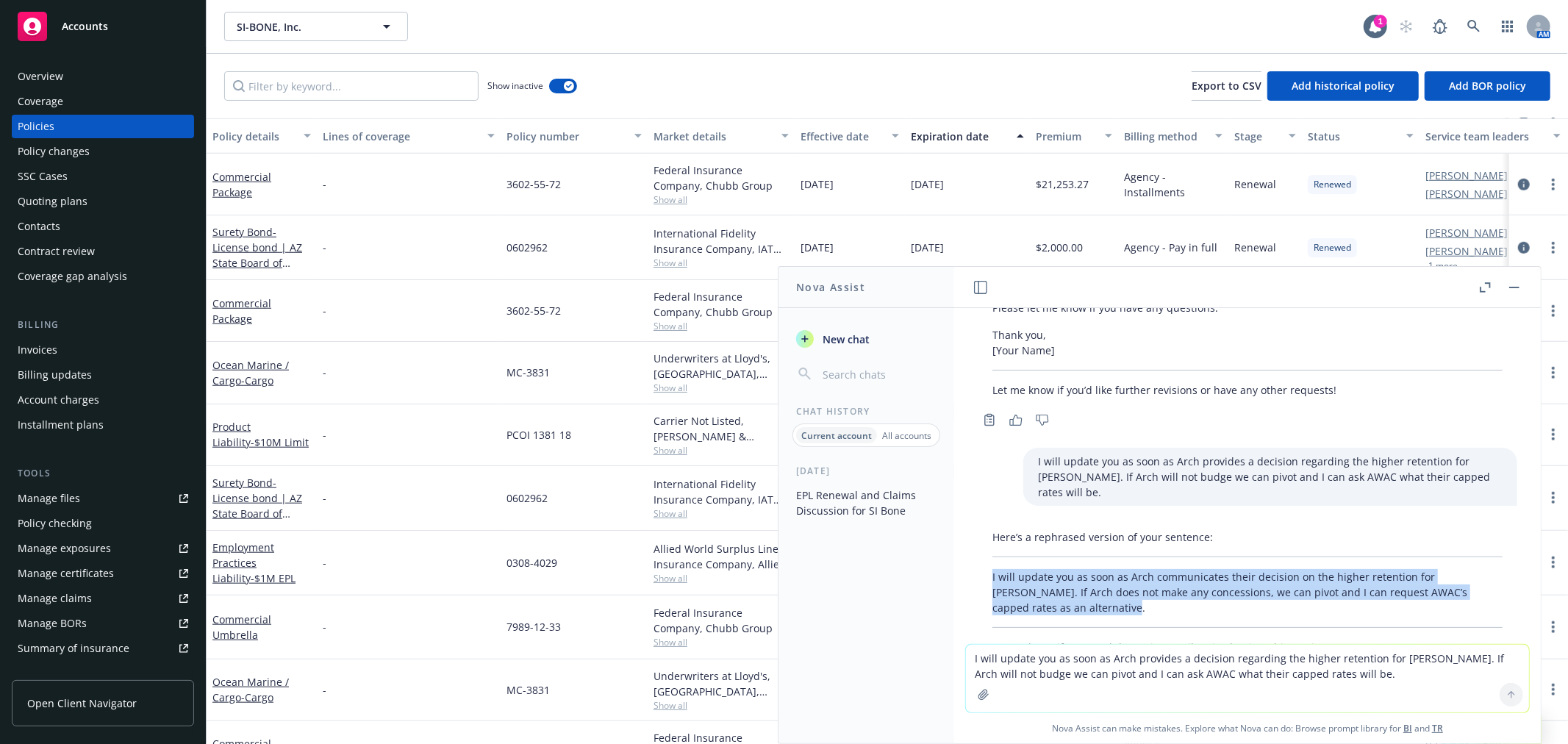
drag, startPoint x: 1116, startPoint y: 534, endPoint x: 978, endPoint y: 497, distance: 142.9
click at [978, 523] on div "Here’s a rephrased version of your sentence: I will update you as soon as Arch …" at bounding box center [1247, 592] width 540 height 137
copy p "I will update you as soon as Arch communicates their decision on the higher ret…"
click at [1510, 284] on button "button" at bounding box center [1514, 287] width 18 height 18
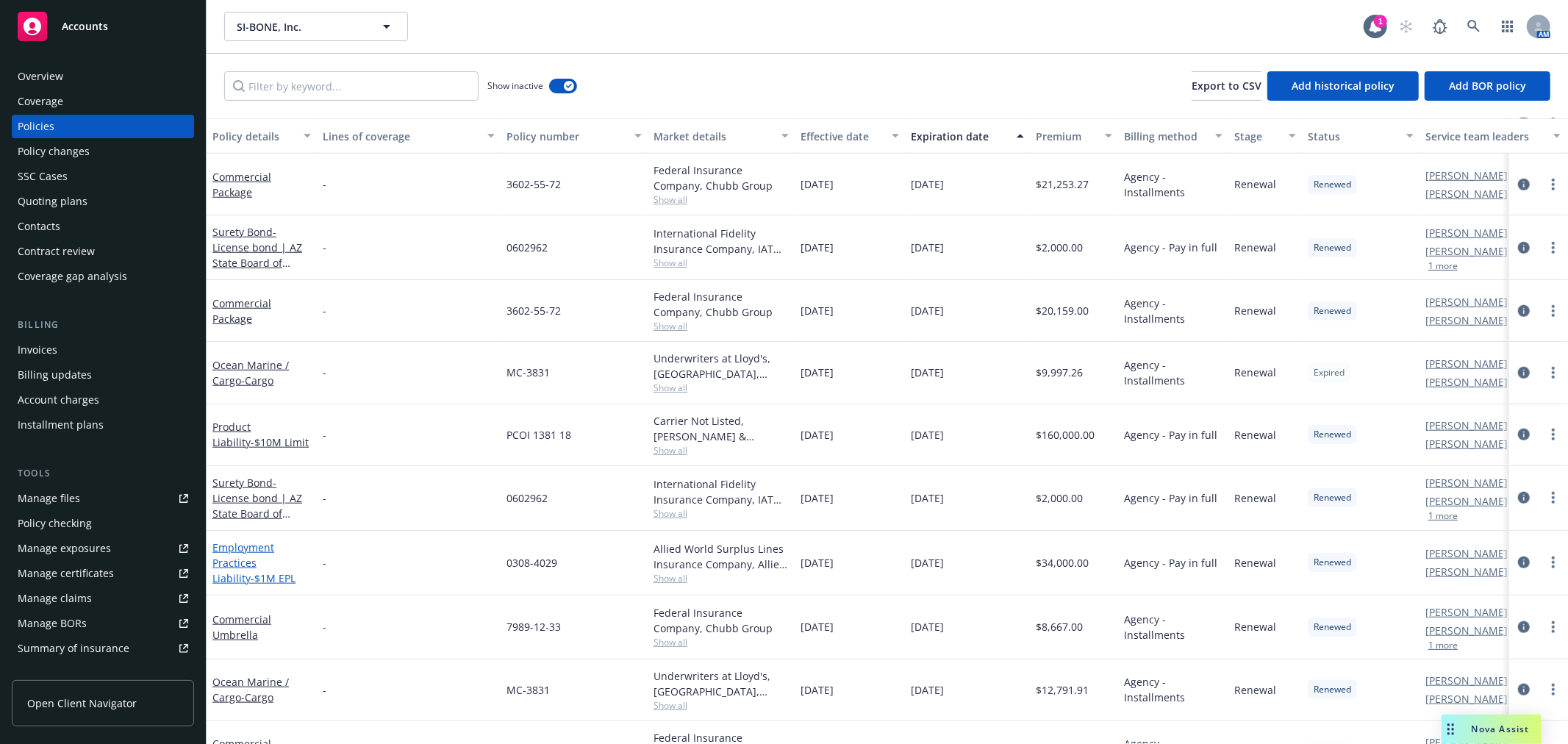
click at [243, 547] on link "Employment Practices Liability - $1M EPL" at bounding box center [253, 562] width 83 height 45
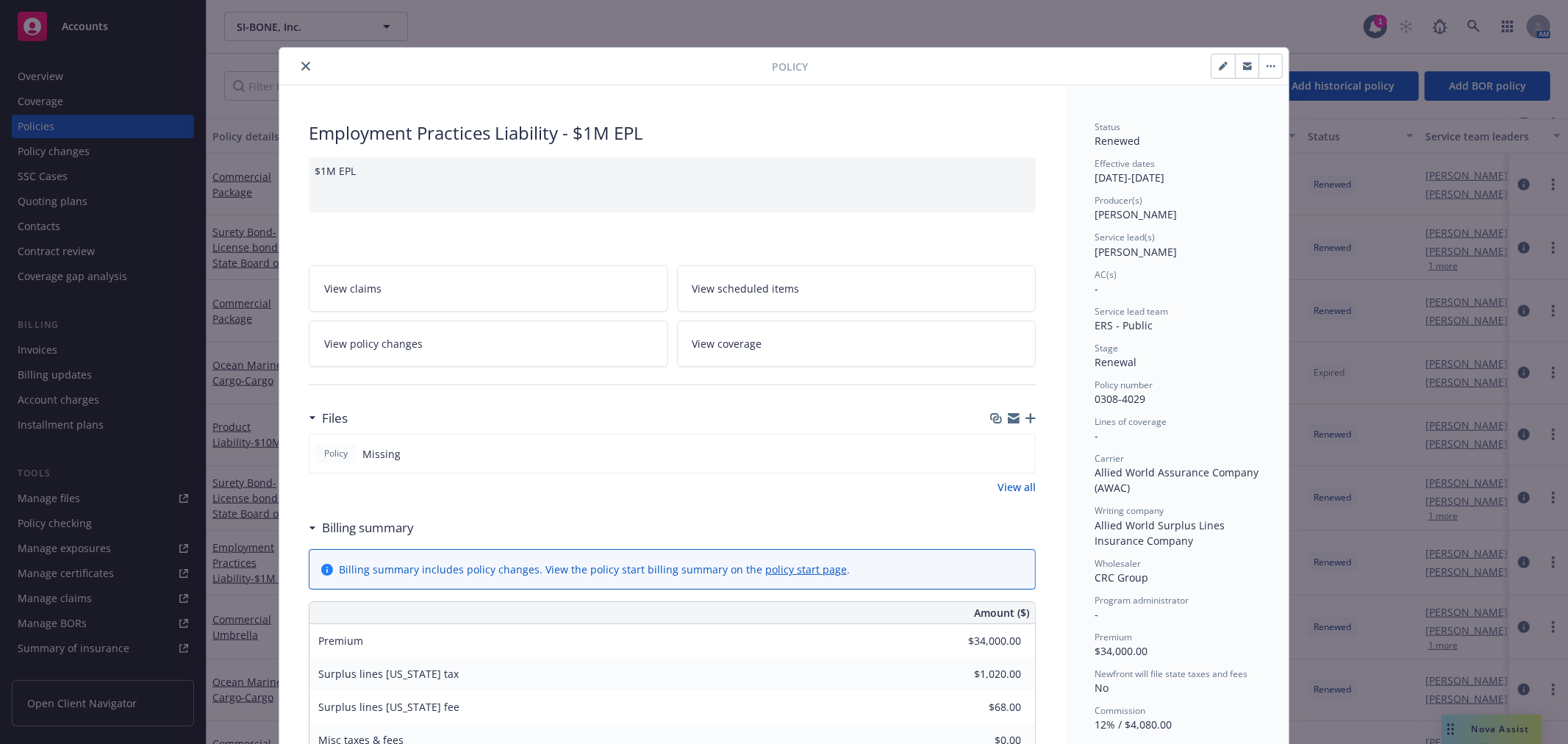
click at [298, 60] on button "close" at bounding box center [306, 66] width 18 height 18
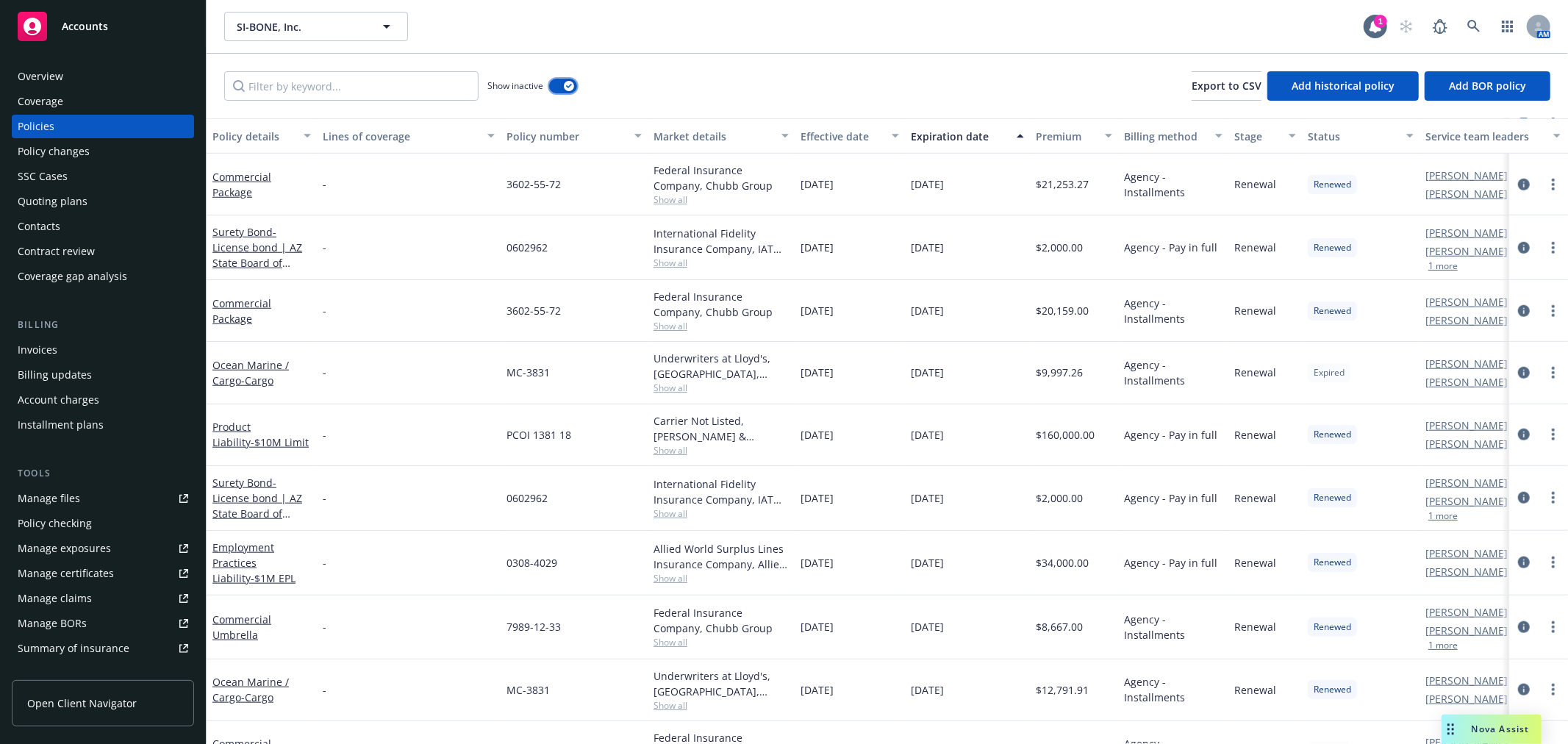
drag, startPoint x: 559, startPoint y: 83, endPoint x: 696, endPoint y: 101, distance: 138.2
click at [696, 101] on div "Show inactive Export to CSV Add historical policy Add BOR policy" at bounding box center [887, 86] width 1362 height 65
click at [238, 563] on link "Employment Practices Liability - $1M EPL" at bounding box center [253, 562] width 83 height 45
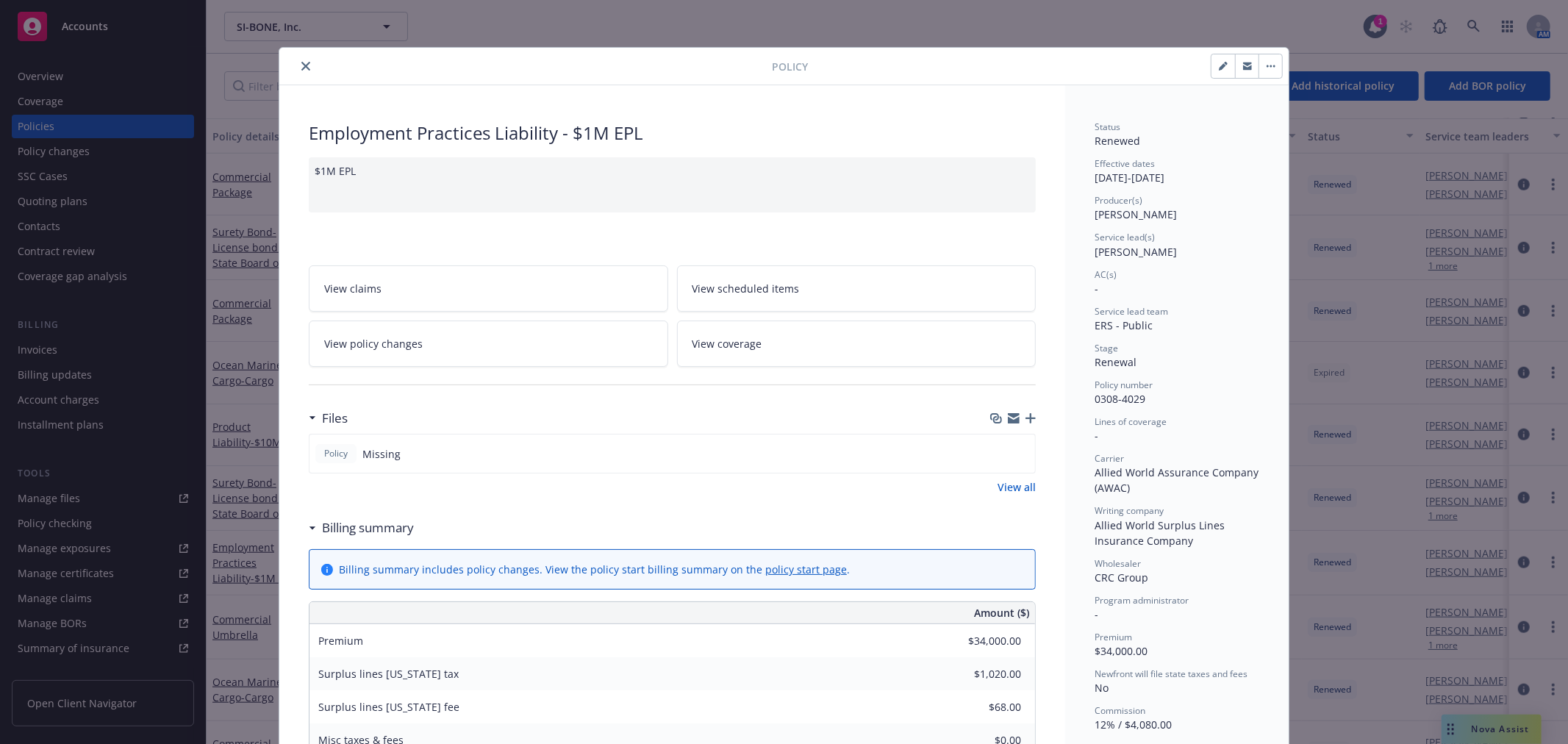
click at [300, 73] on button "close" at bounding box center [306, 66] width 18 height 18
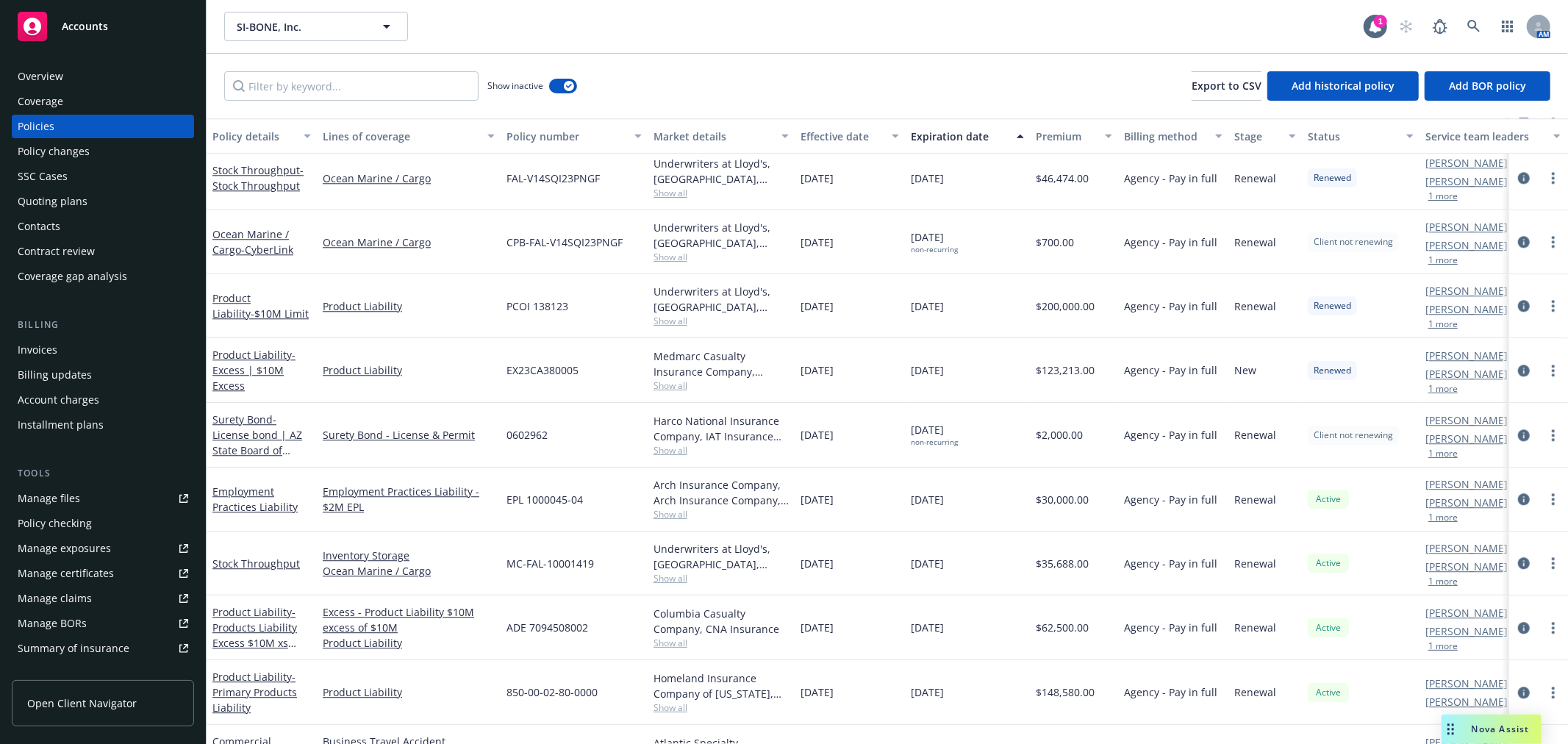
scroll to position [3297, 0]
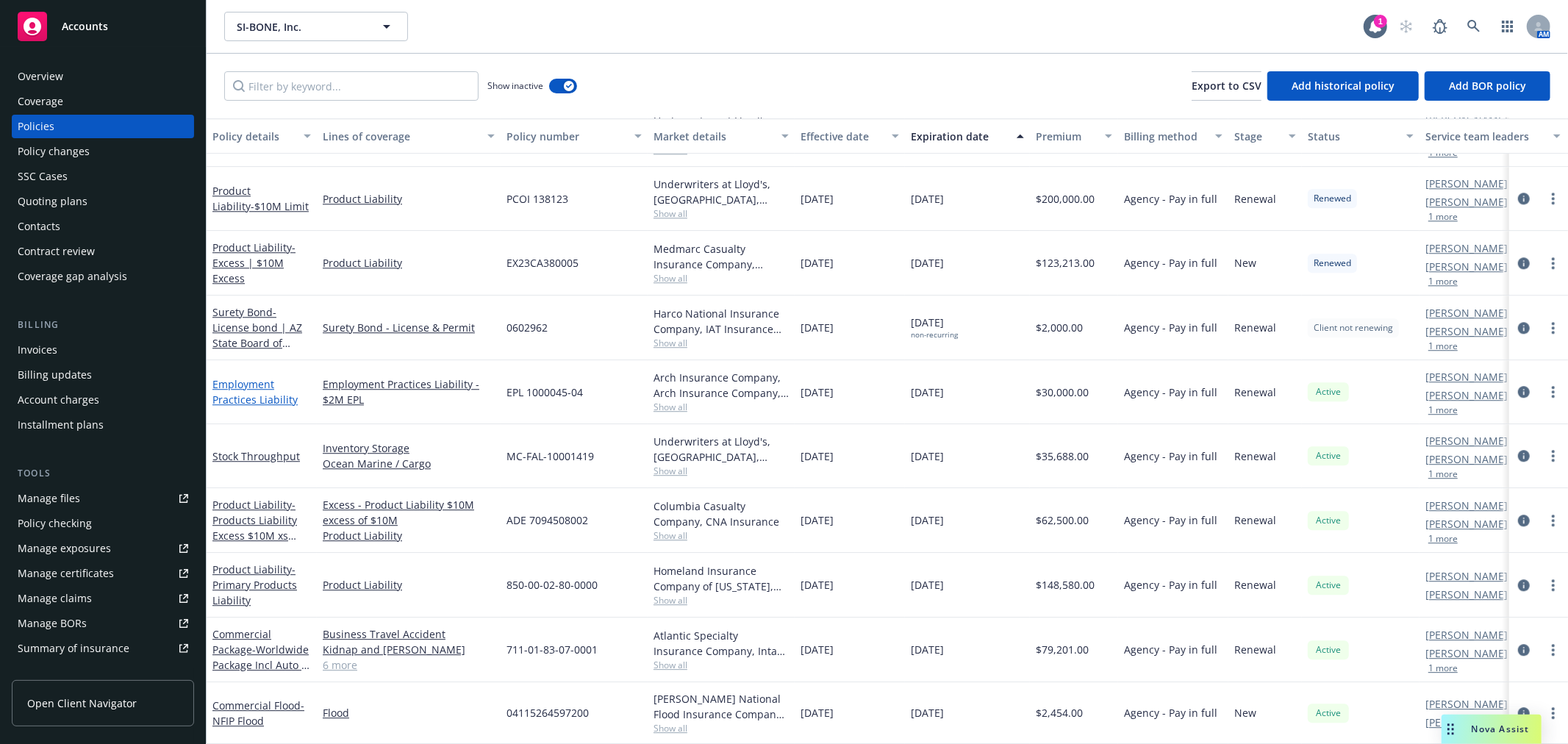
click at [253, 377] on link "Employment Practices Liability" at bounding box center [254, 391] width 85 height 29
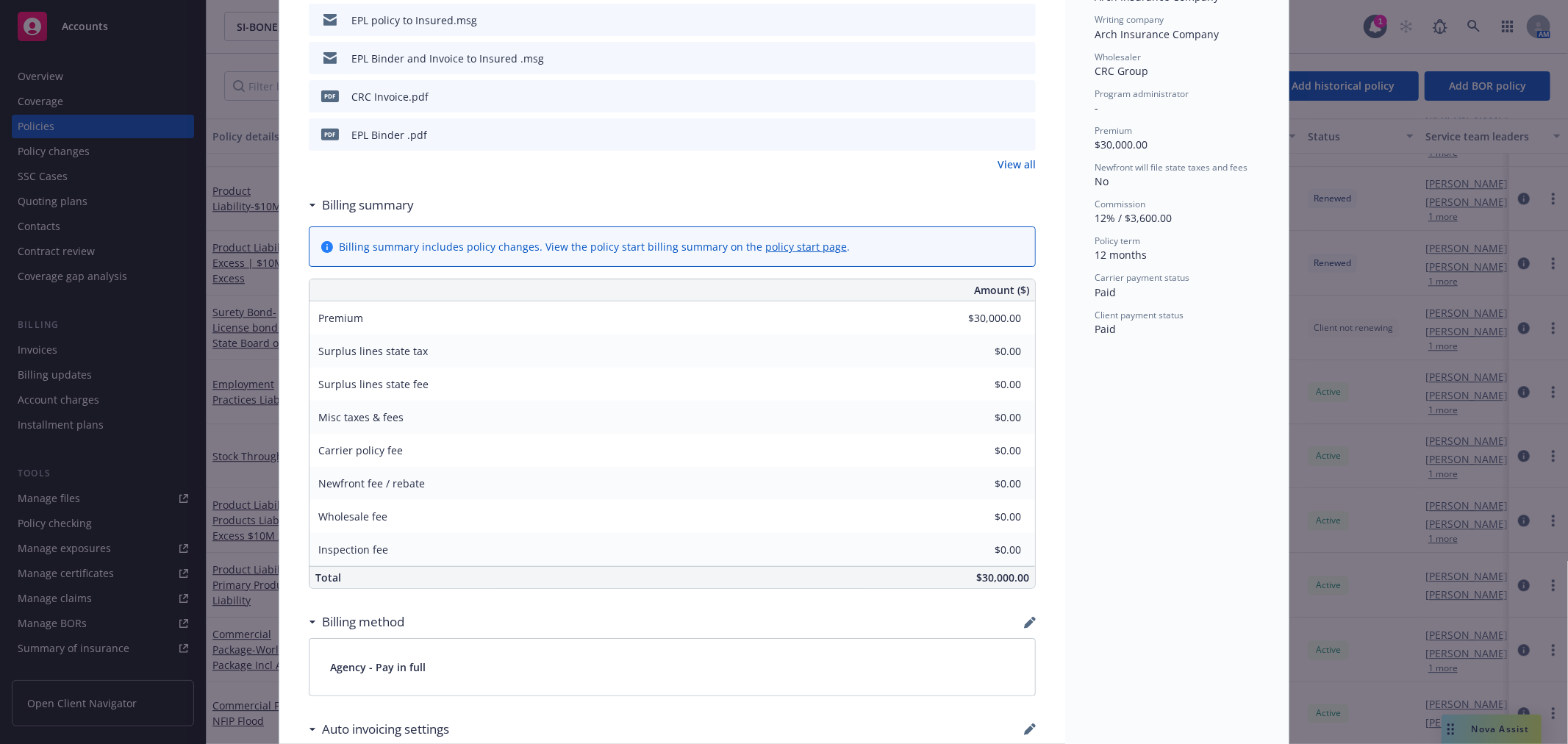
scroll to position [489, 0]
